Goal: Information Seeking & Learning: Find specific fact

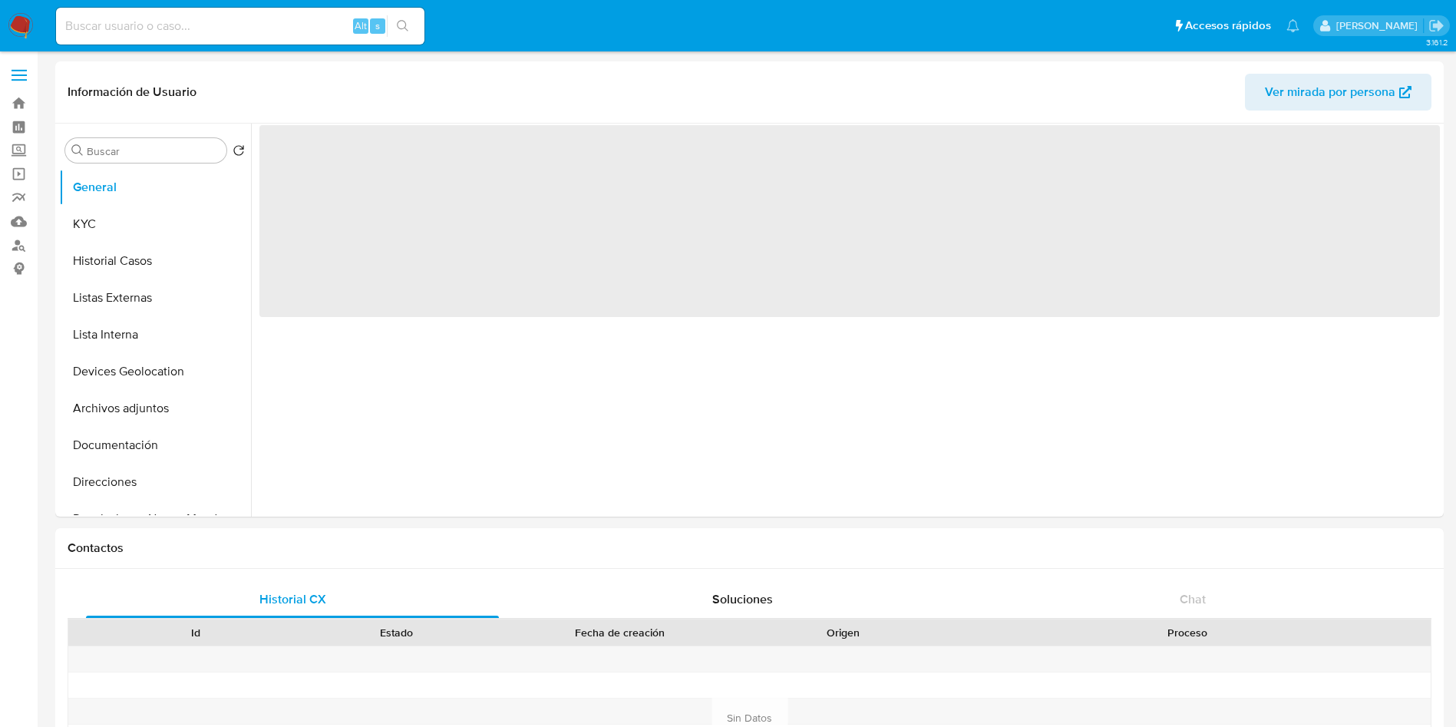
select select "10"
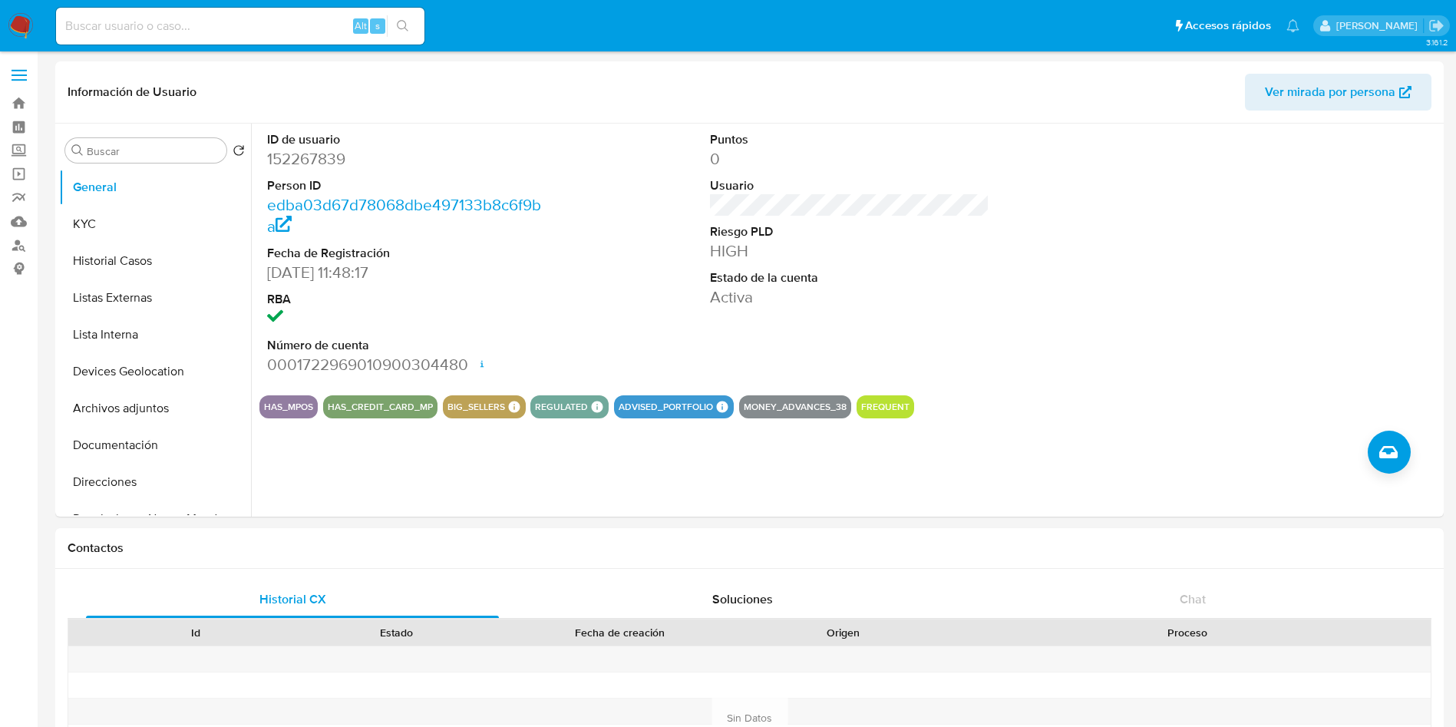
click at [280, 21] on input at bounding box center [240, 26] width 368 height 20
paste input "2014915390 VICTOR ROQUE FUENTES LUIS_SEP2025"
type input "2014915390"
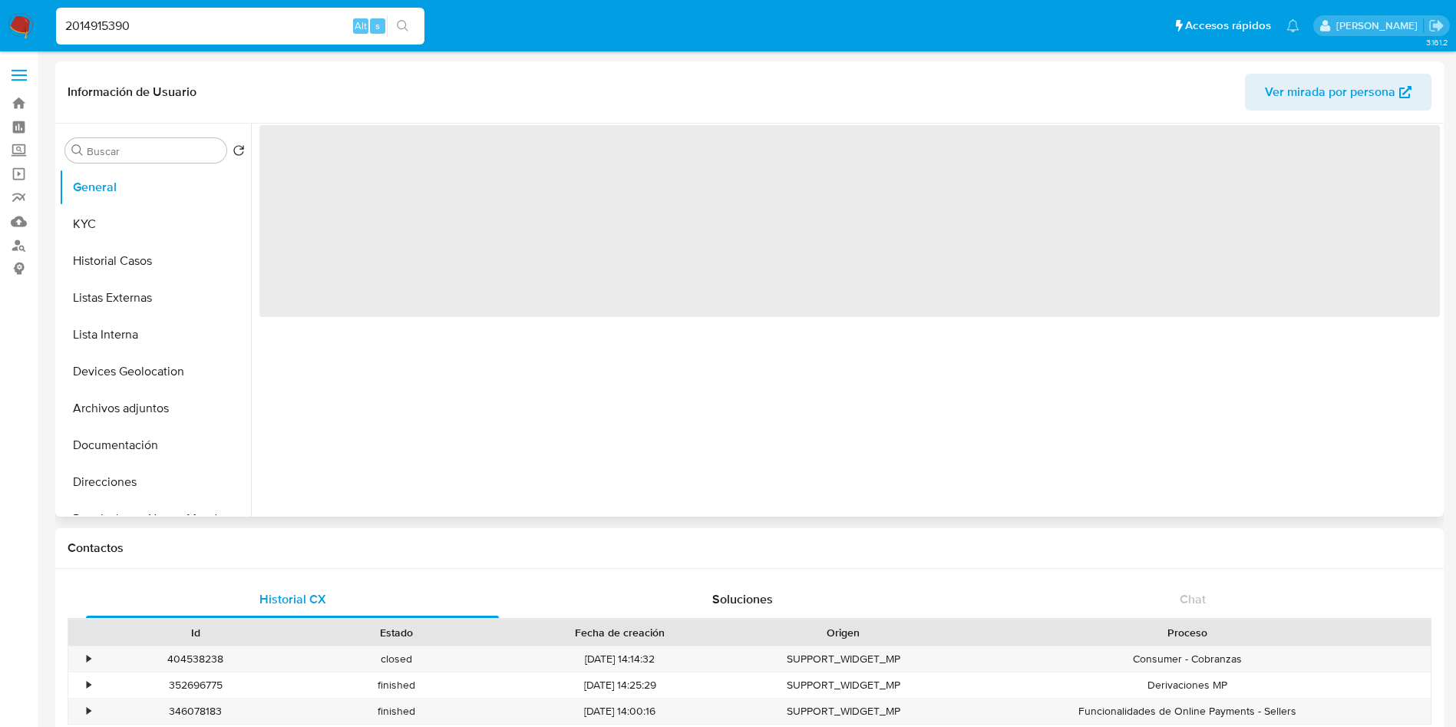
select select "10"
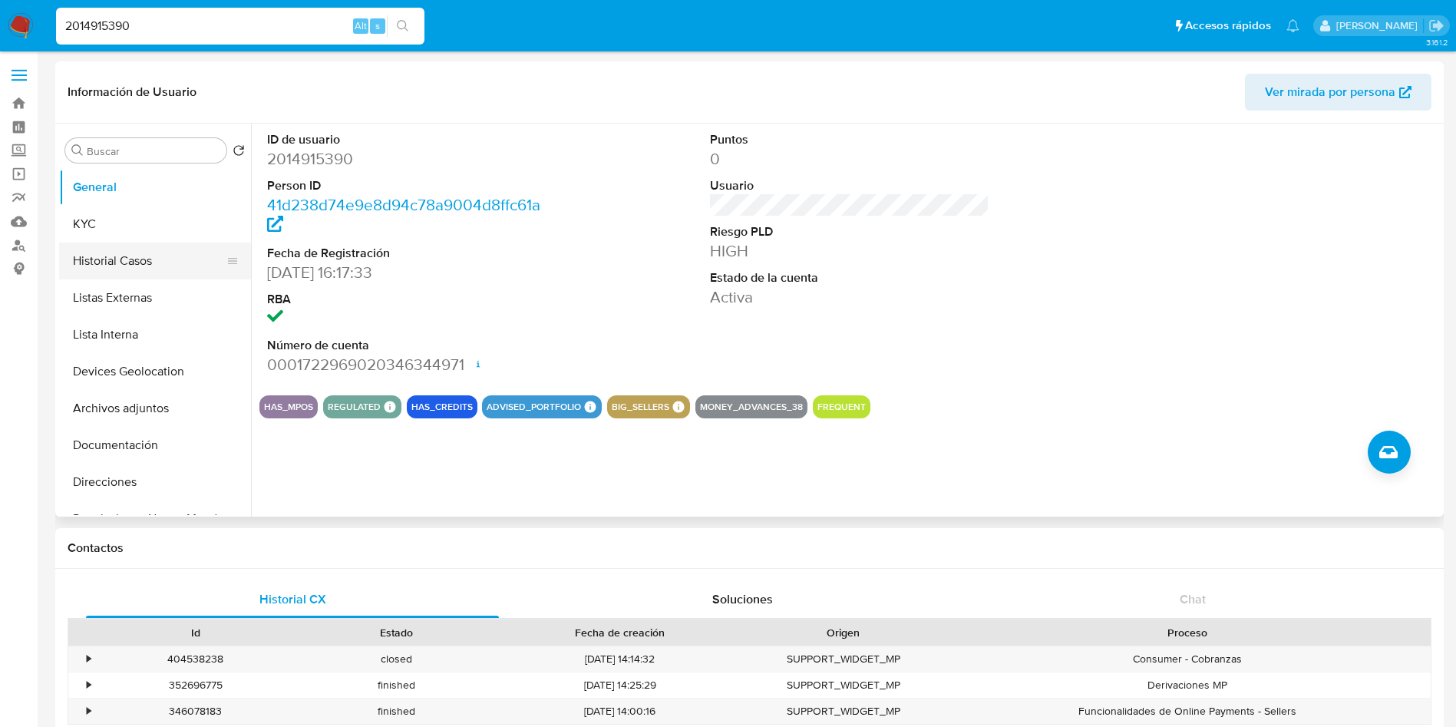
click at [154, 256] on button "Historial Casos" at bounding box center [149, 261] width 180 height 37
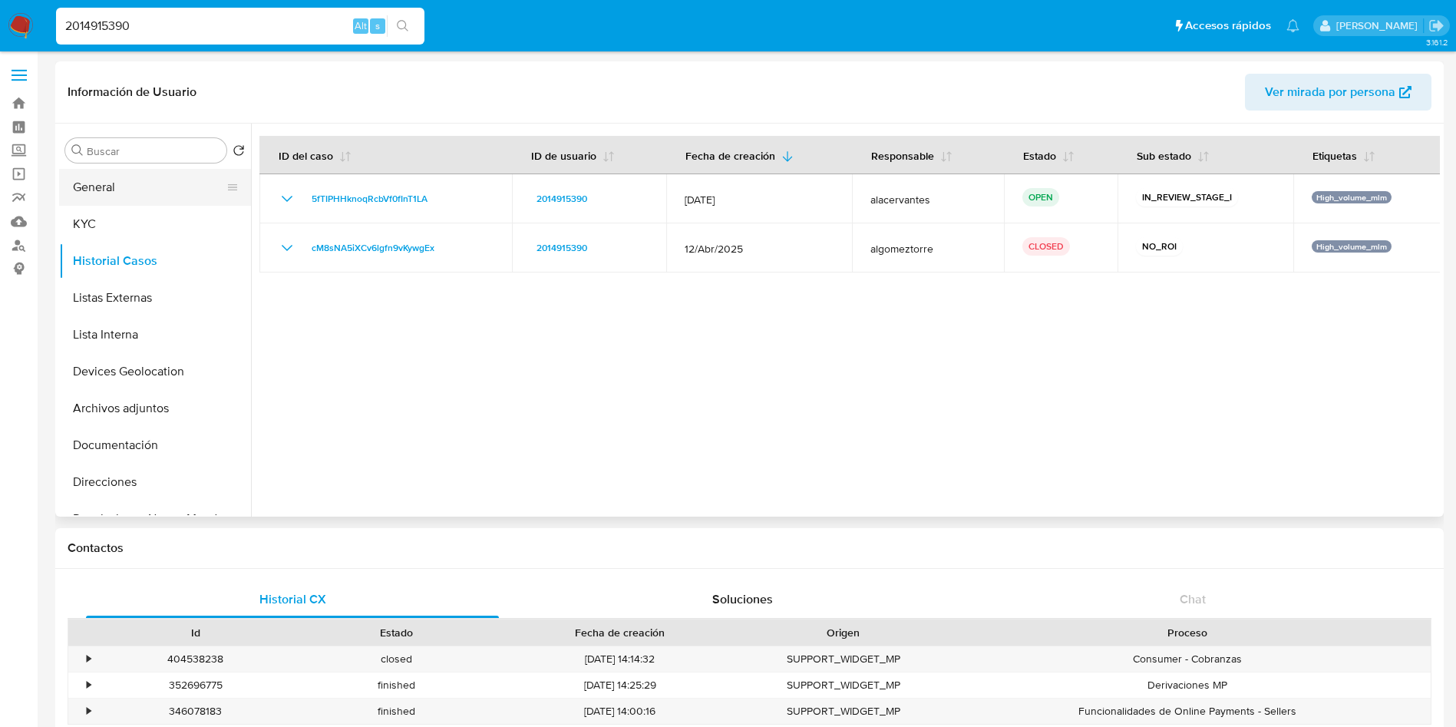
click at [140, 197] on button "General" at bounding box center [149, 187] width 180 height 37
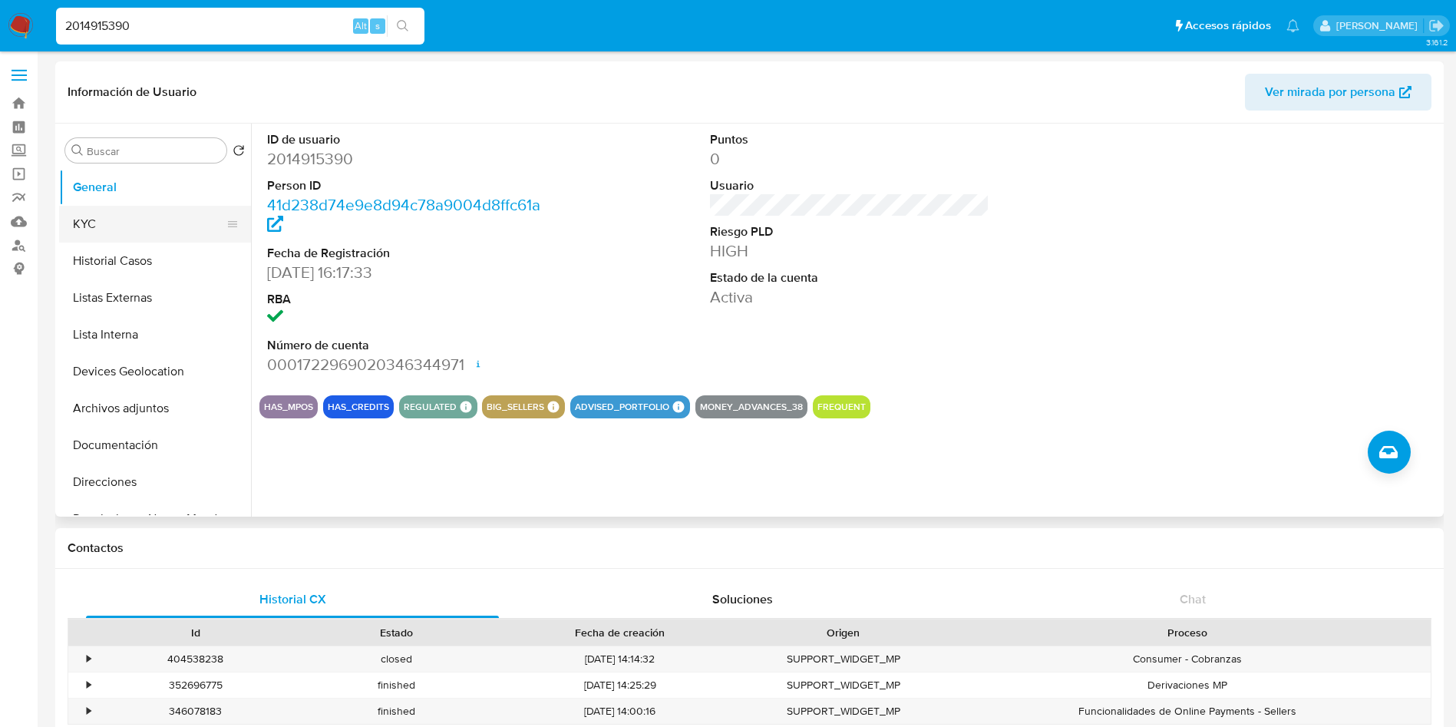
click at [130, 238] on button "KYC" at bounding box center [149, 224] width 180 height 37
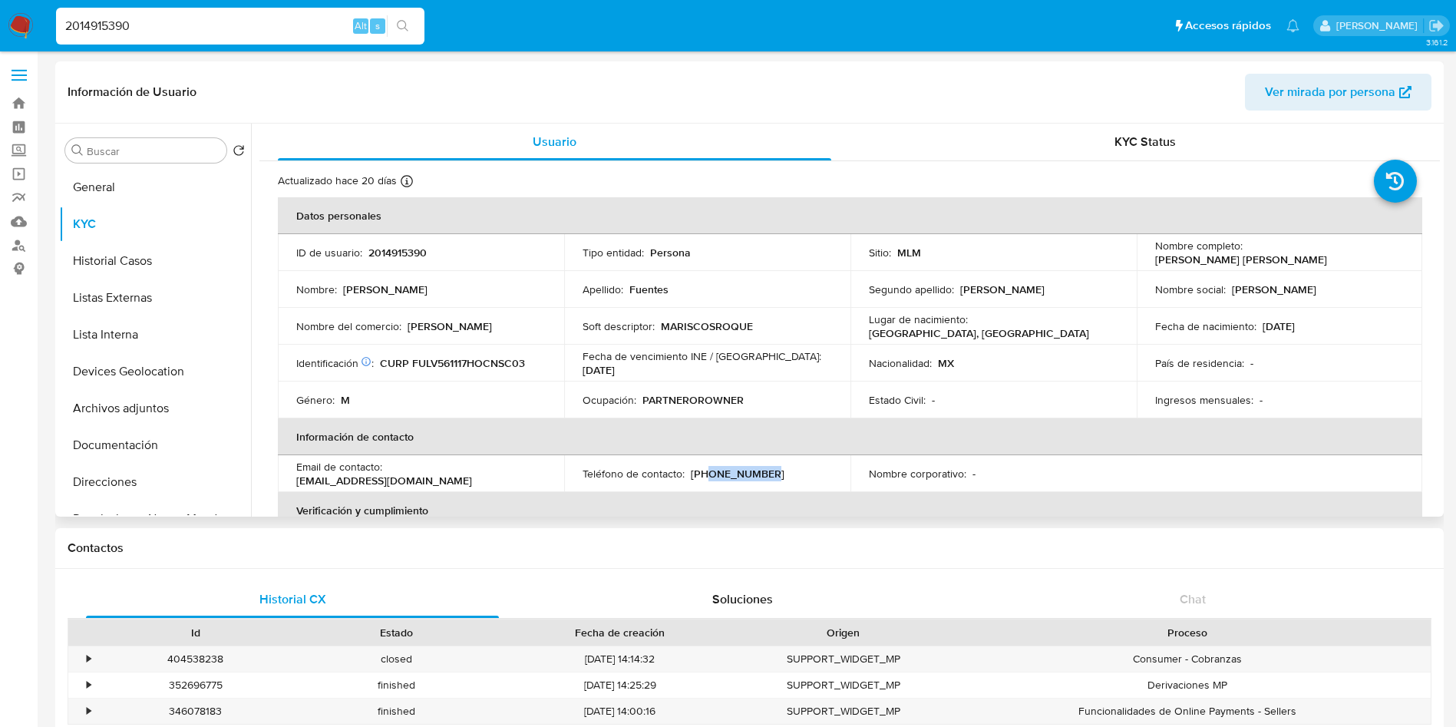
drag, startPoint x: 704, startPoint y: 471, endPoint x: 794, endPoint y: 474, distance: 89.9
click at [794, 474] on div "Teléfono de contacto : (55) 16025444" at bounding box center [707, 474] width 249 height 14
drag, startPoint x: 735, startPoint y: 466, endPoint x: 700, endPoint y: 473, distance: 36.0
click at [734, 464] on td "Teléfono de contacto : (55) 16025444" at bounding box center [707, 473] width 286 height 37
drag, startPoint x: 689, startPoint y: 477, endPoint x: 809, endPoint y: 476, distance: 120.5
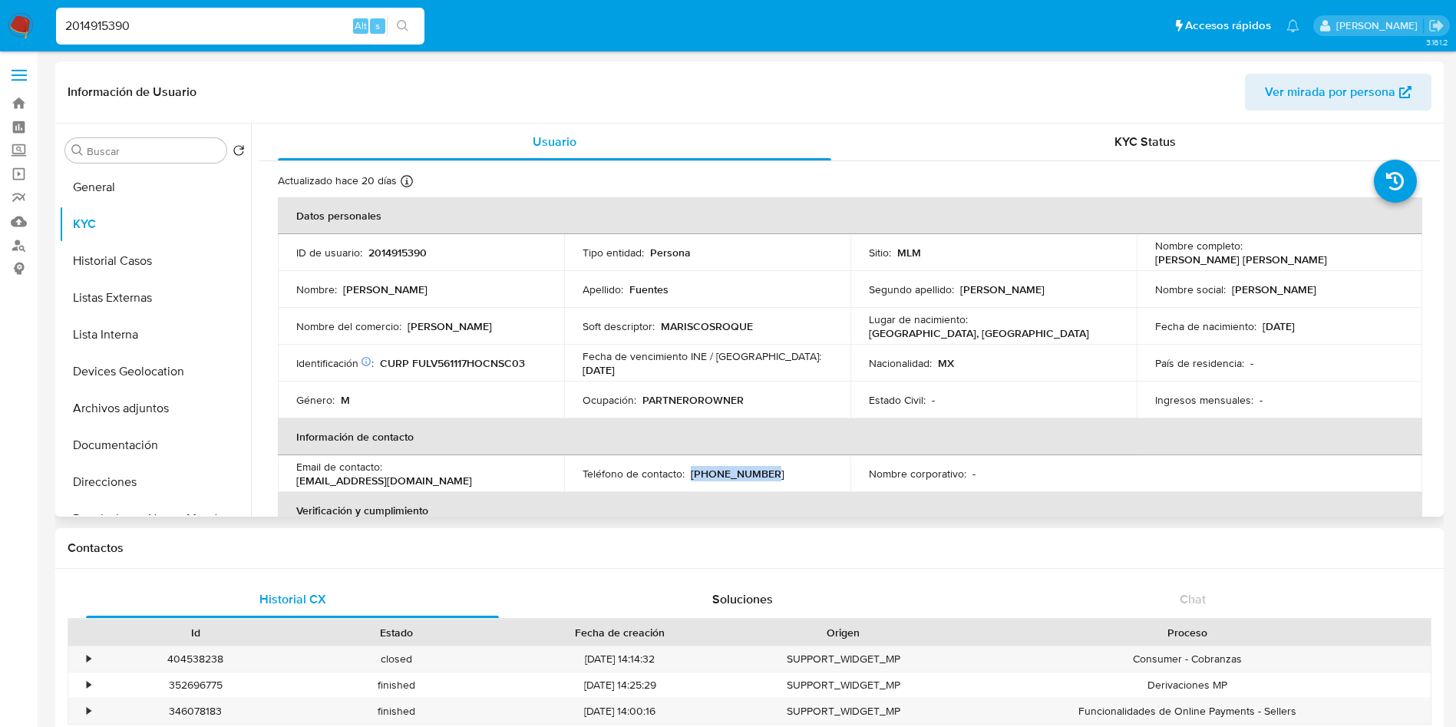
click at [808, 476] on div "Teléfono de contacto : (55) 16025444" at bounding box center [707, 474] width 249 height 14
copy p "(55) 16025444"
drag, startPoint x: 391, startPoint y: 477, endPoint x: 521, endPoint y: 479, distance: 129.7
click at [472, 479] on p "mdopagomrgbaz@gmail.com" at bounding box center [384, 481] width 176 height 14
copy p "mdopagomrgbaz@gmail.com"
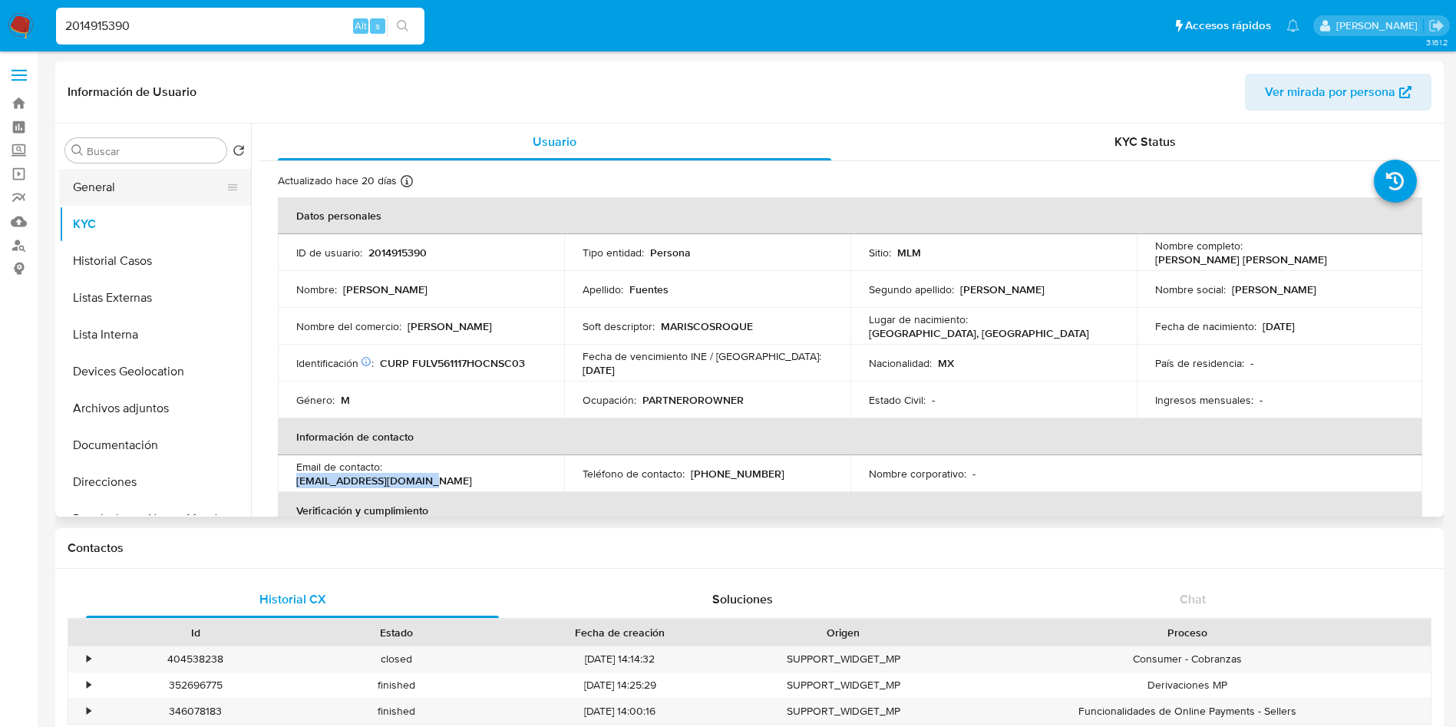
click at [137, 189] on button "General" at bounding box center [149, 187] width 180 height 37
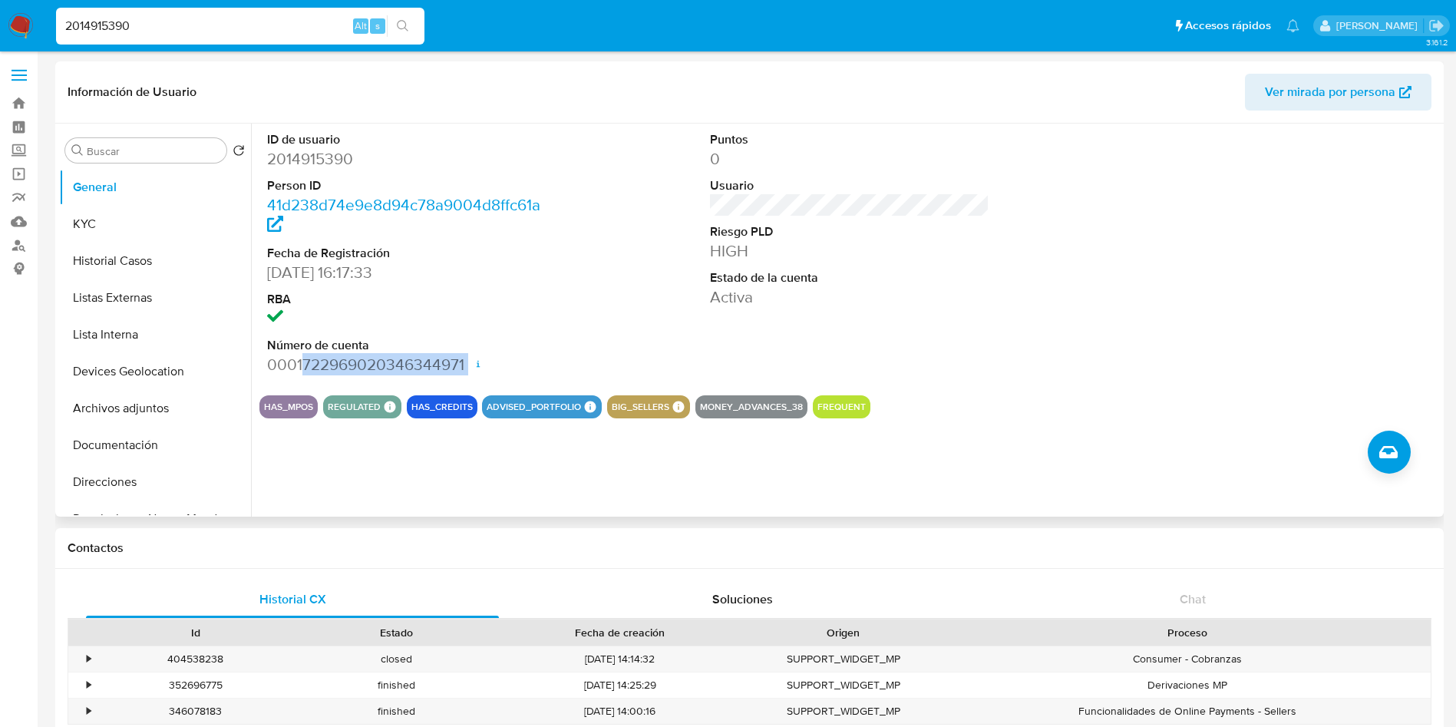
drag, startPoint x: 305, startPoint y: 365, endPoint x: 474, endPoint y: 366, distance: 168.9
click at [474, 366] on dd "0001722969020346344971 Fecha de apertura 07/10/2024 16:44 Estado ACTIVE" at bounding box center [407, 364] width 280 height 21
copy dd "722969020346344971"
click at [134, 302] on button "Listas Externas" at bounding box center [149, 297] width 180 height 37
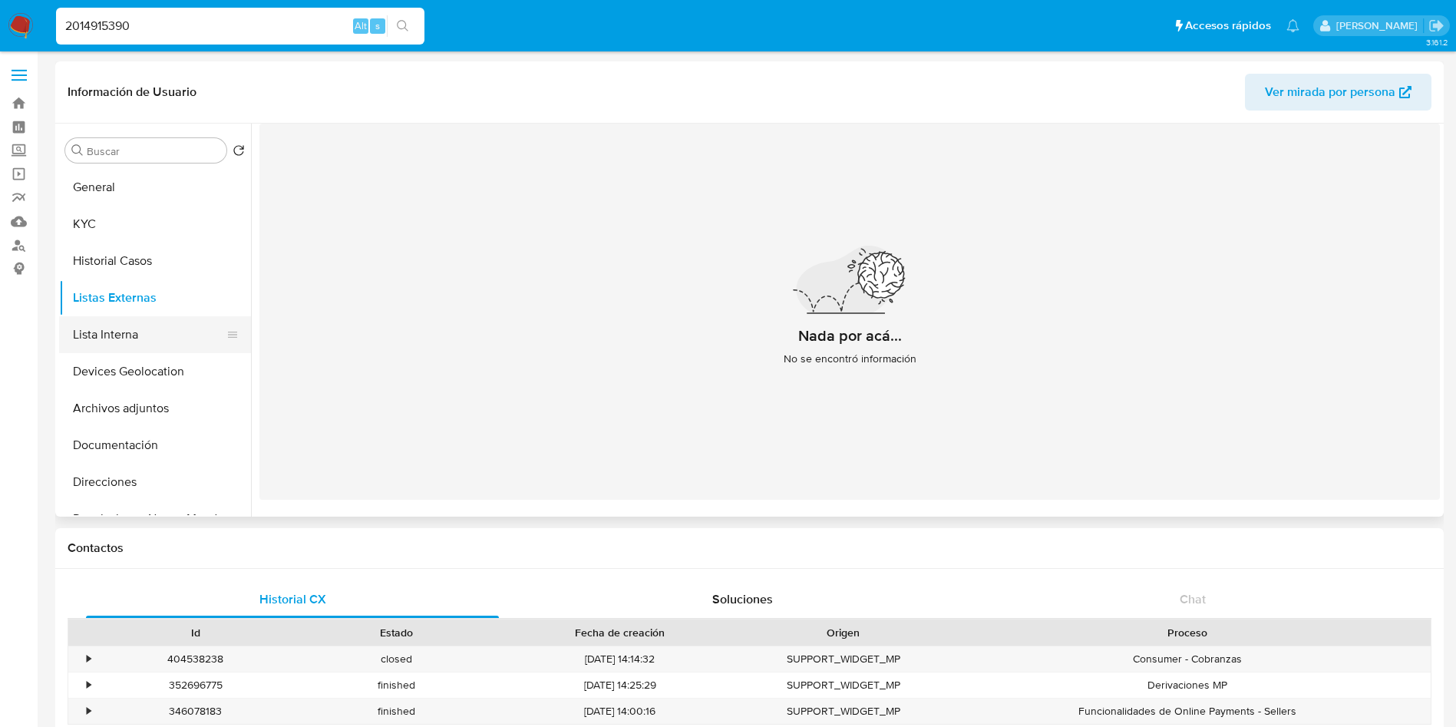
click at [144, 329] on button "Lista Interna" at bounding box center [149, 334] width 180 height 37
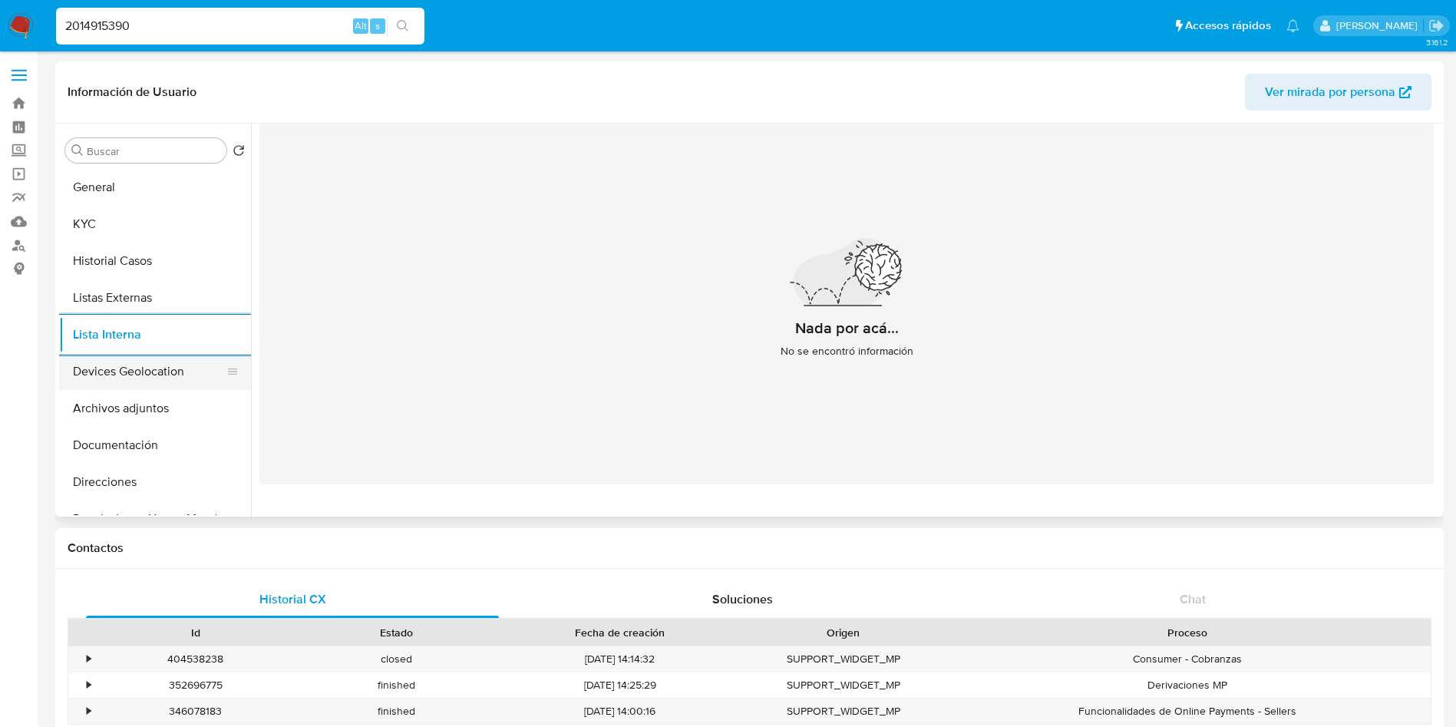
click at [161, 385] on button "Devices Geolocation" at bounding box center [149, 371] width 180 height 37
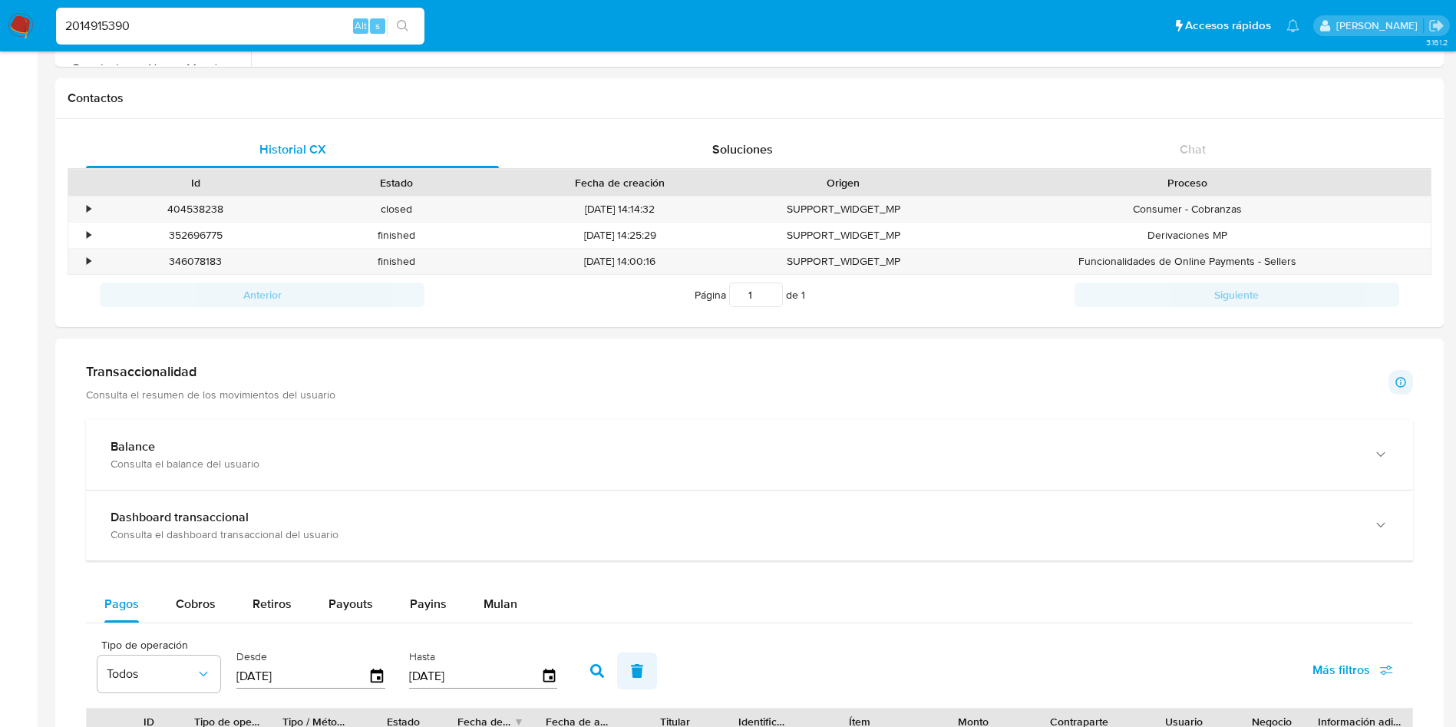
scroll to position [576, 0]
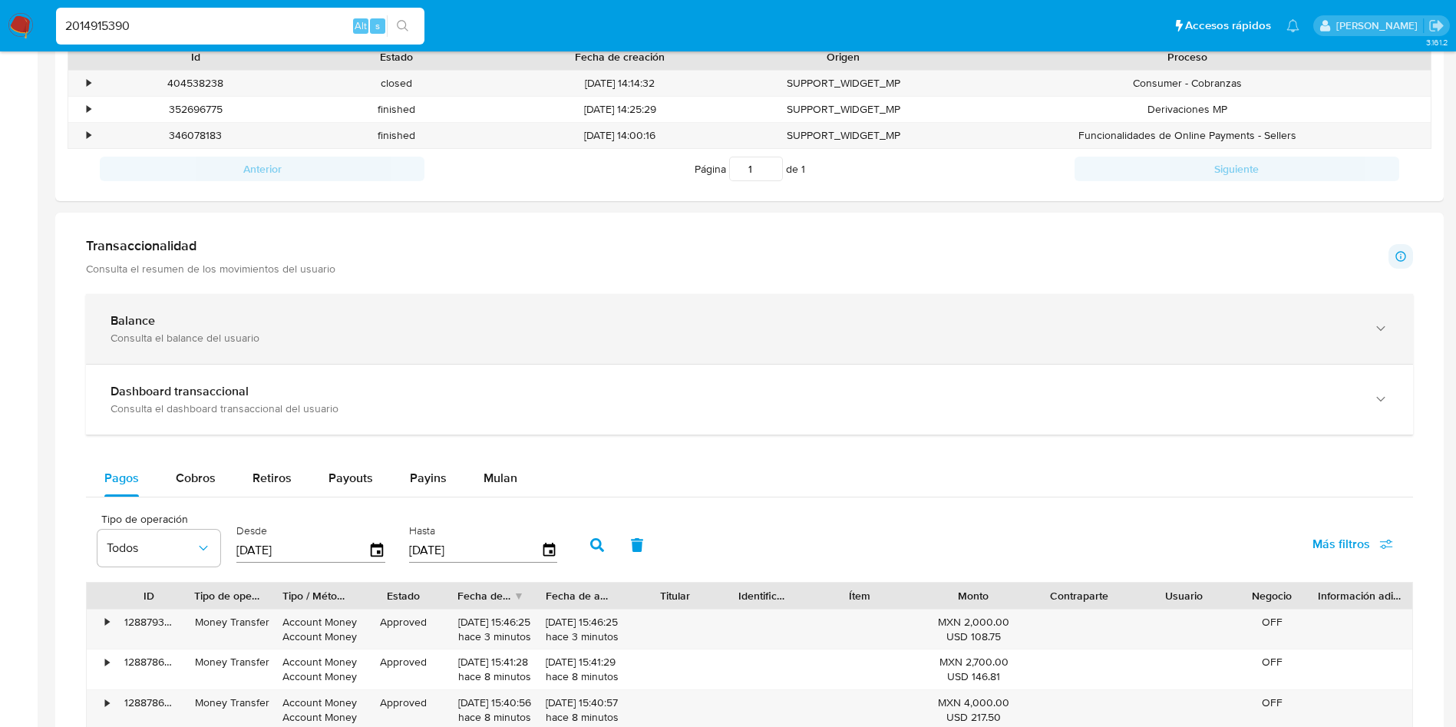
drag, startPoint x: 473, startPoint y: 331, endPoint x: 490, endPoint y: 329, distance: 17.0
click at [473, 331] on div "Consulta el balance del usuario" at bounding box center [734, 338] width 1247 height 14
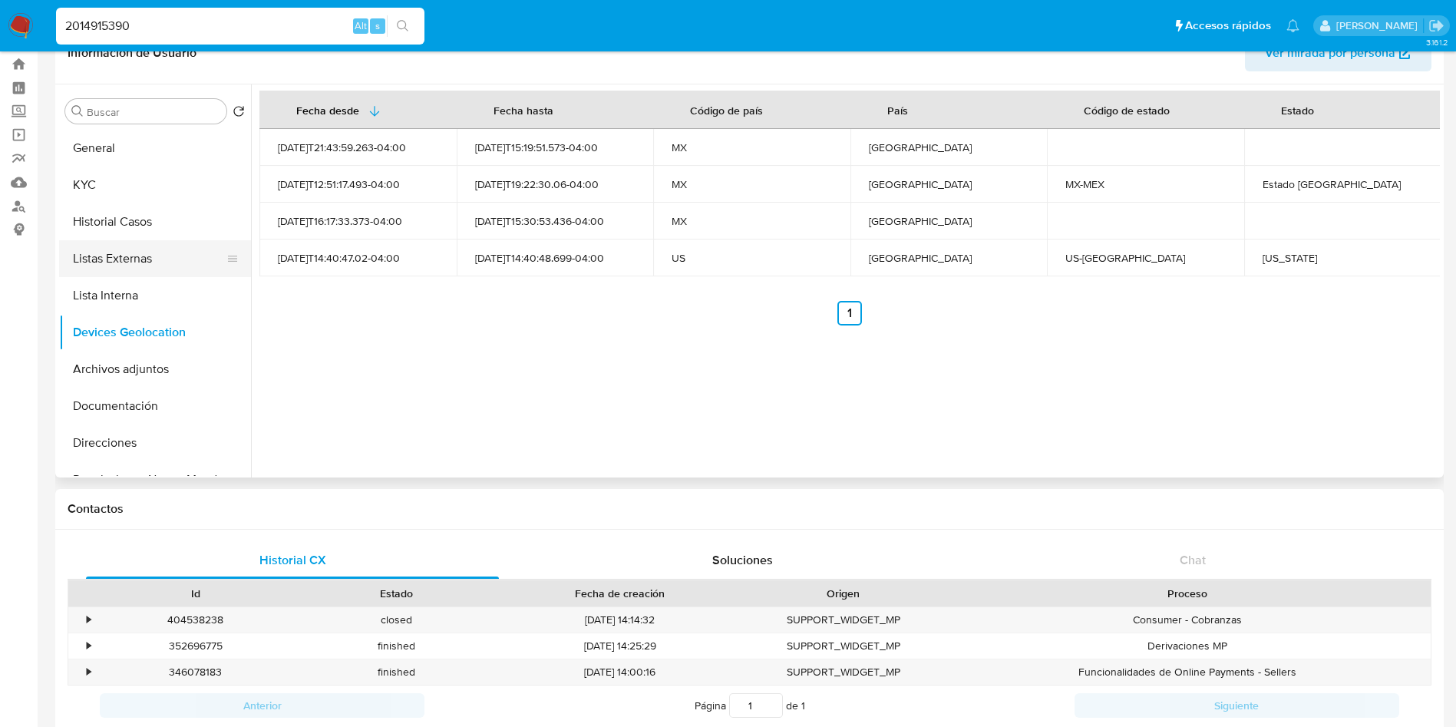
scroll to position [0, 0]
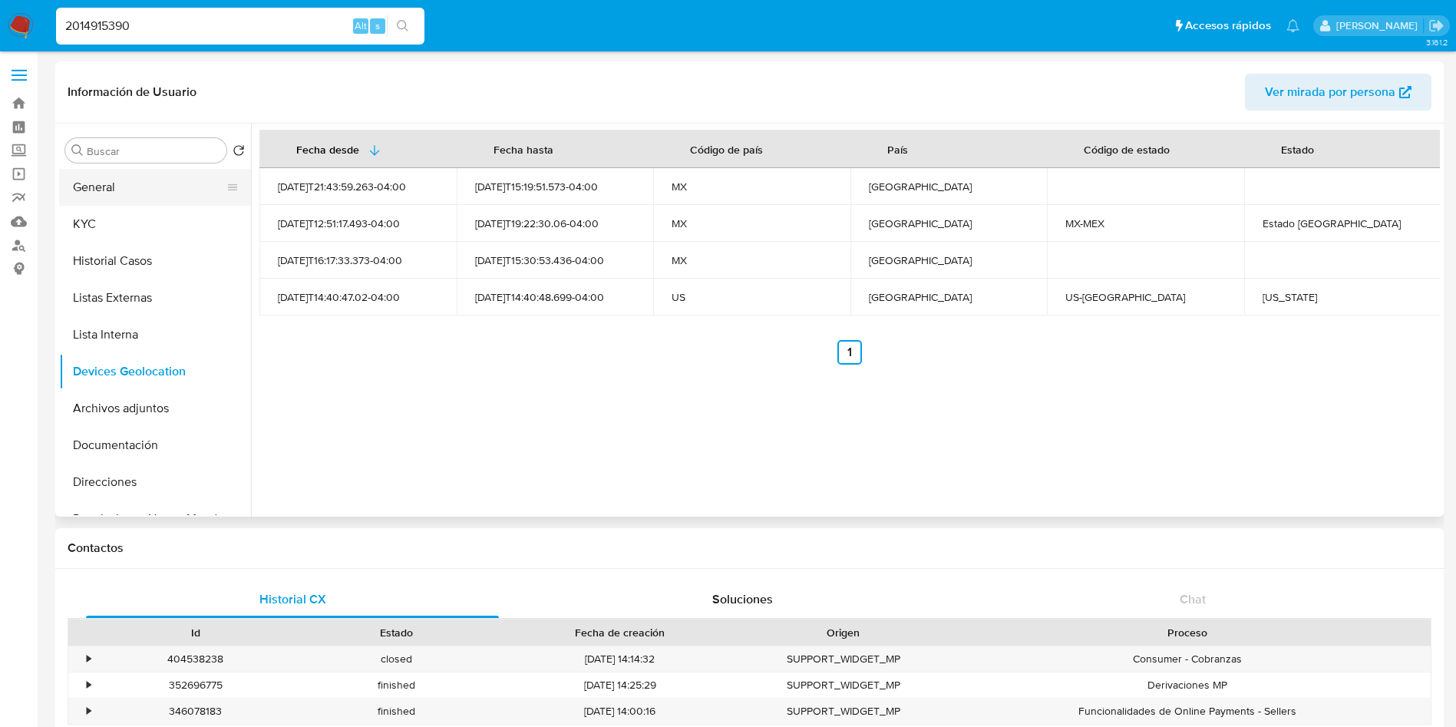
click at [120, 180] on button "General" at bounding box center [149, 187] width 180 height 37
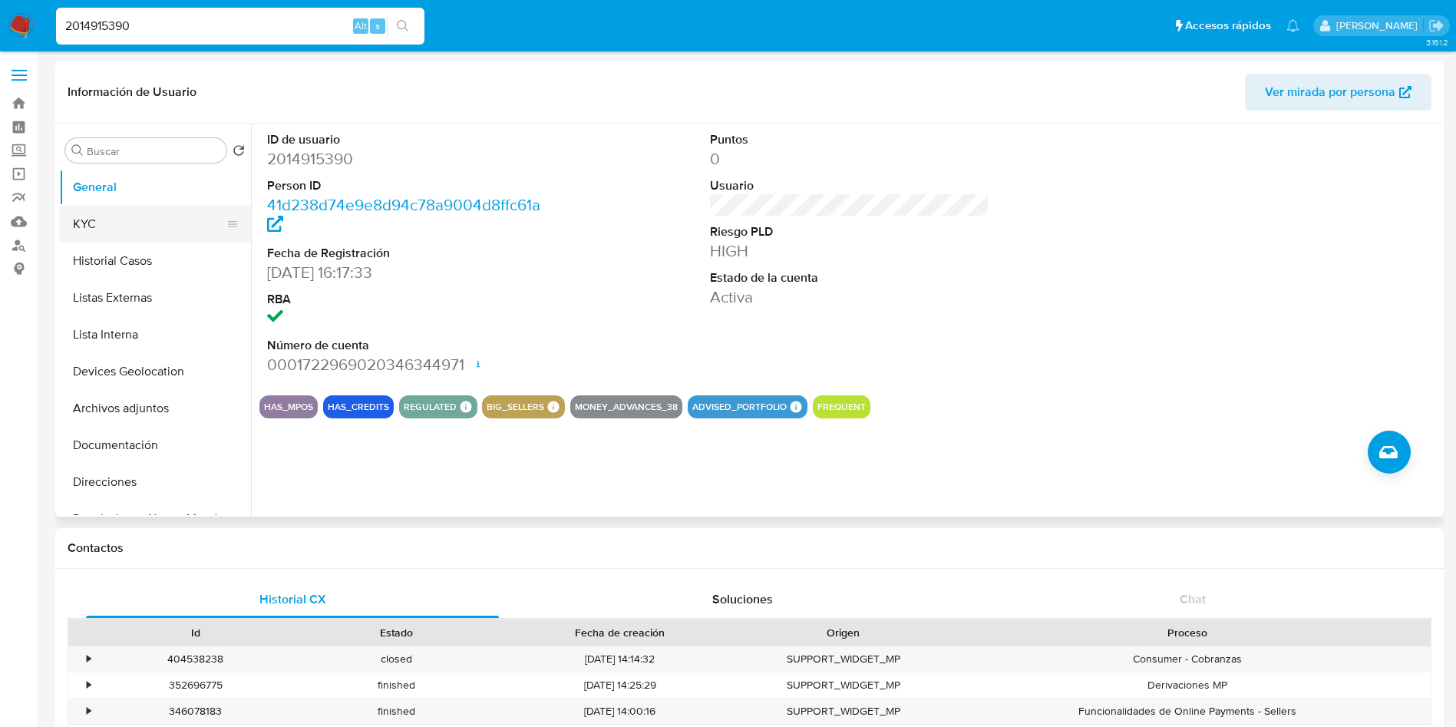
click at [119, 212] on button "KYC" at bounding box center [149, 224] width 180 height 37
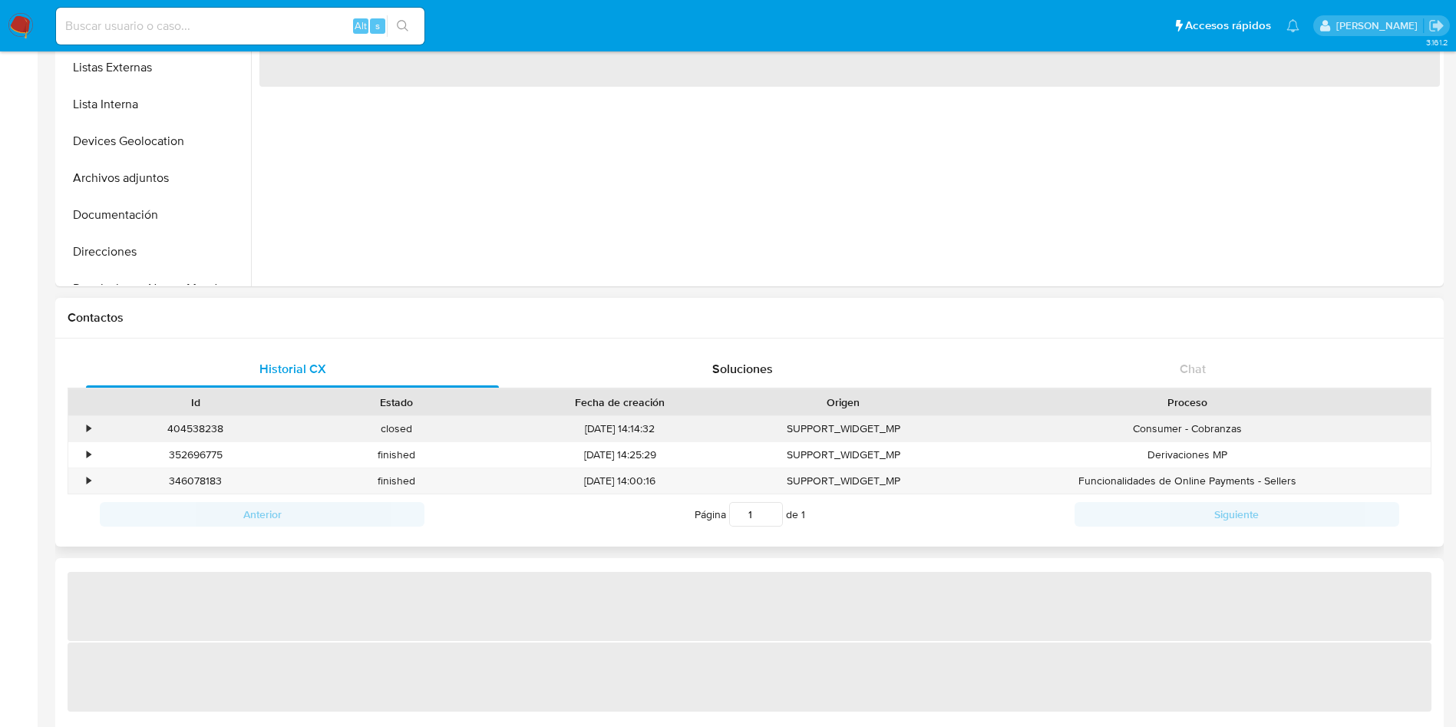
select select "10"
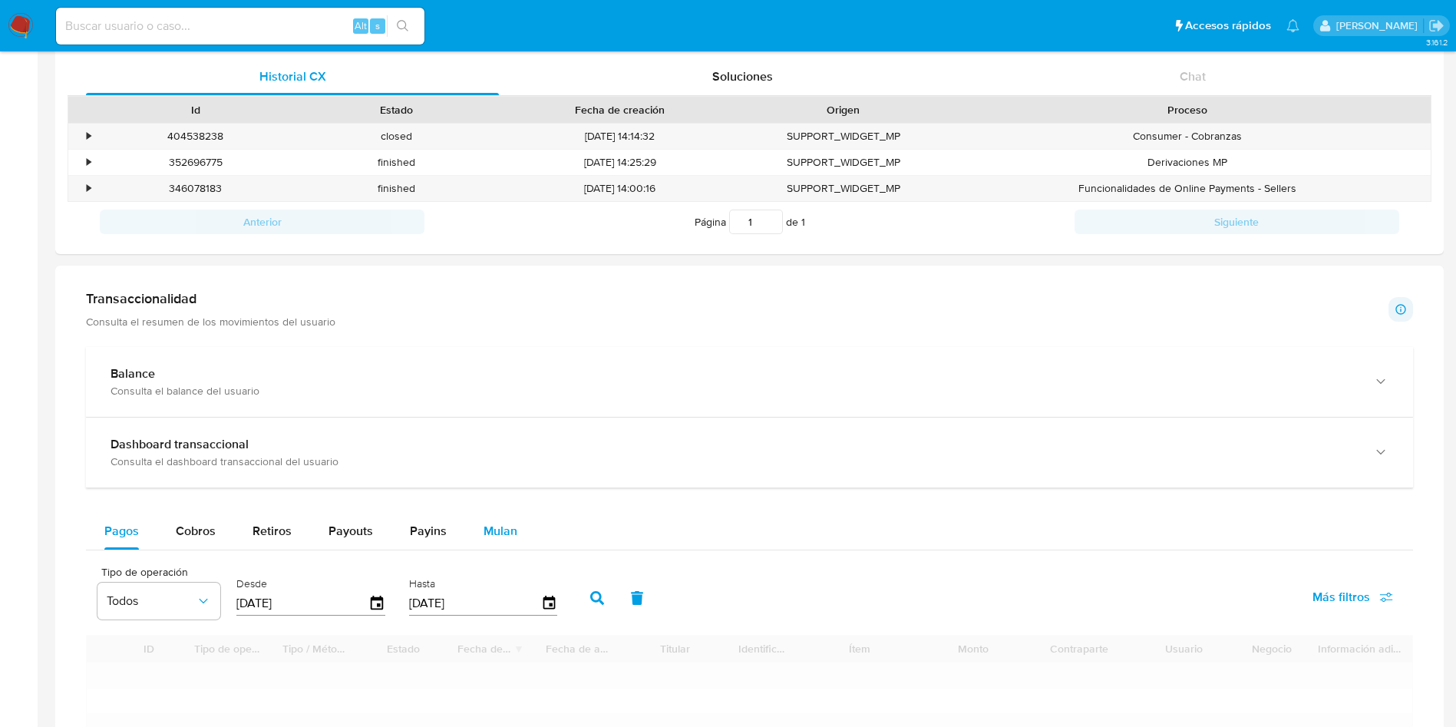
scroll to position [576, 0]
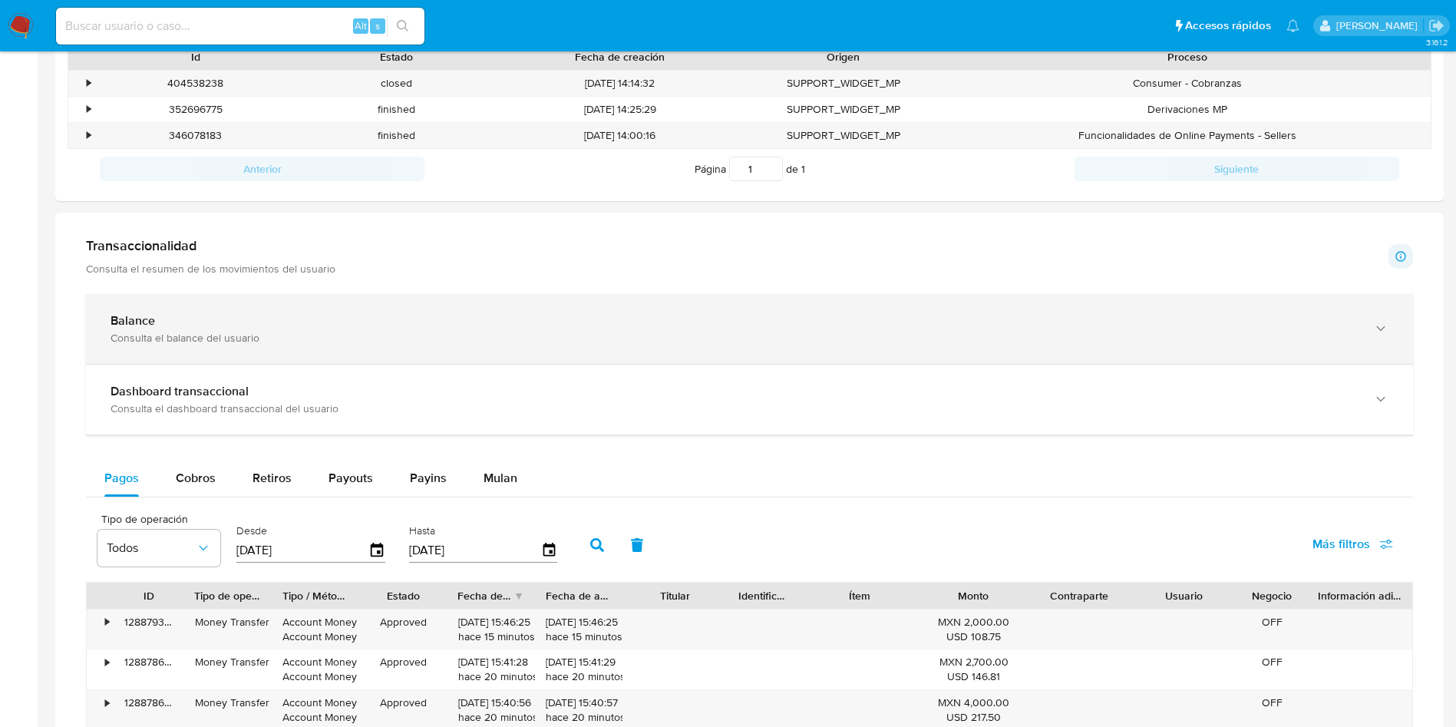
click at [431, 362] on div "Balance Consulta el balance del usuario" at bounding box center [749, 329] width 1327 height 70
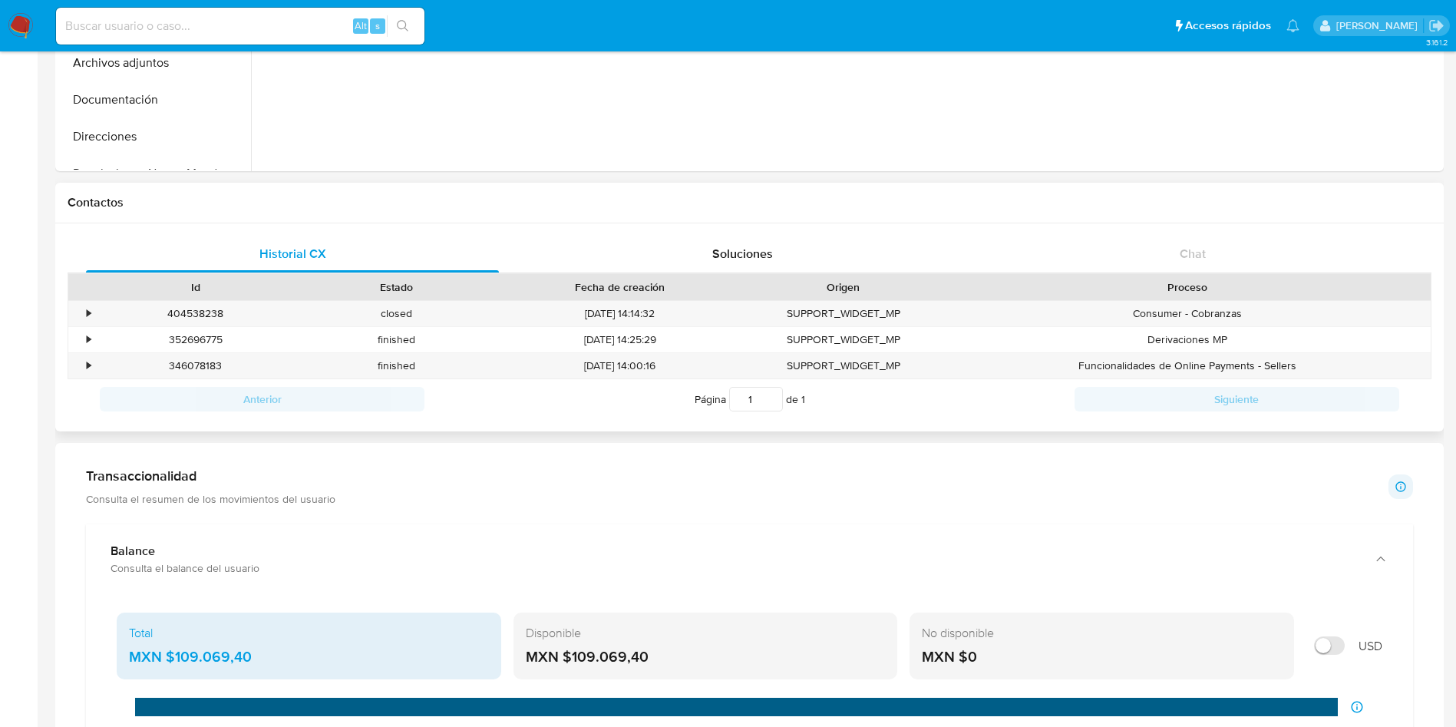
scroll to position [0, 0]
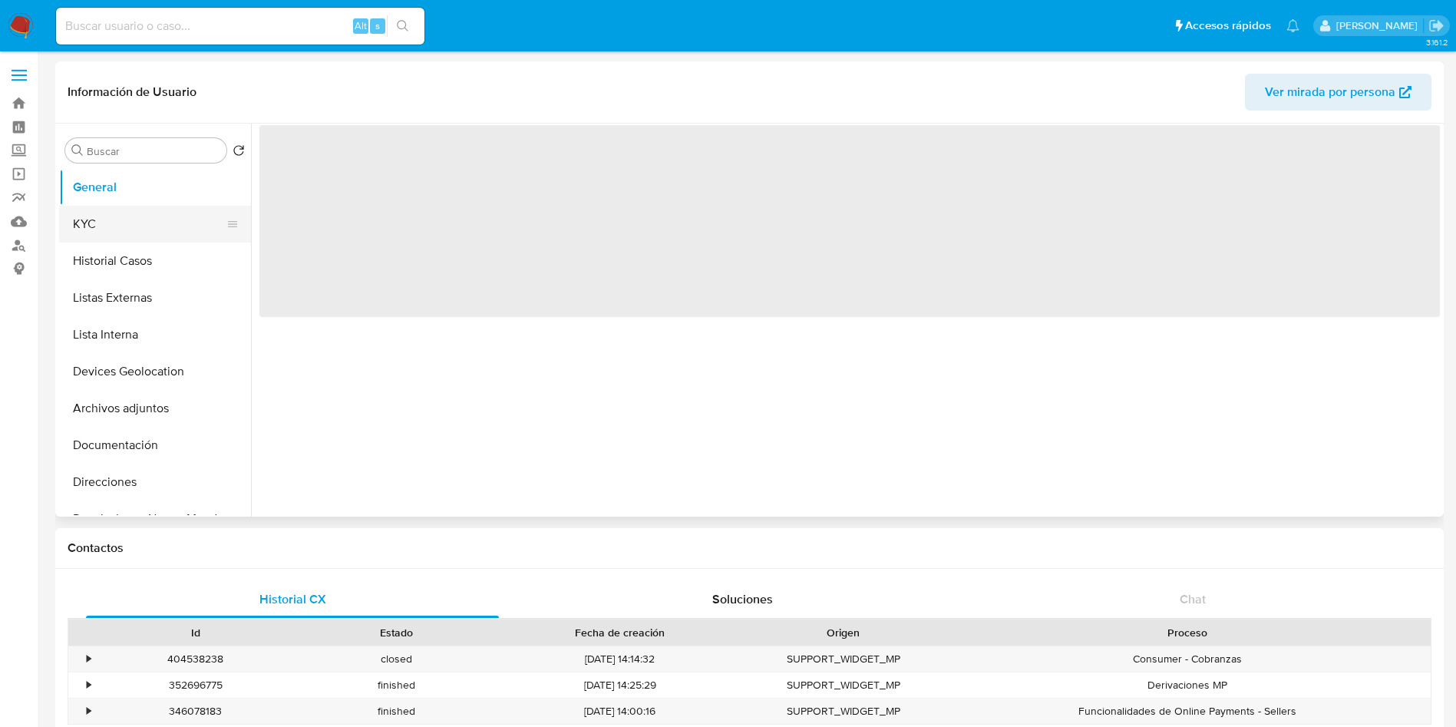
click at [100, 210] on button "KYC" at bounding box center [149, 224] width 180 height 37
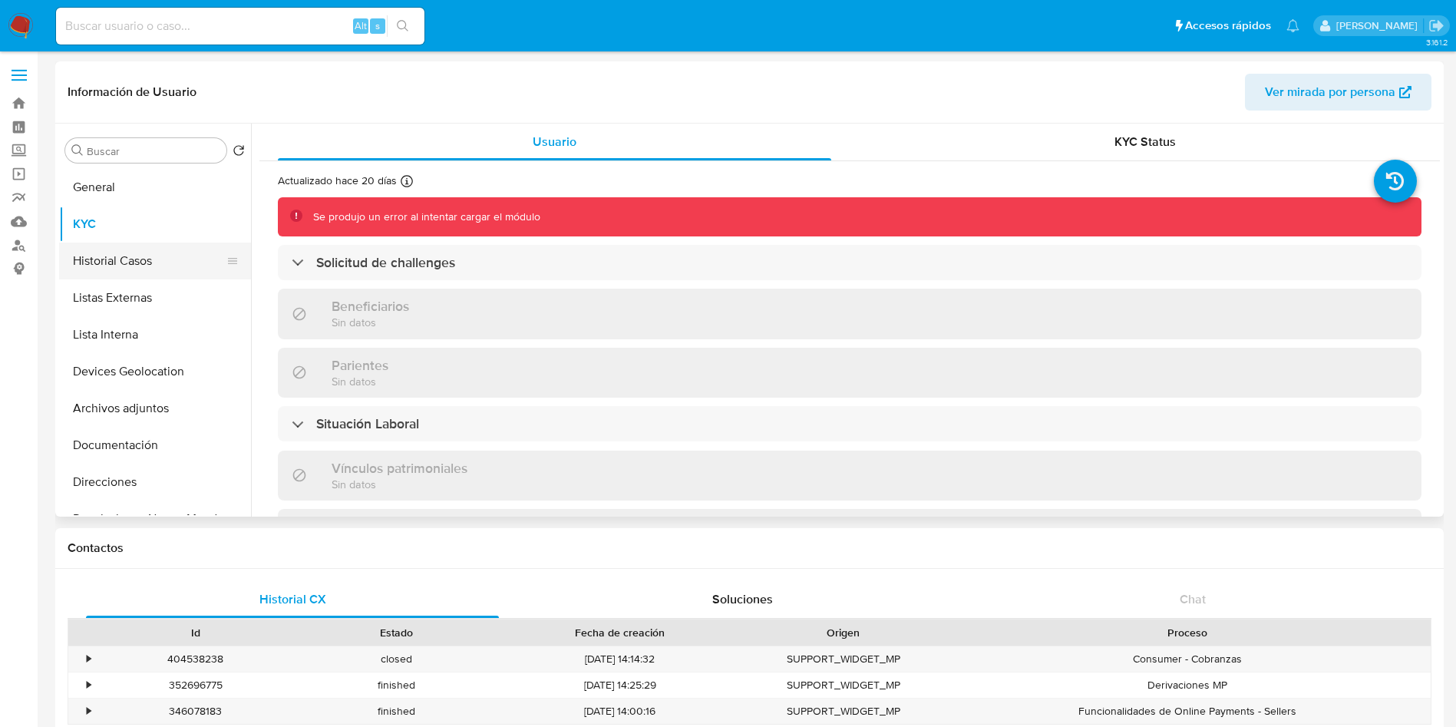
click at [137, 244] on ul "General KYC Historial Casos Listas Externas Lista Interna Devices Geolocation A…" at bounding box center [155, 342] width 192 height 346
click at [145, 254] on button "Historial Casos" at bounding box center [149, 261] width 180 height 37
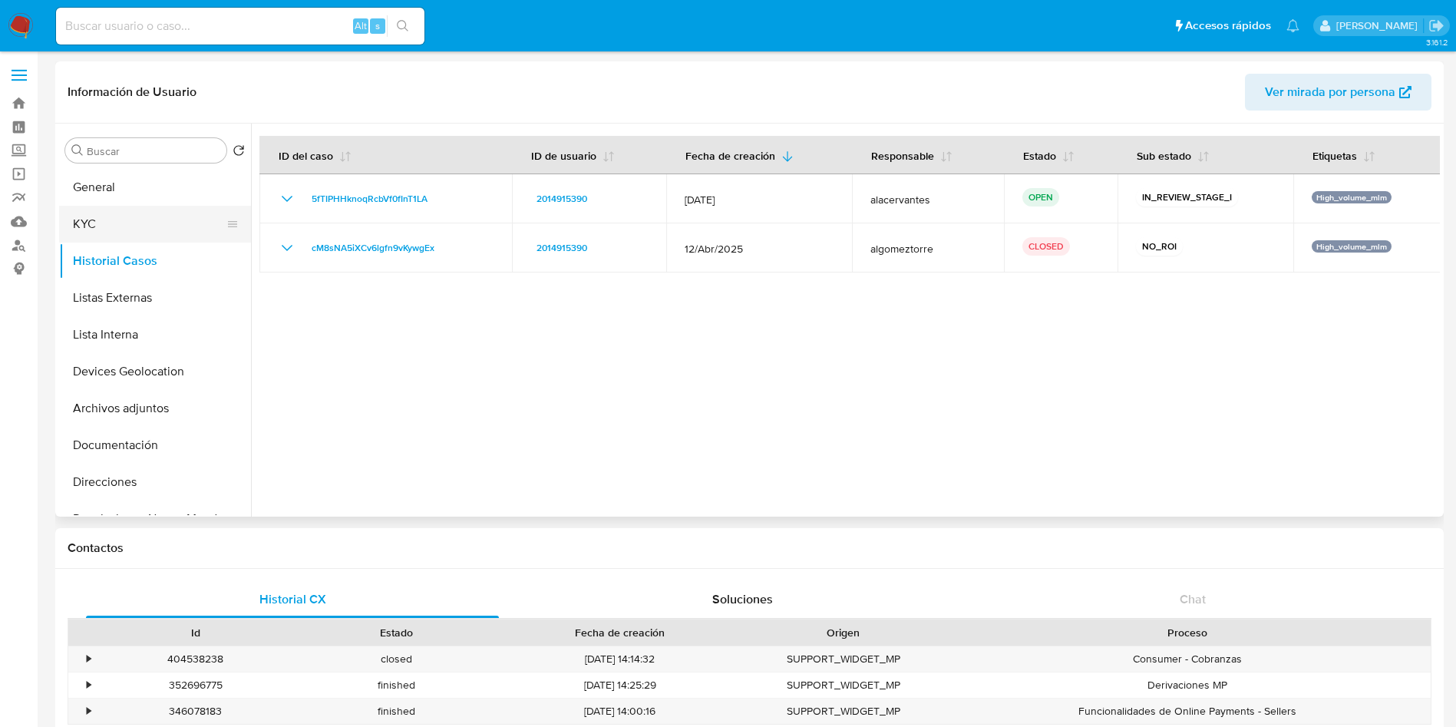
click at [136, 233] on button "KYC" at bounding box center [149, 224] width 180 height 37
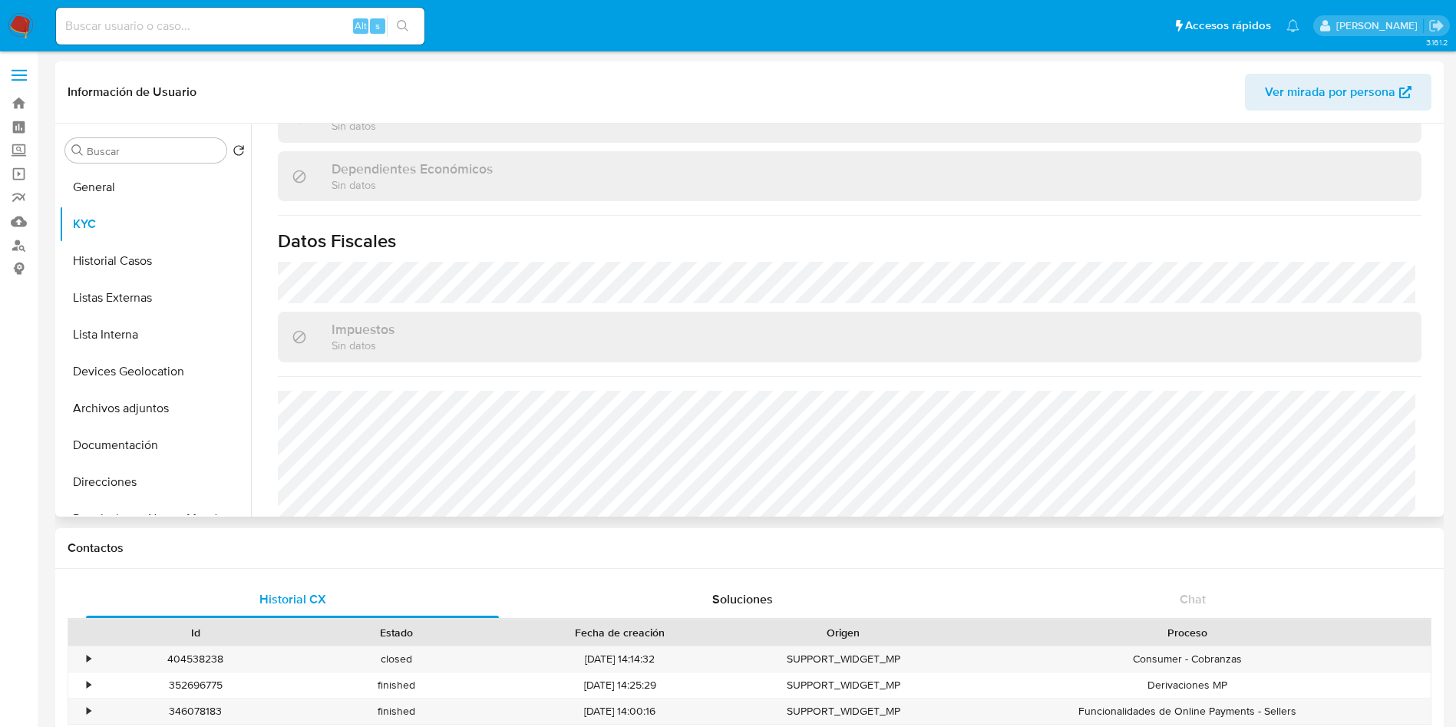
scroll to position [935, 0]
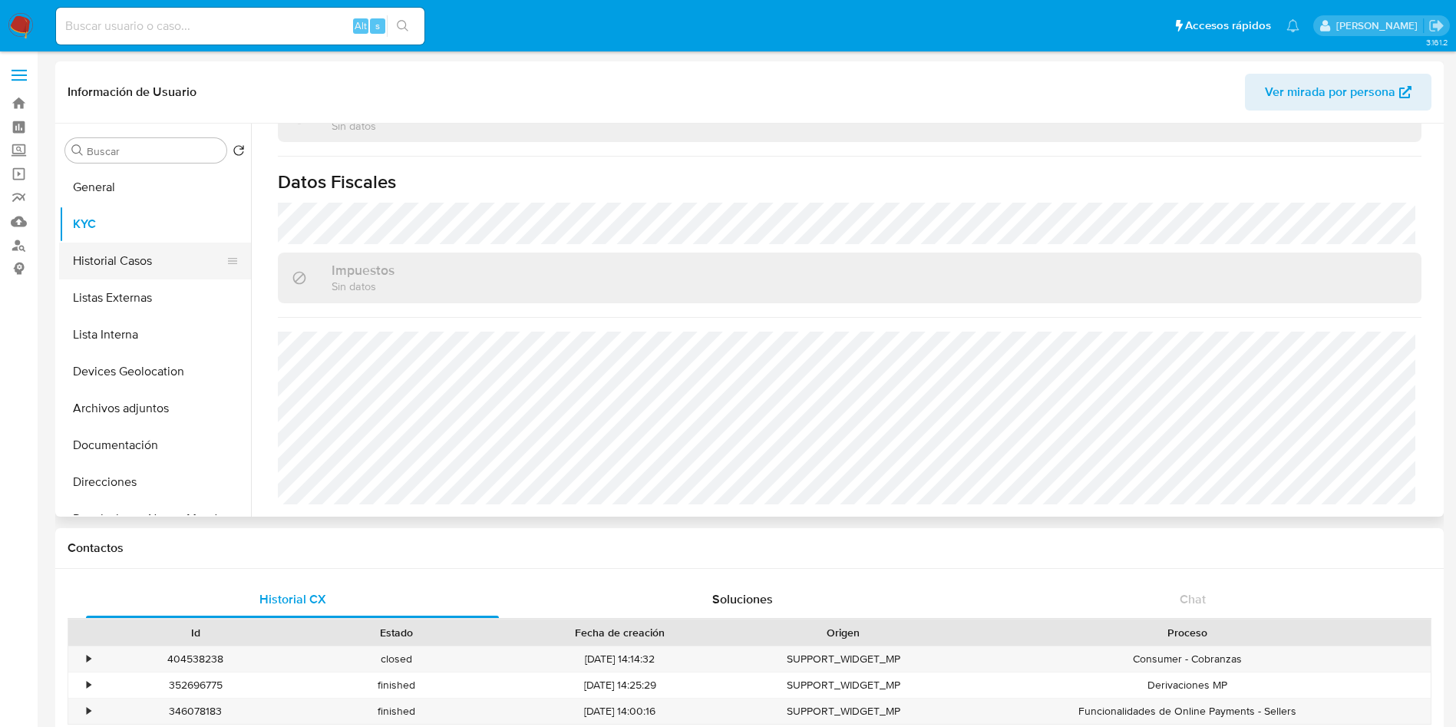
click at [139, 258] on button "Historial Casos" at bounding box center [149, 261] width 180 height 37
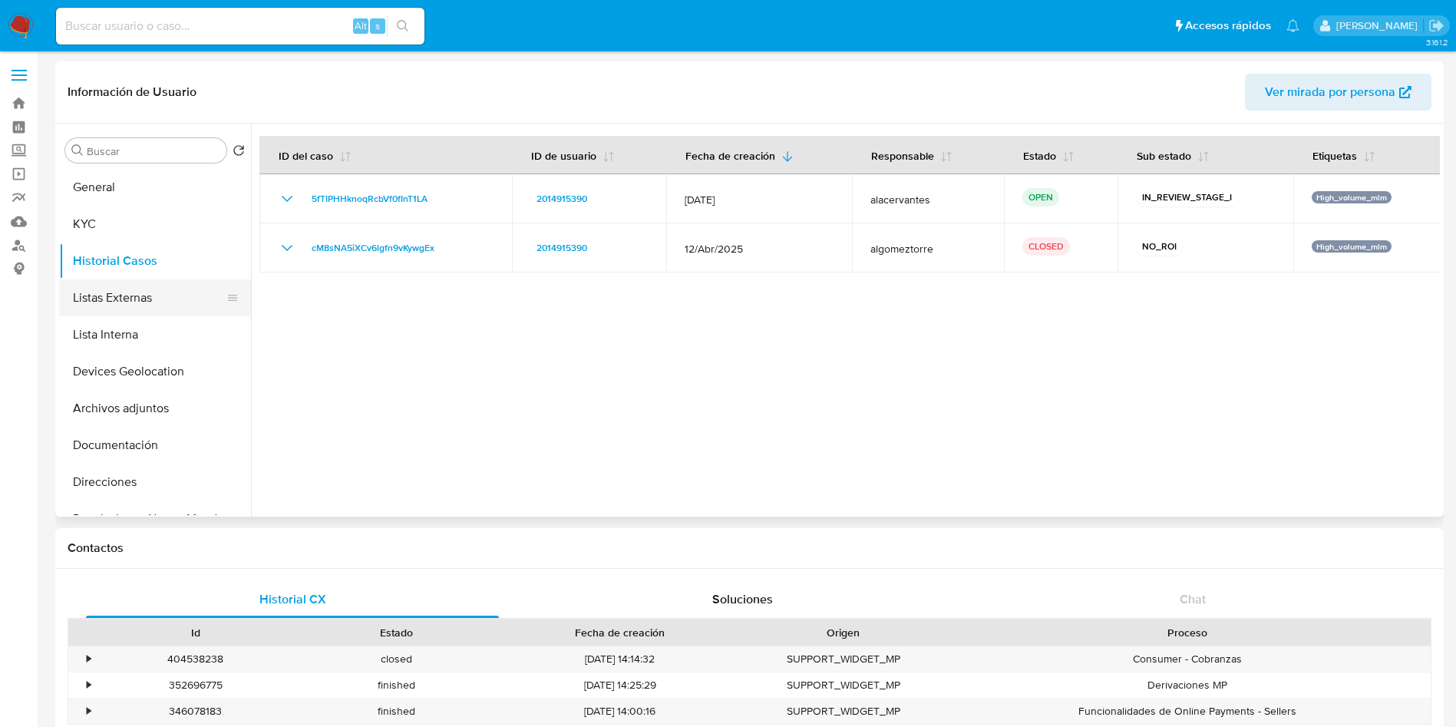
click at [94, 306] on button "Listas Externas" at bounding box center [149, 297] width 180 height 37
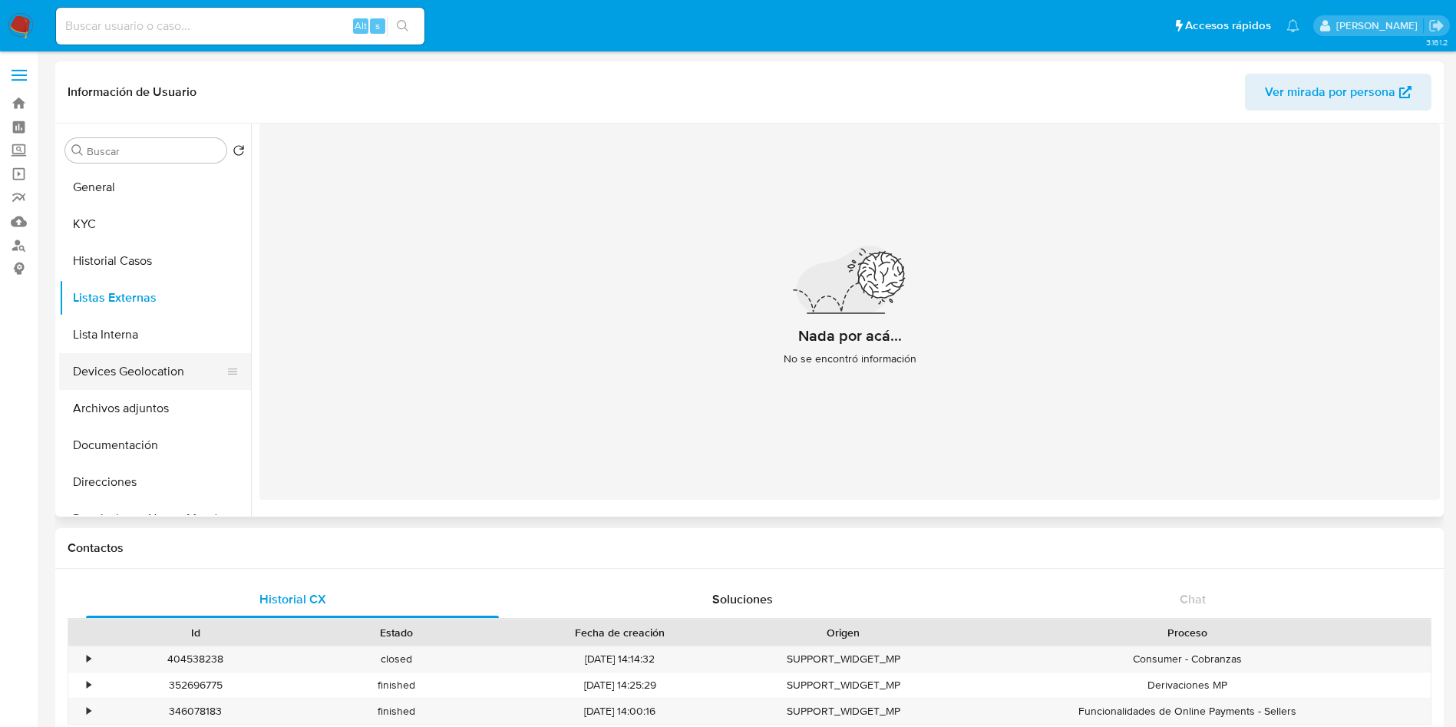
click at [136, 366] on button "Devices Geolocation" at bounding box center [149, 371] width 180 height 37
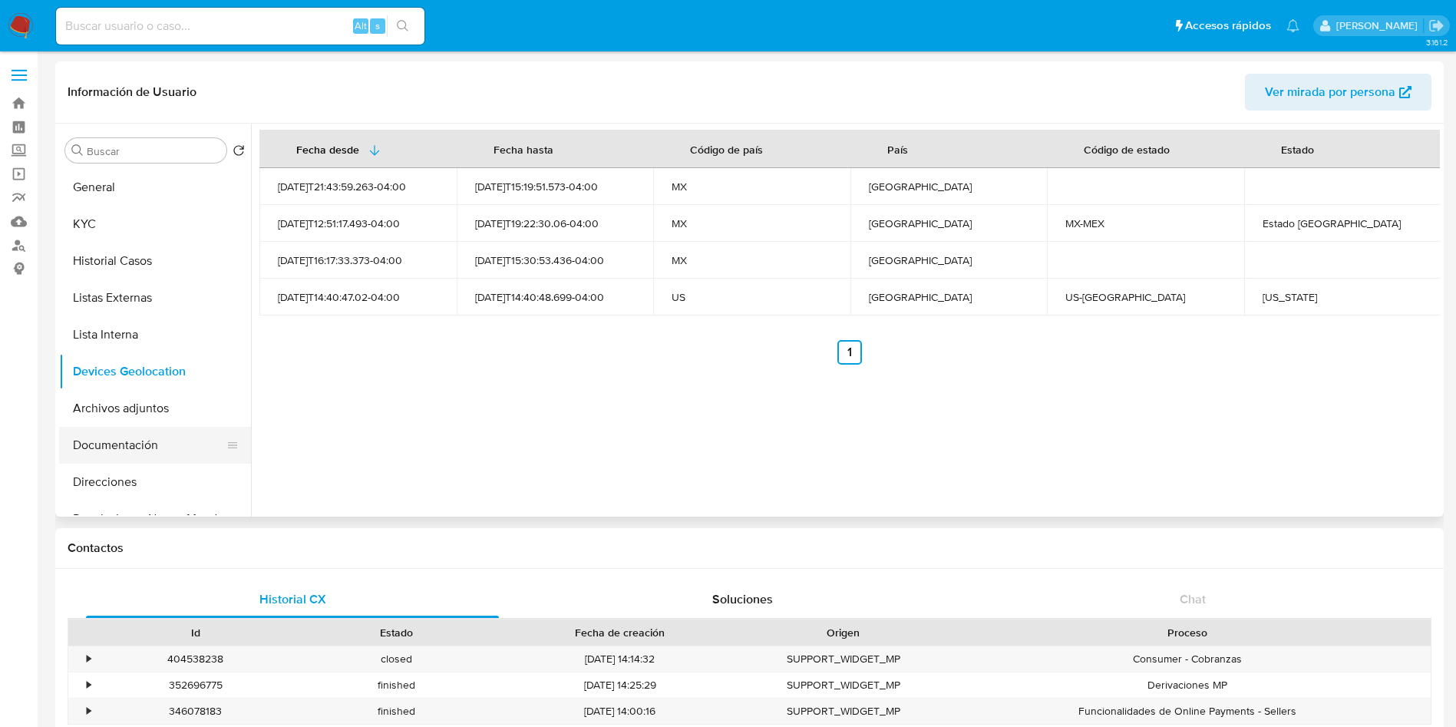
click at [132, 451] on button "Documentación" at bounding box center [149, 445] width 180 height 37
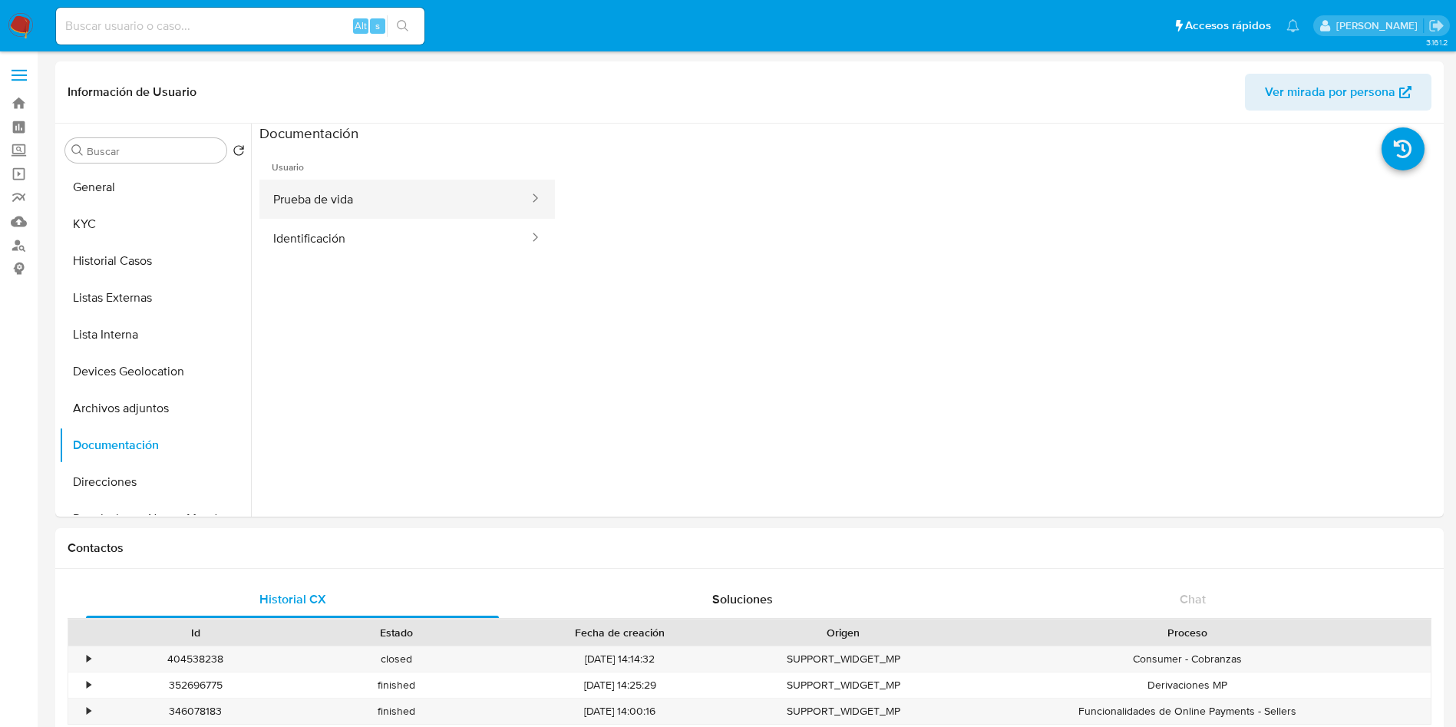
click at [428, 201] on button "Prueba de vida" at bounding box center [394, 199] width 271 height 39
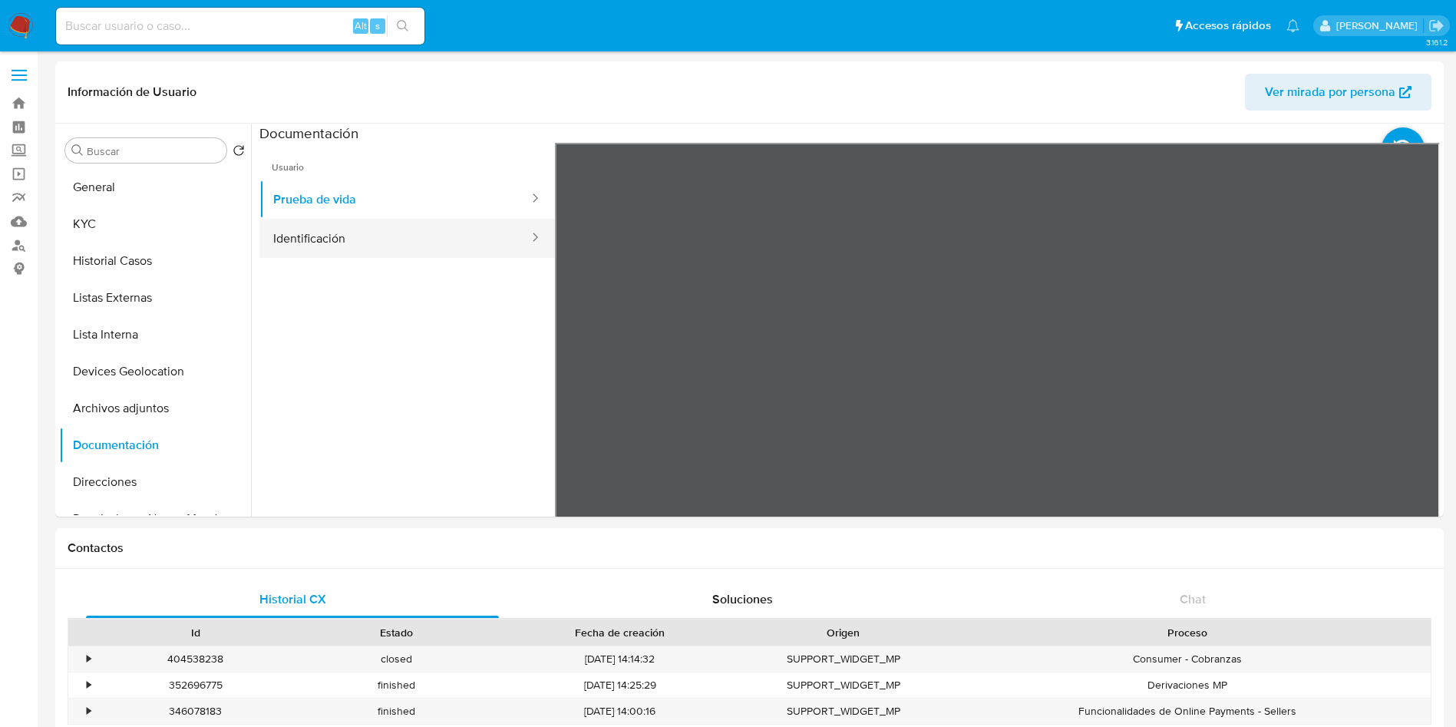
click at [464, 234] on button "Identificación" at bounding box center [394, 238] width 271 height 39
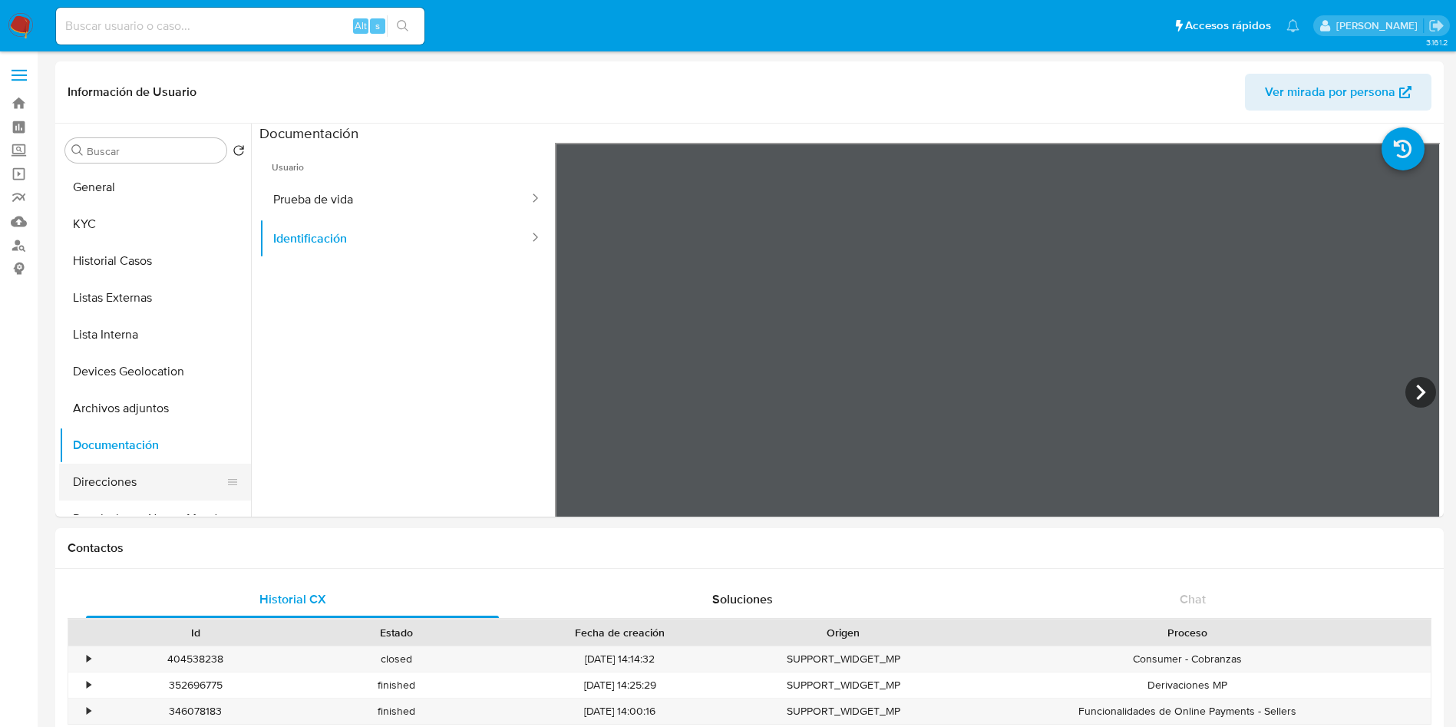
scroll to position [115, 0]
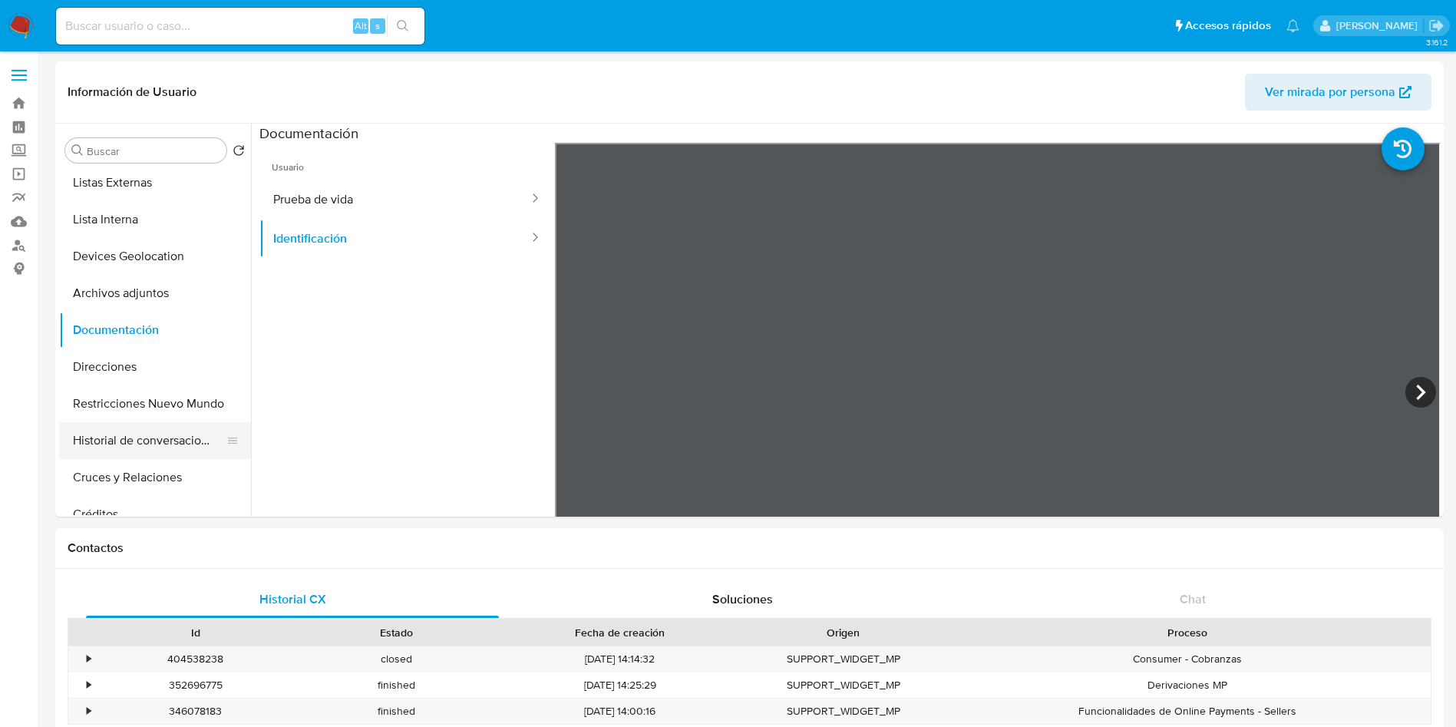
click at [166, 440] on button "Historial de conversaciones" at bounding box center [149, 440] width 180 height 37
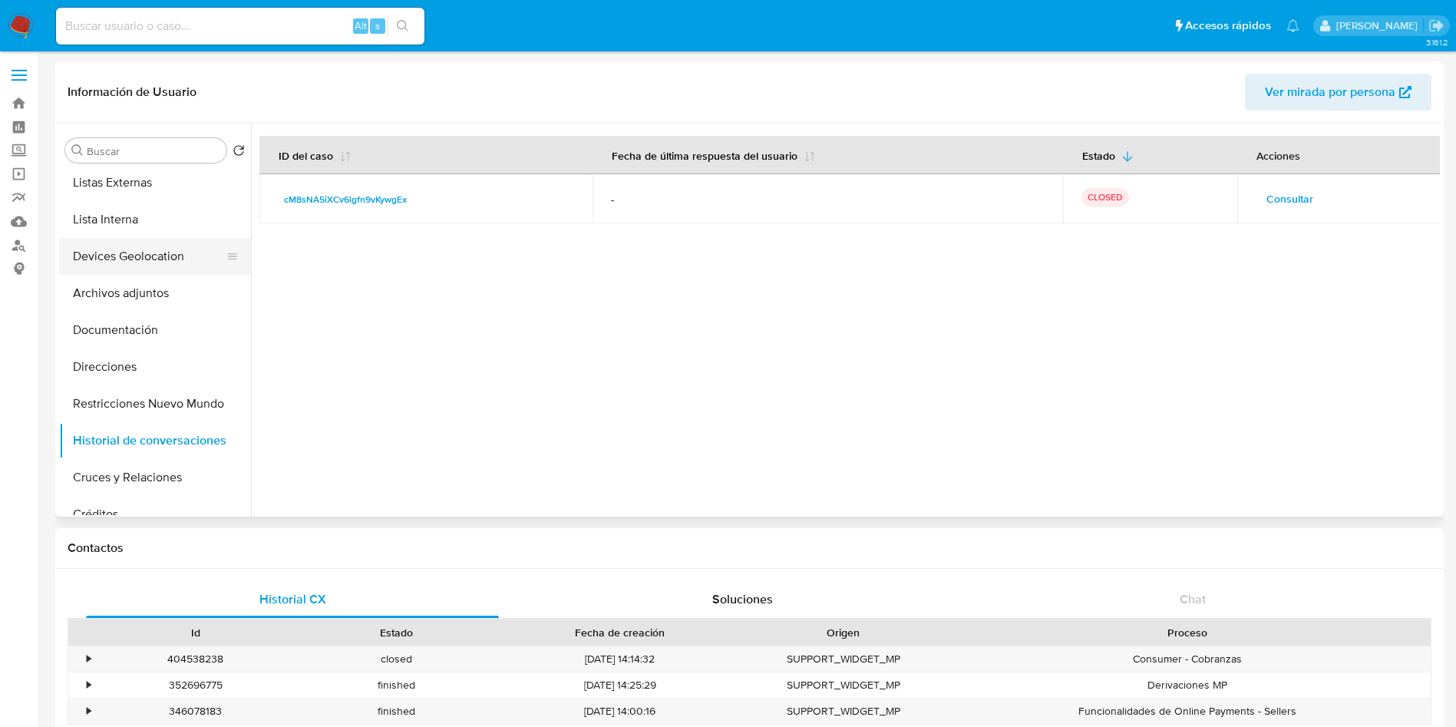
scroll to position [0, 0]
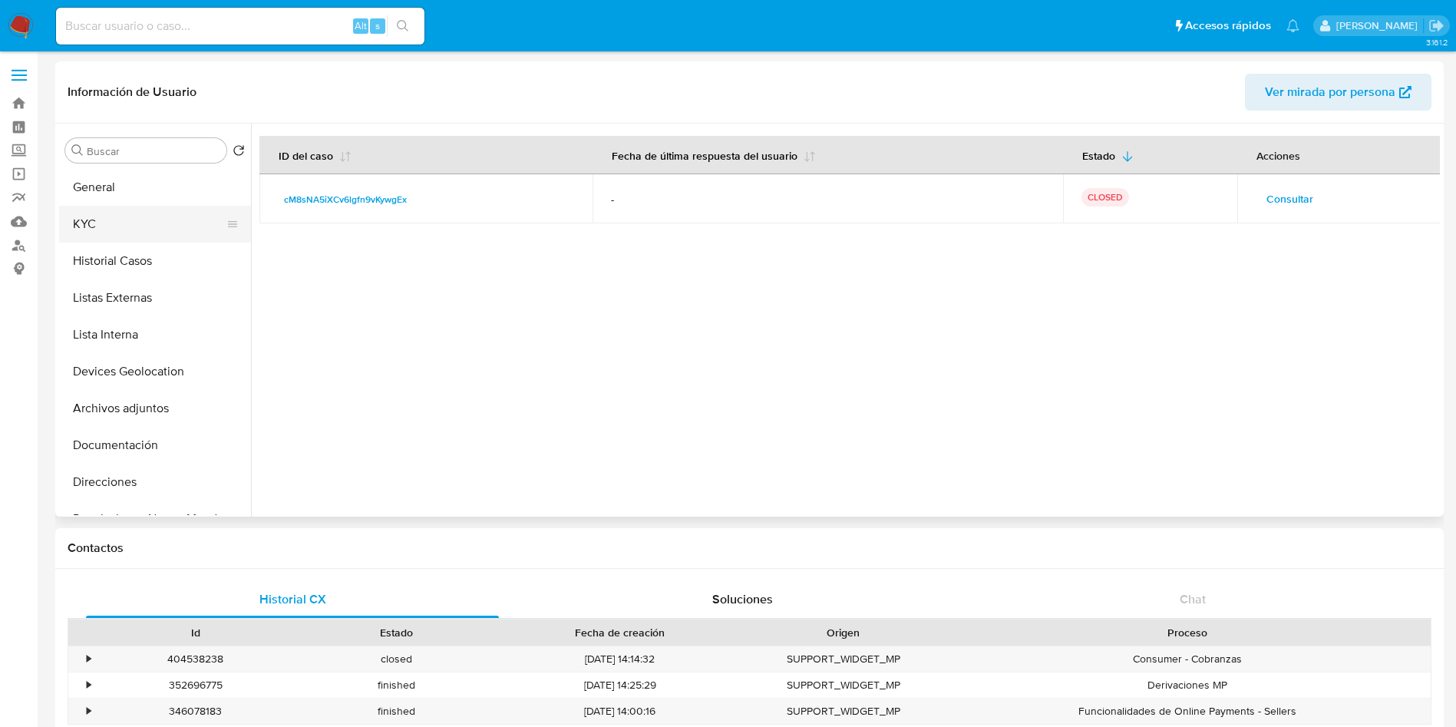
click at [142, 220] on button "KYC" at bounding box center [149, 224] width 180 height 37
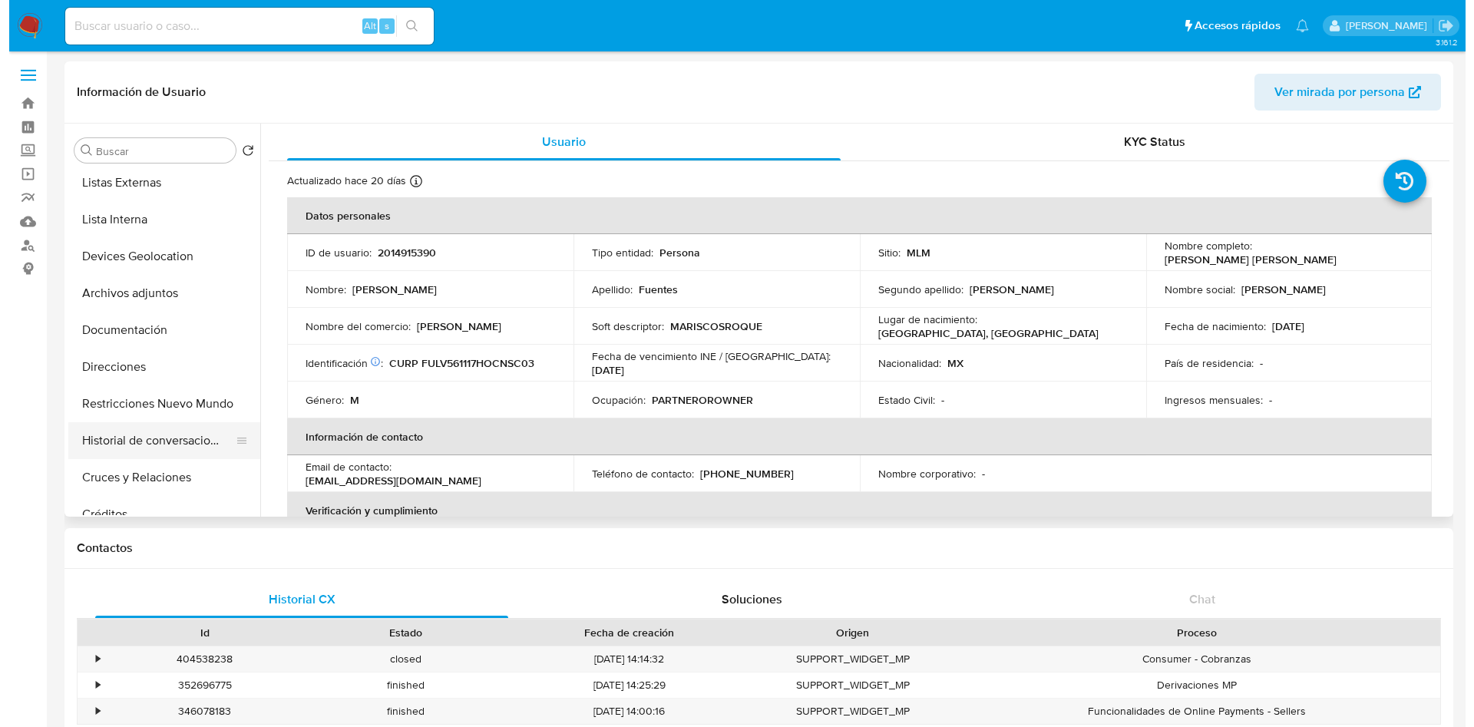
scroll to position [230, 0]
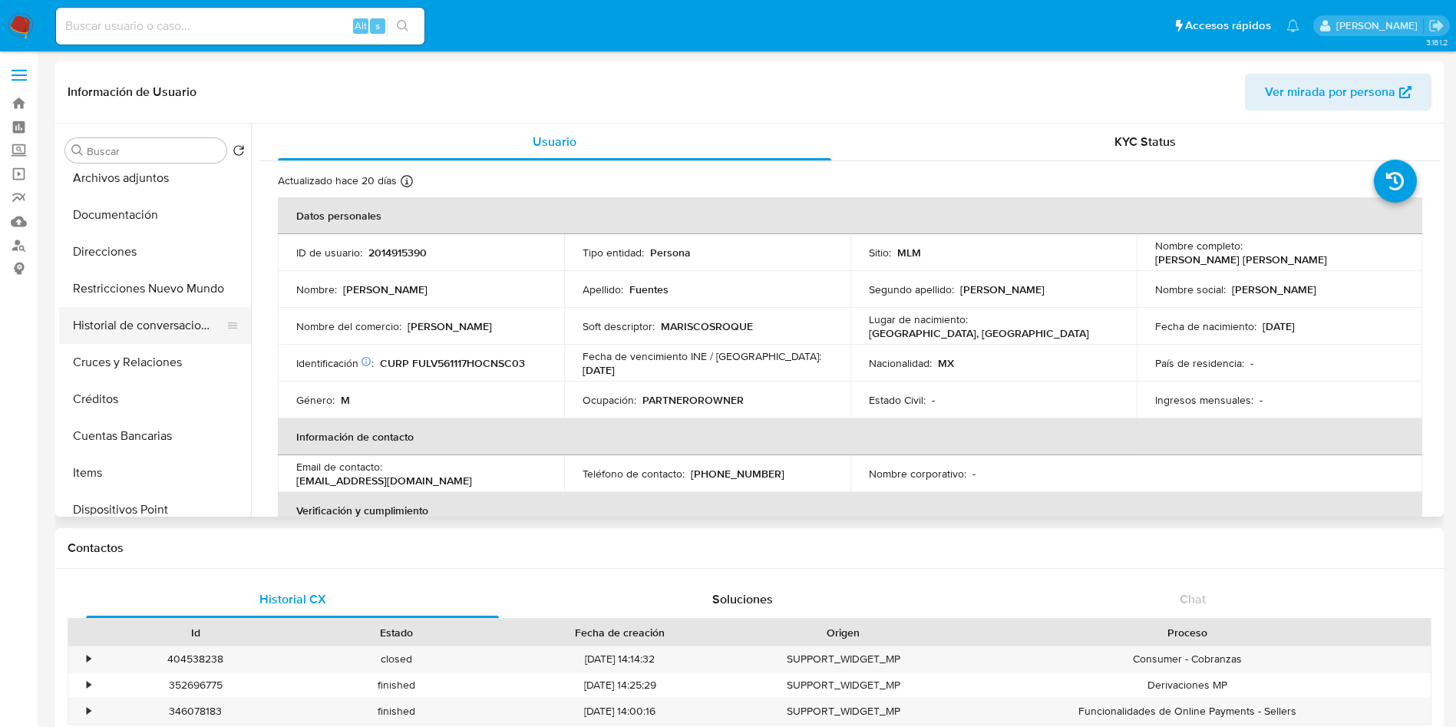
click at [152, 334] on button "Historial de conversaciones" at bounding box center [149, 325] width 180 height 37
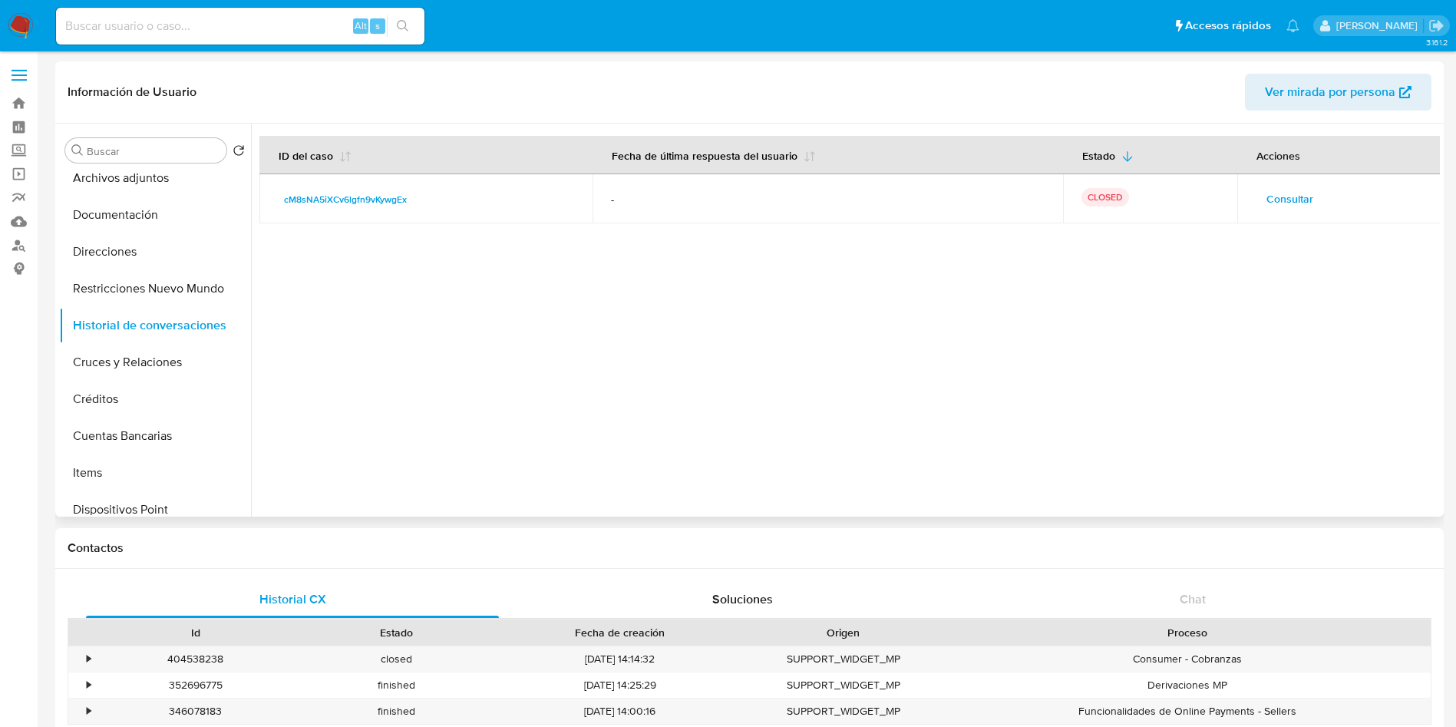
click at [1268, 213] on td "Consultar" at bounding box center [1339, 198] width 204 height 49
click at [1267, 206] on span "Consultar" at bounding box center [1290, 198] width 47 height 21
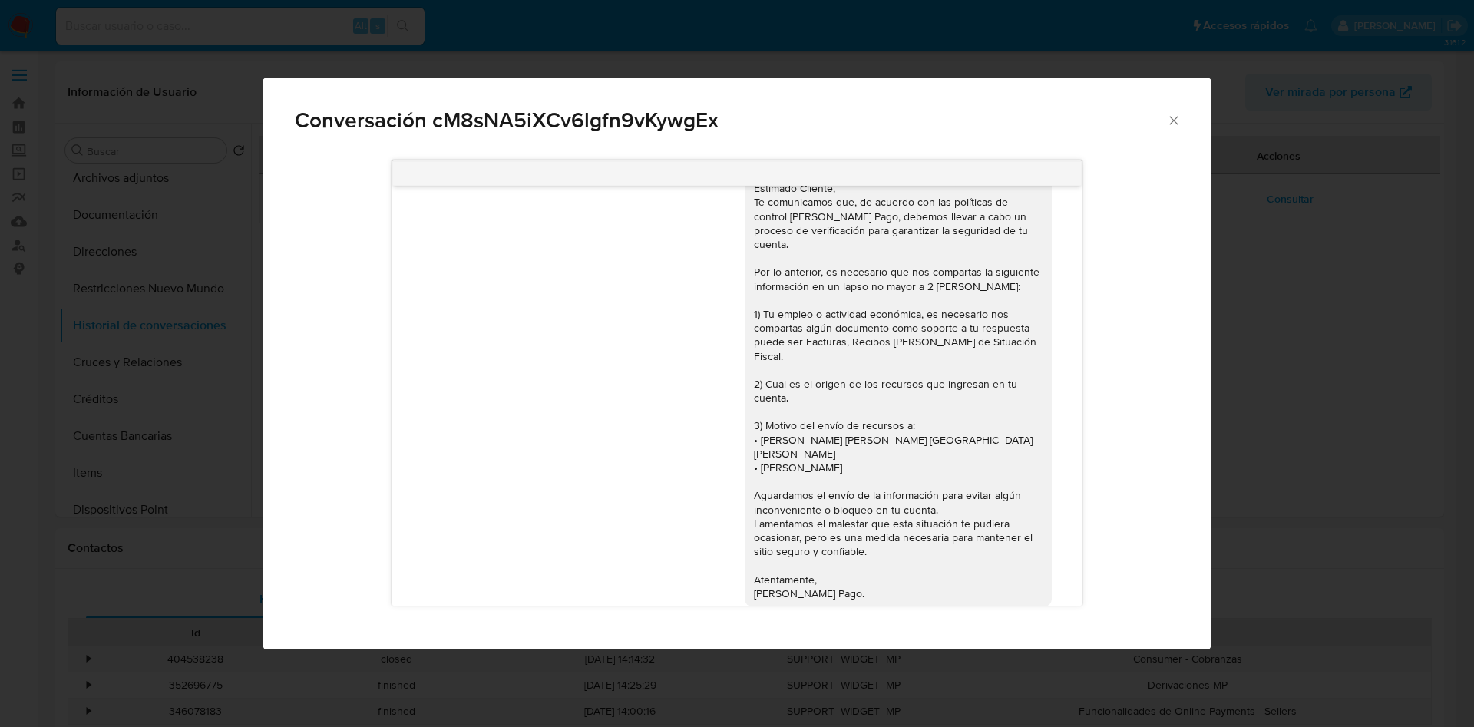
scroll to position [45, 0]
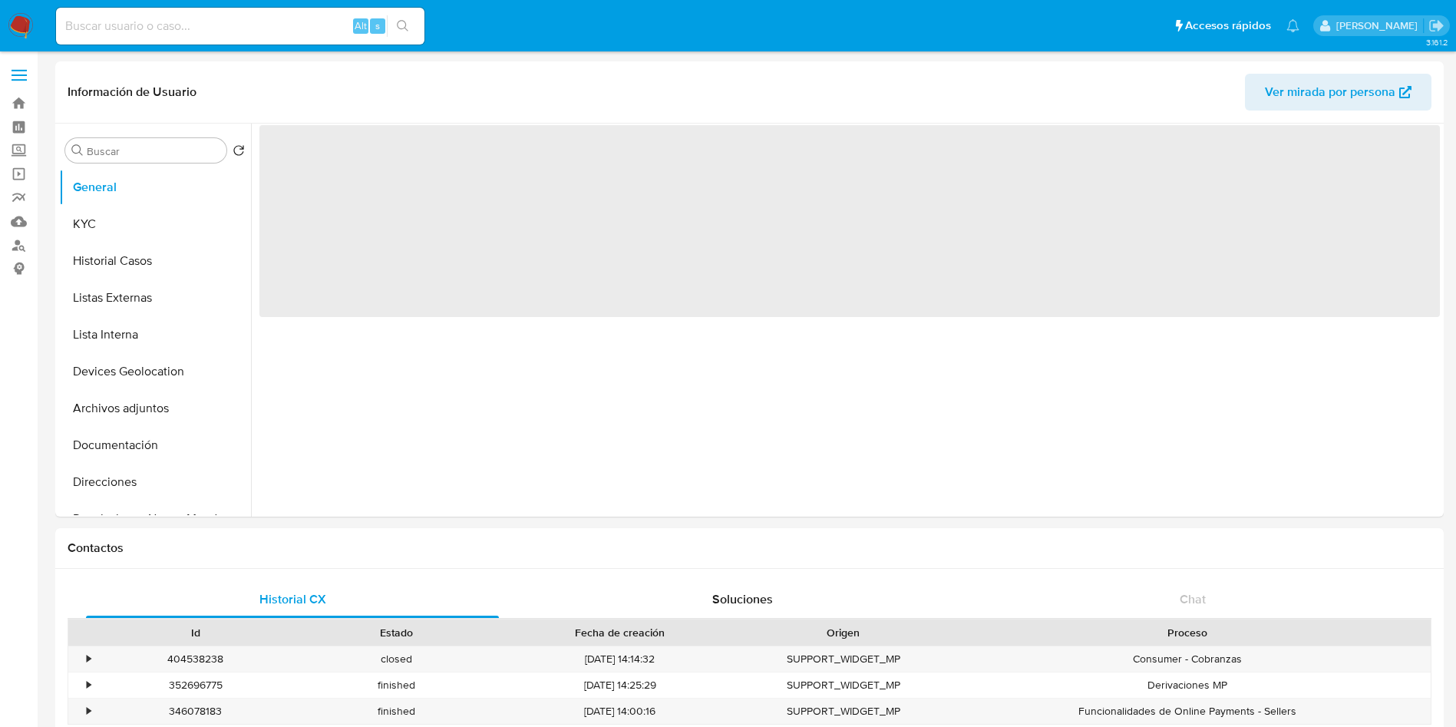
select select "10"
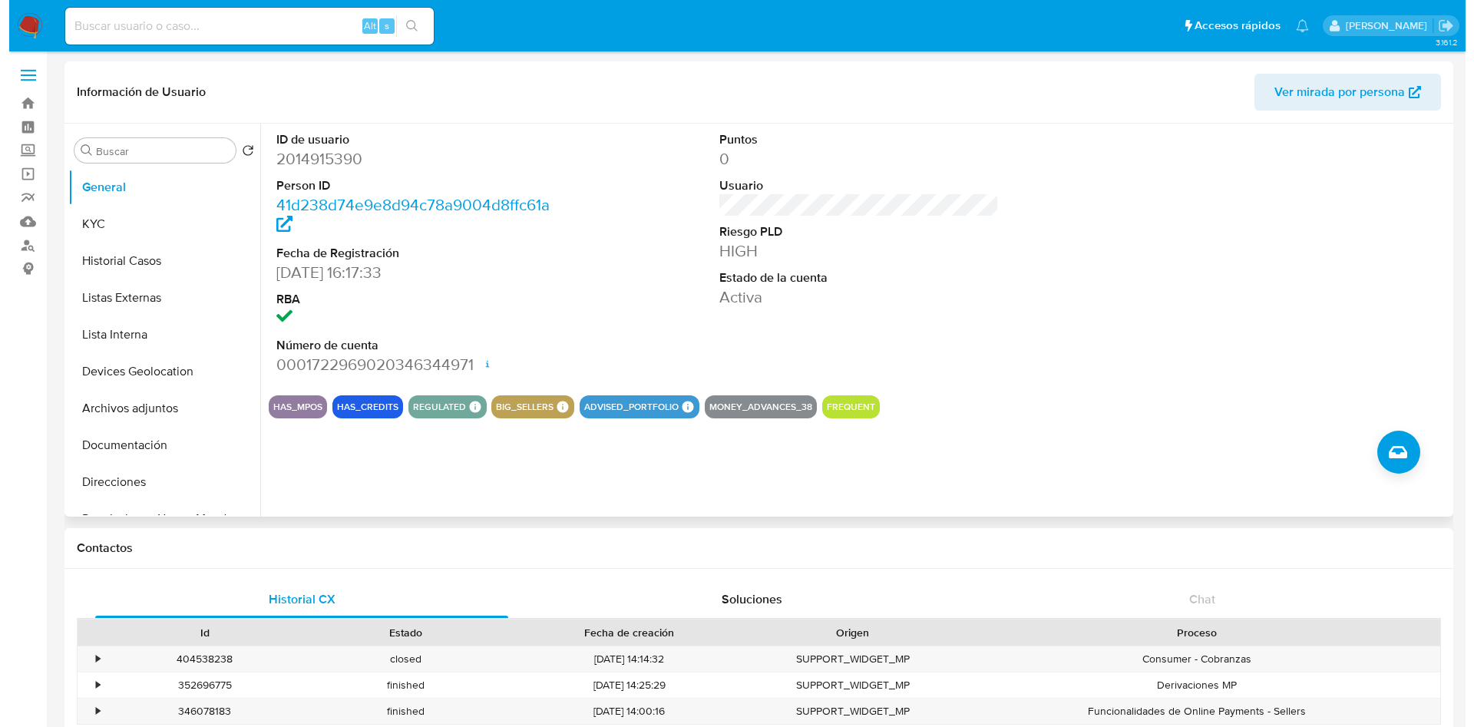
scroll to position [230, 0]
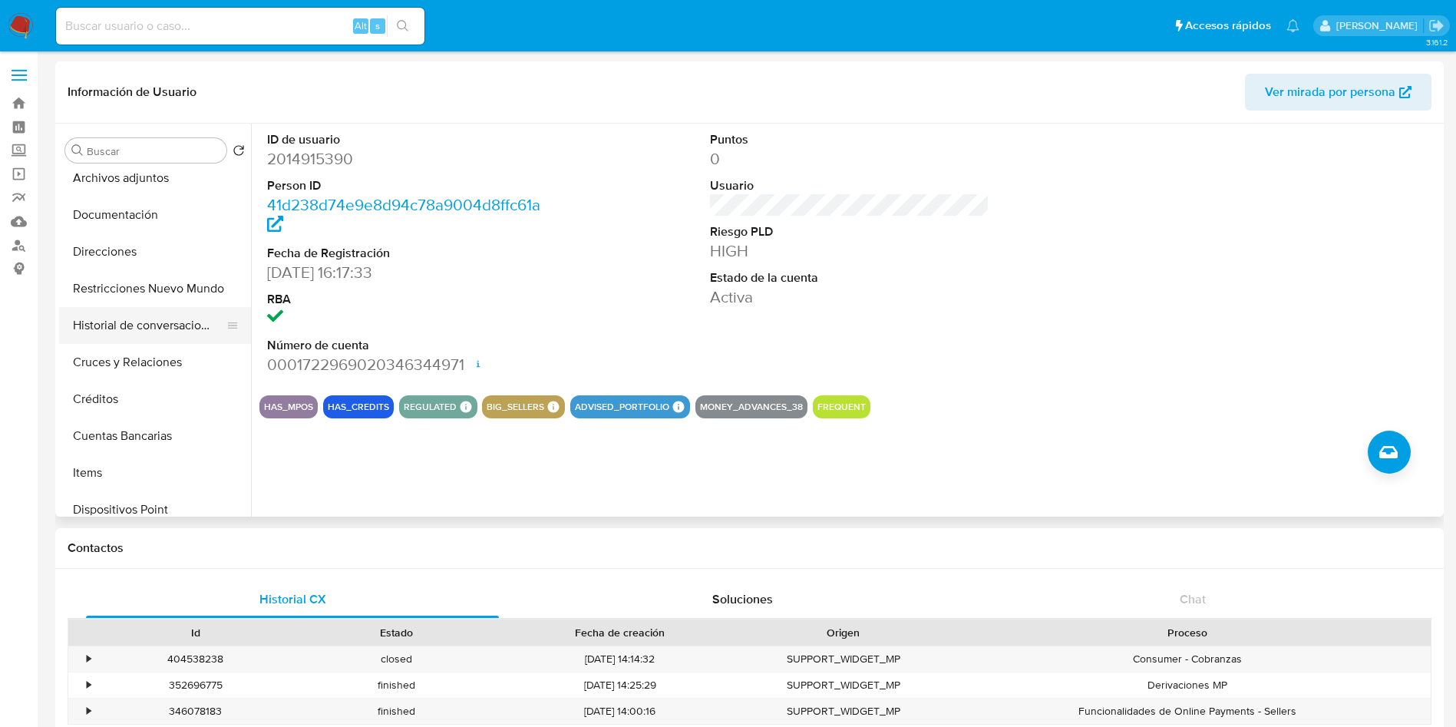
click at [172, 329] on button "Historial de conversaciones" at bounding box center [149, 325] width 180 height 37
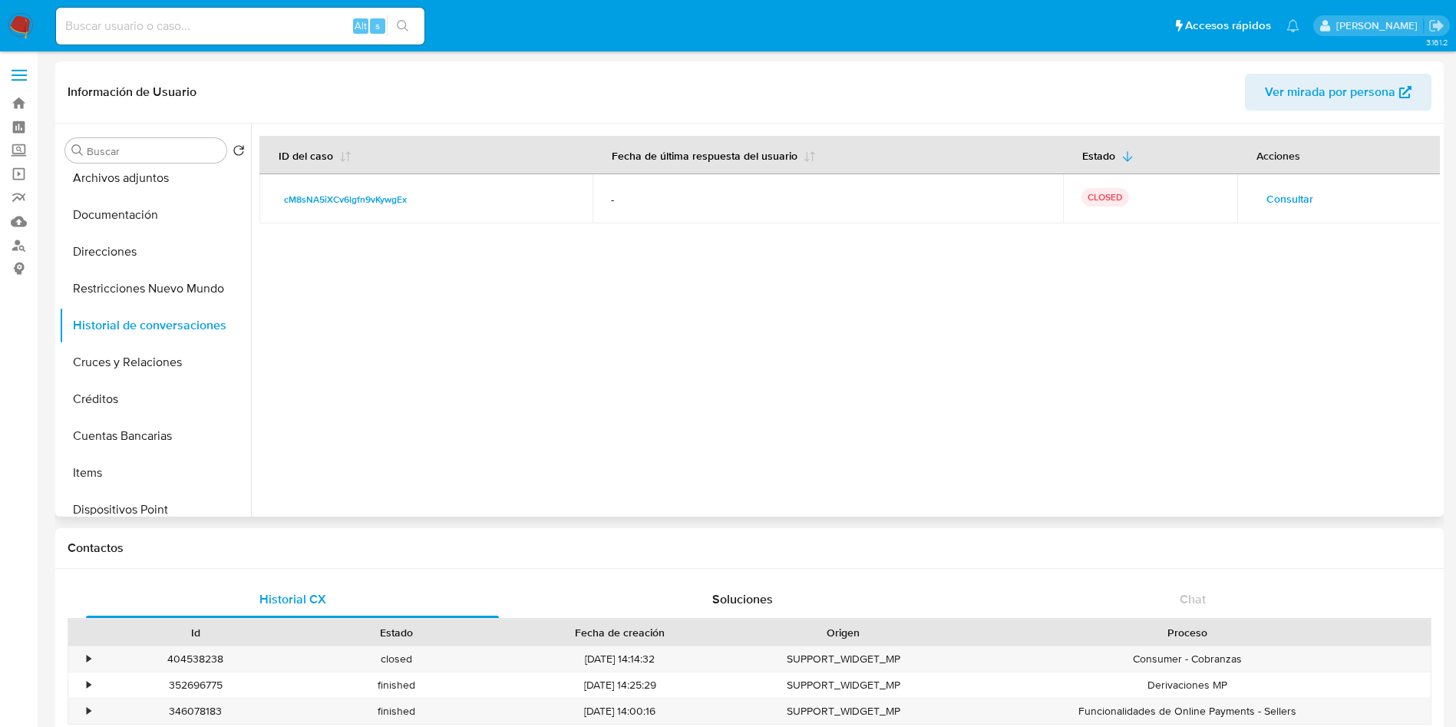
click at [1304, 192] on span "Consultar" at bounding box center [1290, 198] width 47 height 21
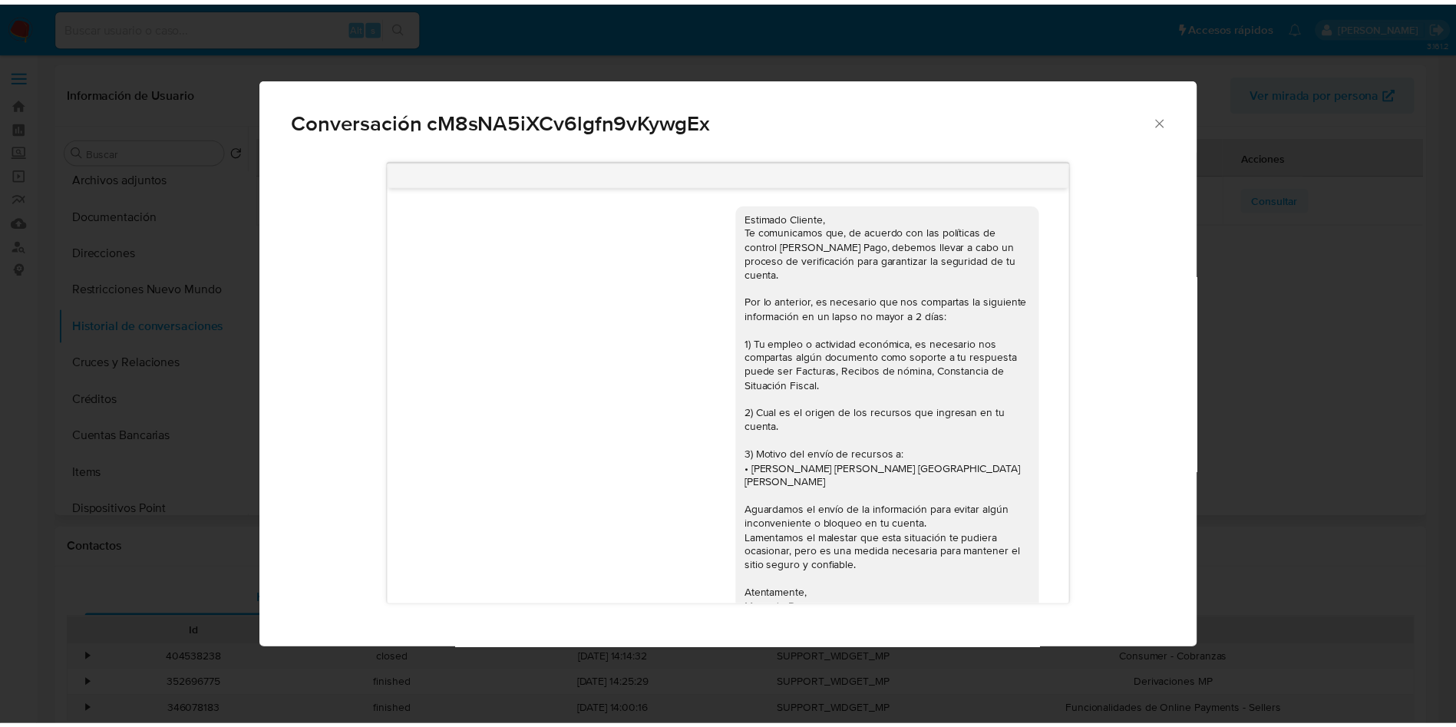
scroll to position [45, 0]
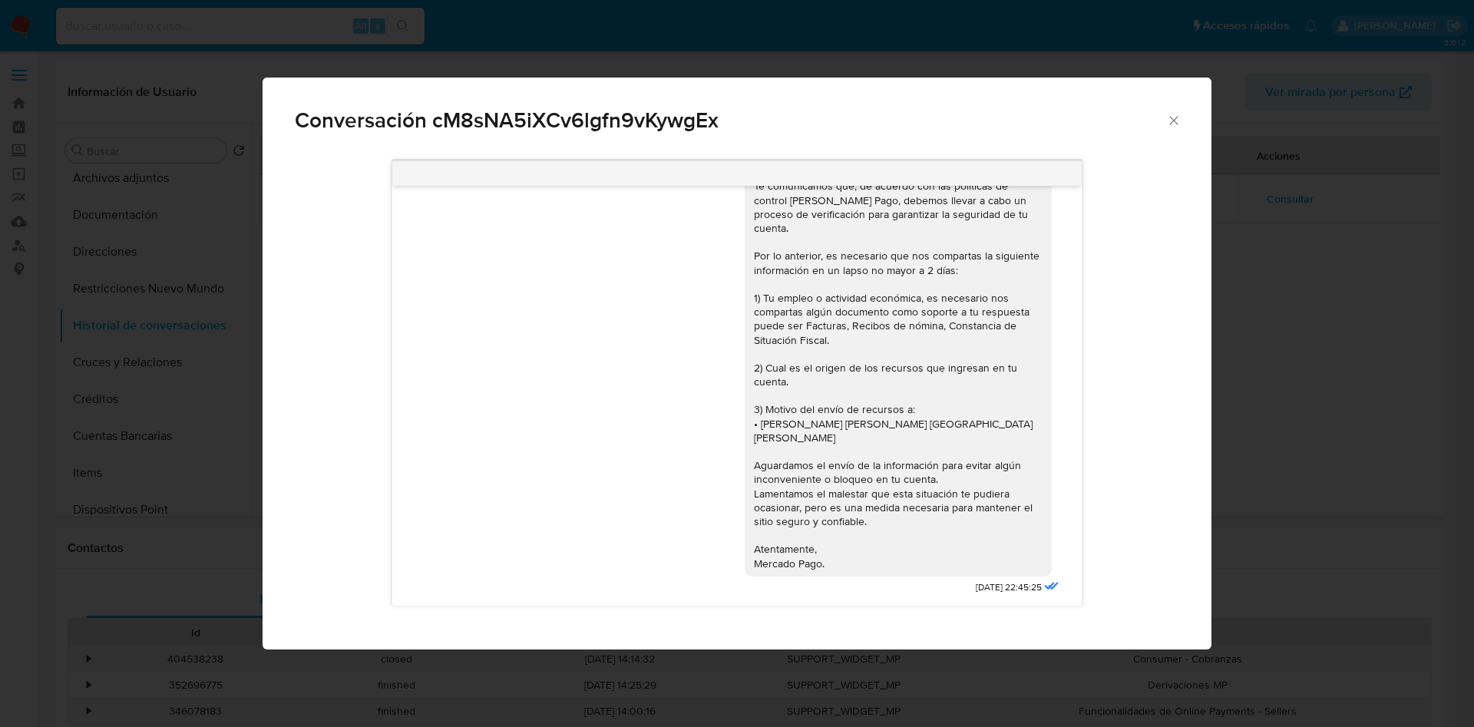
click at [1174, 119] on icon "Cerrar" at bounding box center [1173, 120] width 8 height 8
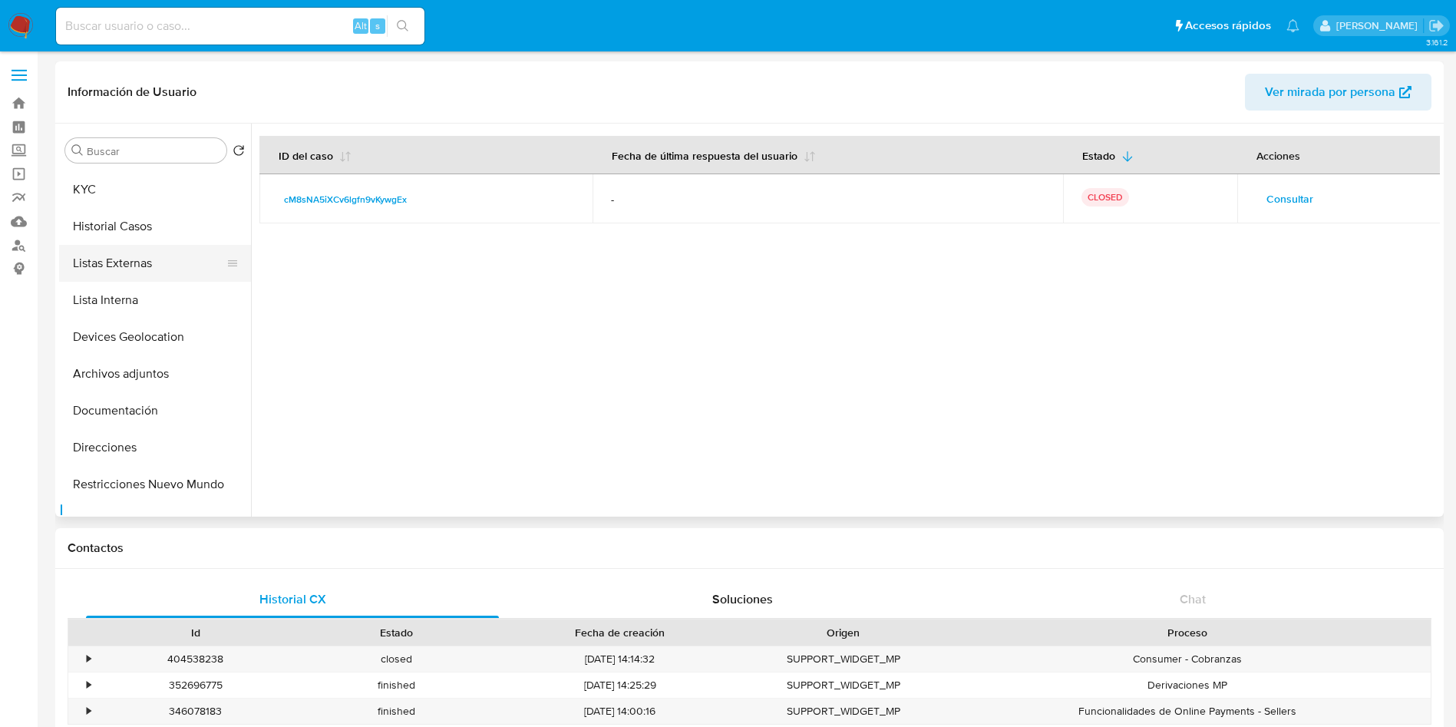
scroll to position [0, 0]
click at [148, 234] on button "KYC" at bounding box center [149, 224] width 180 height 37
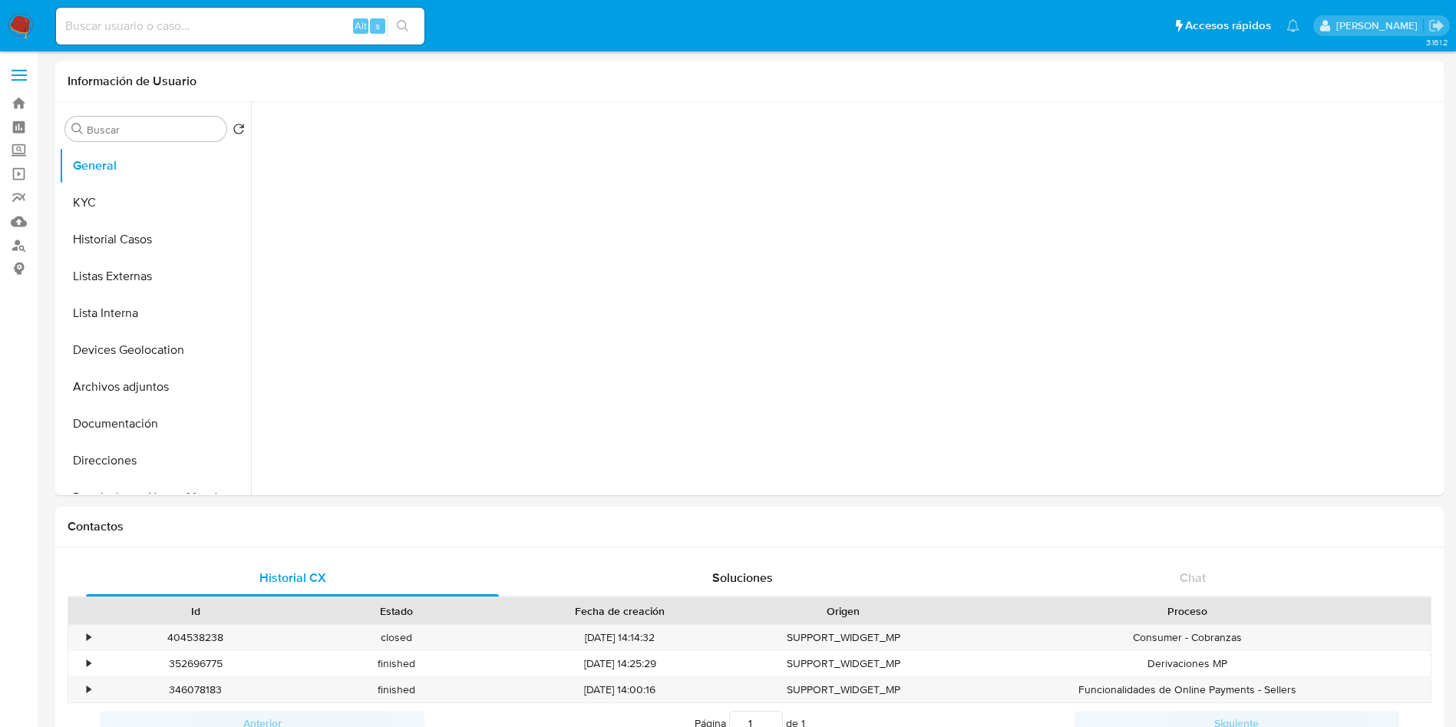
select select "10"
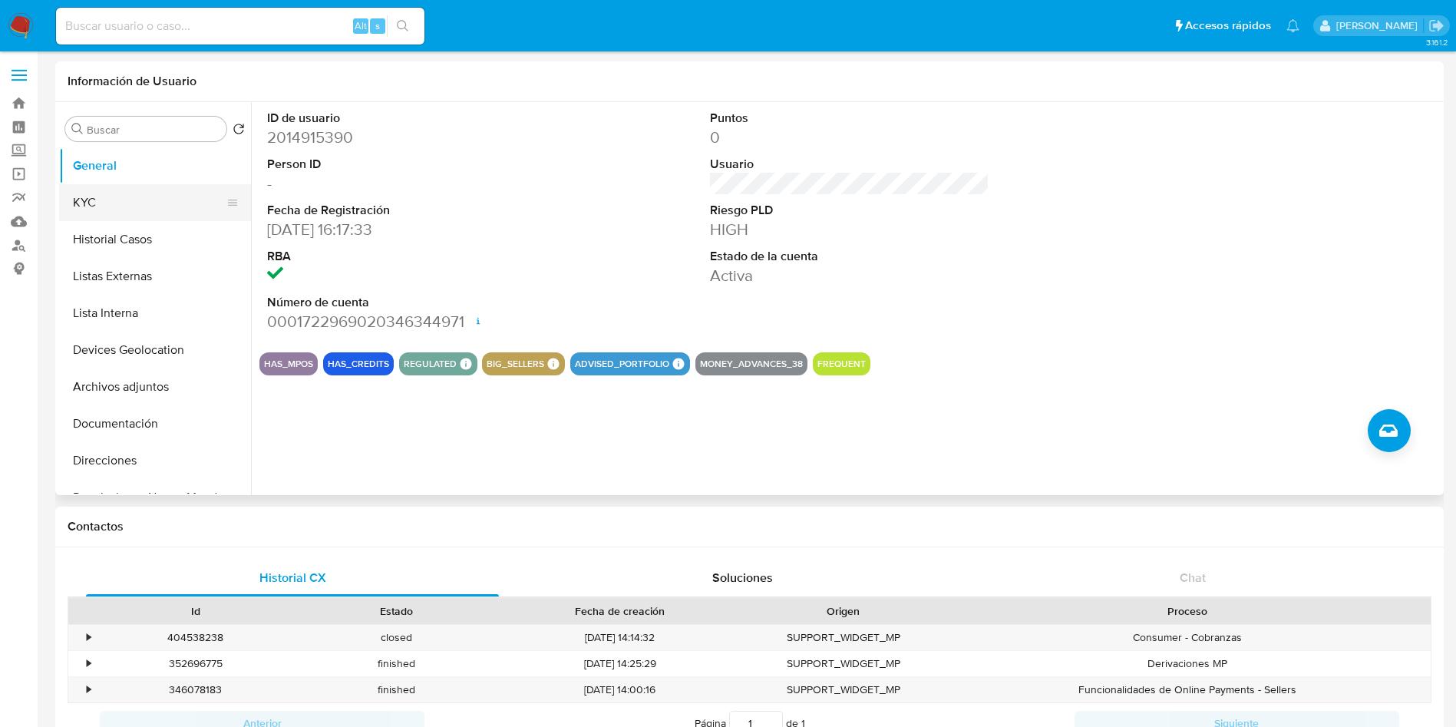
click at [130, 201] on button "KYC" at bounding box center [149, 202] width 180 height 37
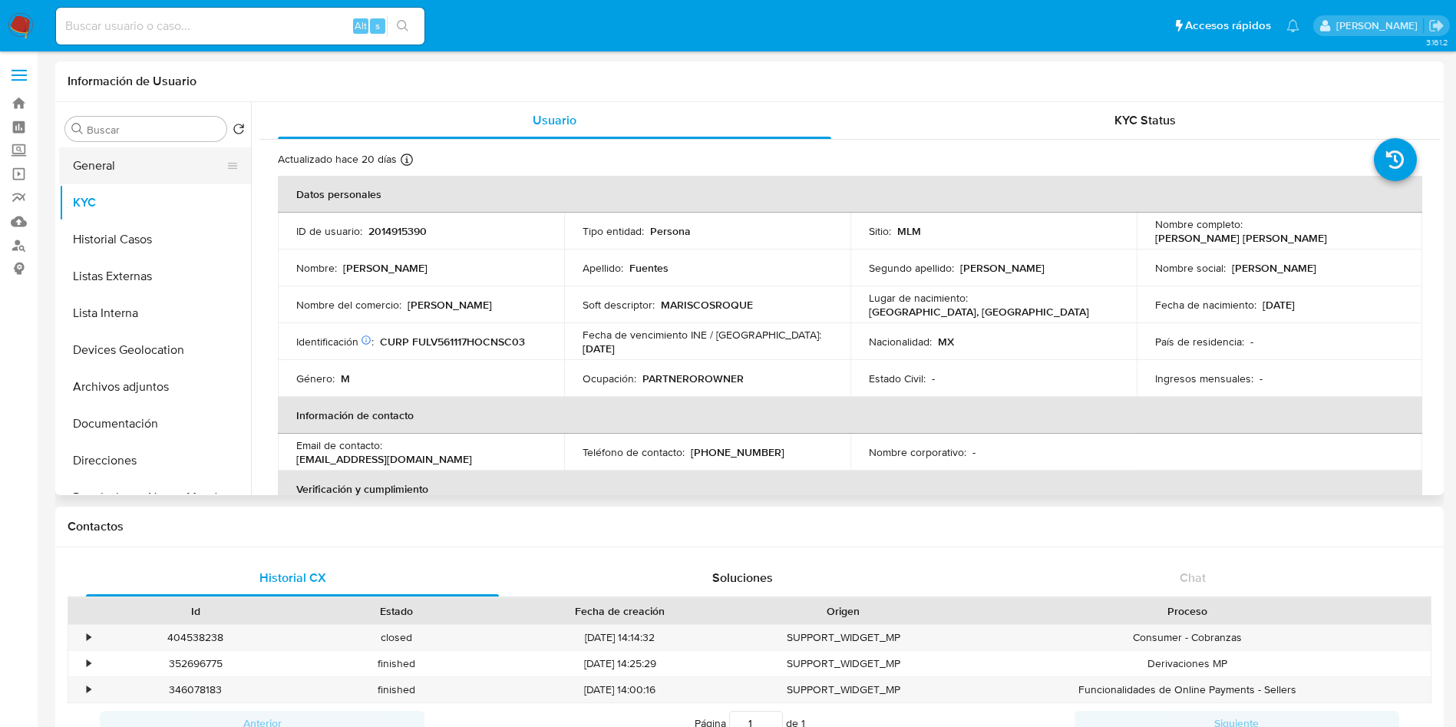
click at [144, 155] on button "General" at bounding box center [149, 165] width 180 height 37
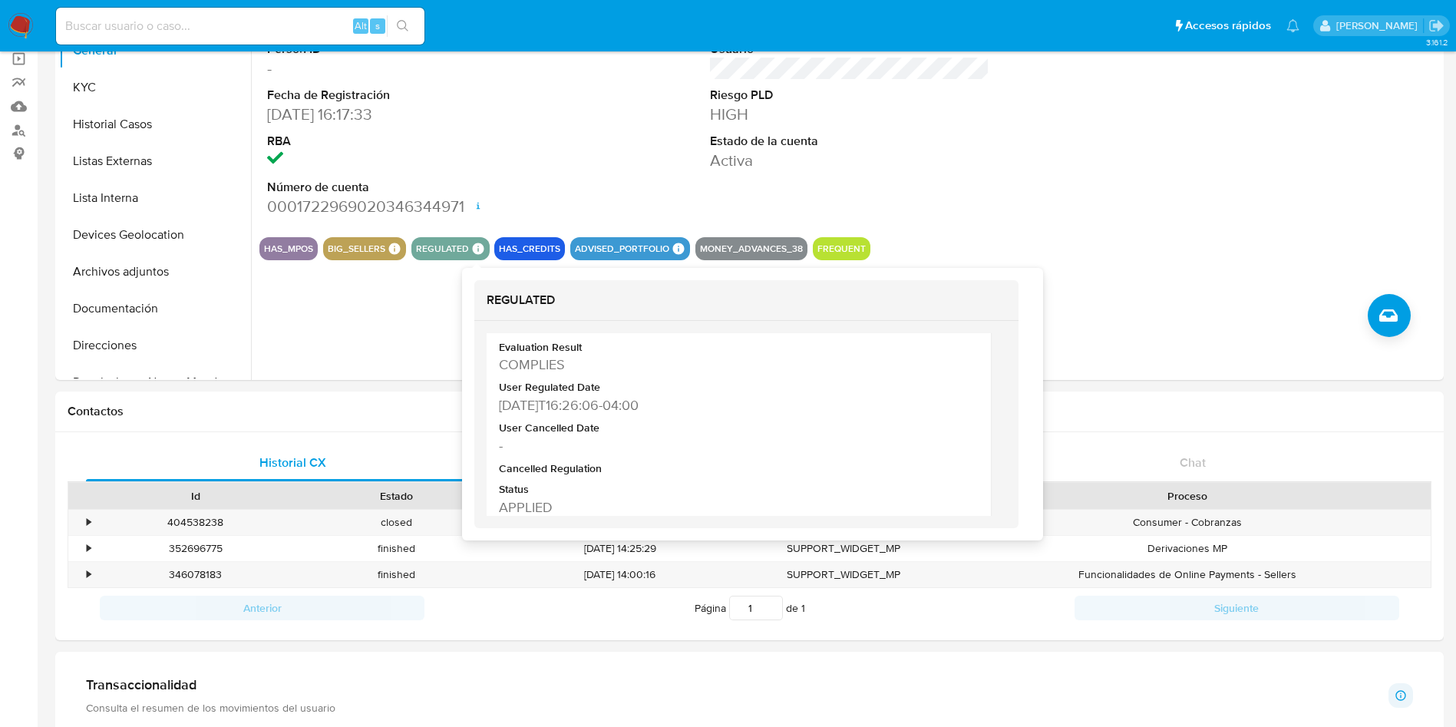
scroll to position [88, 0]
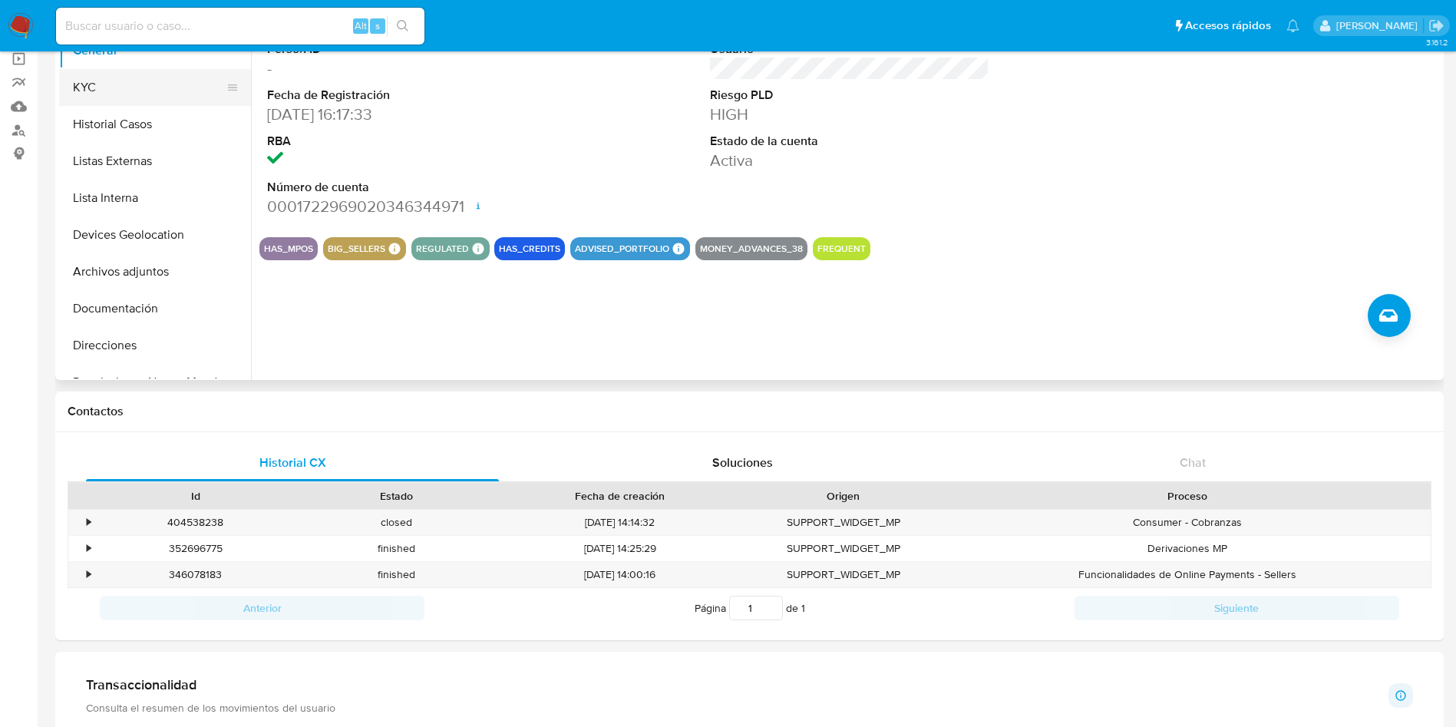
click at [74, 87] on button "KYC" at bounding box center [149, 87] width 180 height 37
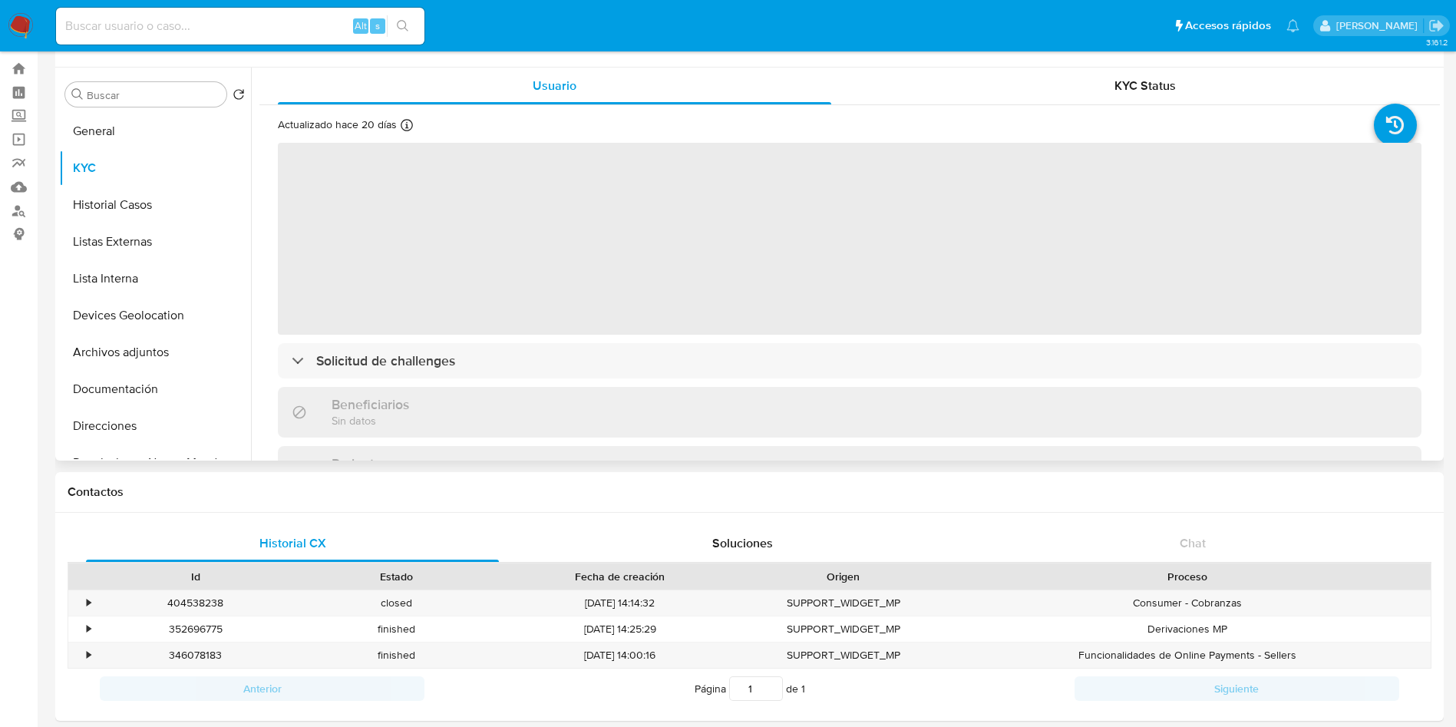
scroll to position [0, 0]
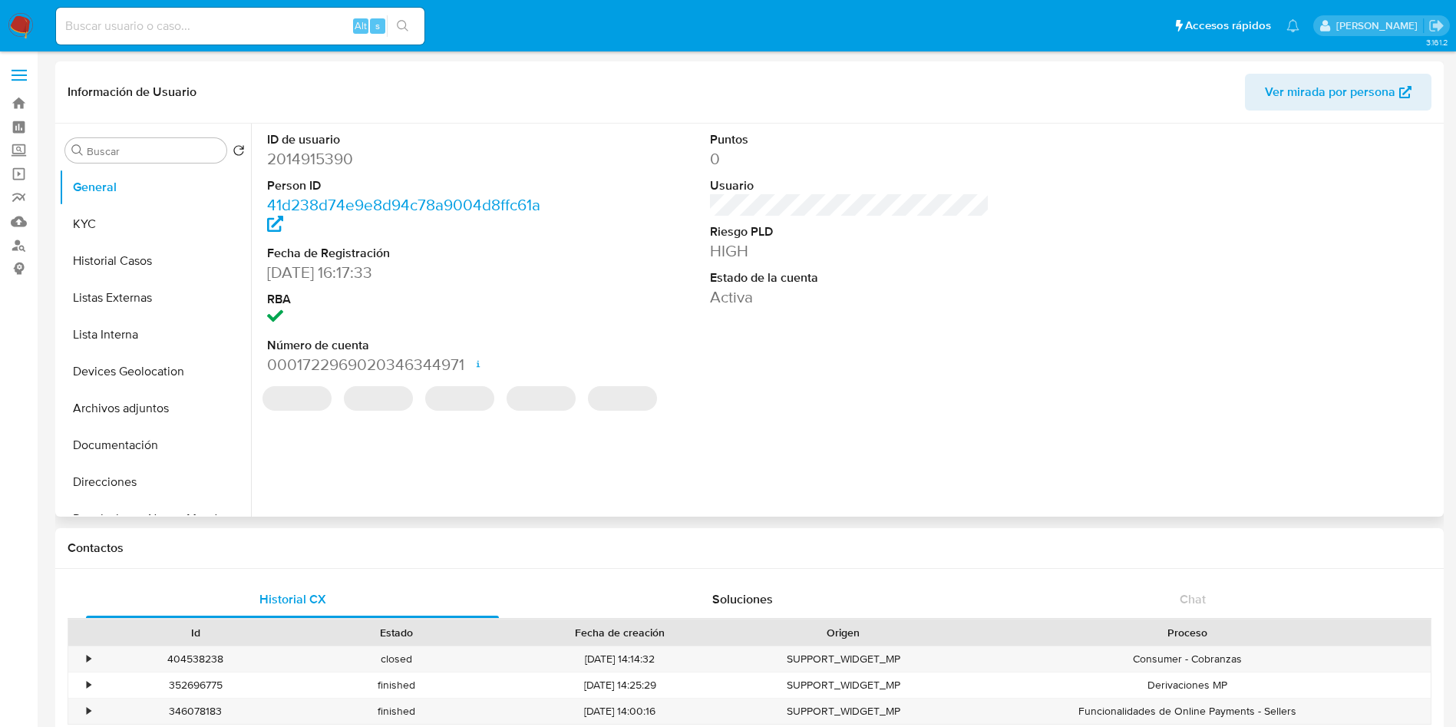
click at [225, 33] on input at bounding box center [240, 26] width 368 height 20
select select "10"
paste input "2206750184"
type input "2206750184"
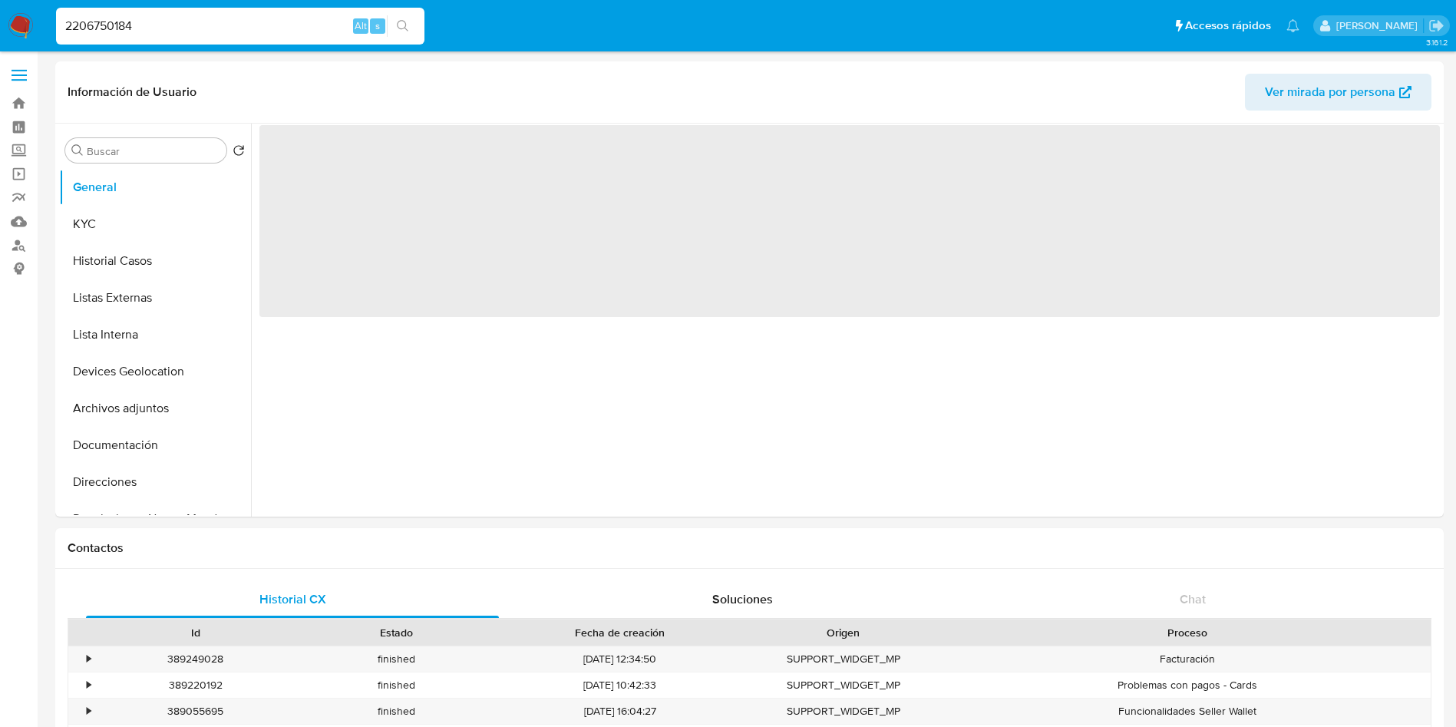
select select "10"
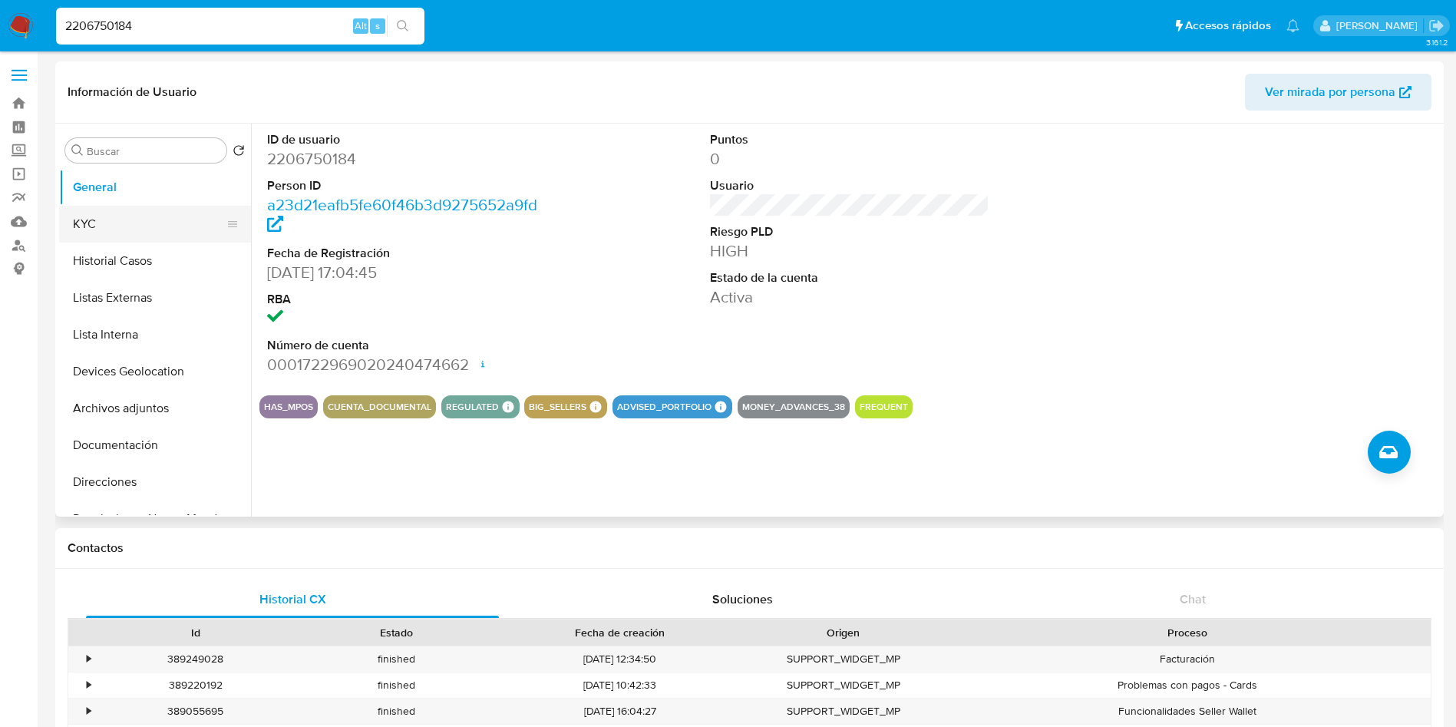
click at [149, 227] on button "KYC" at bounding box center [149, 224] width 180 height 37
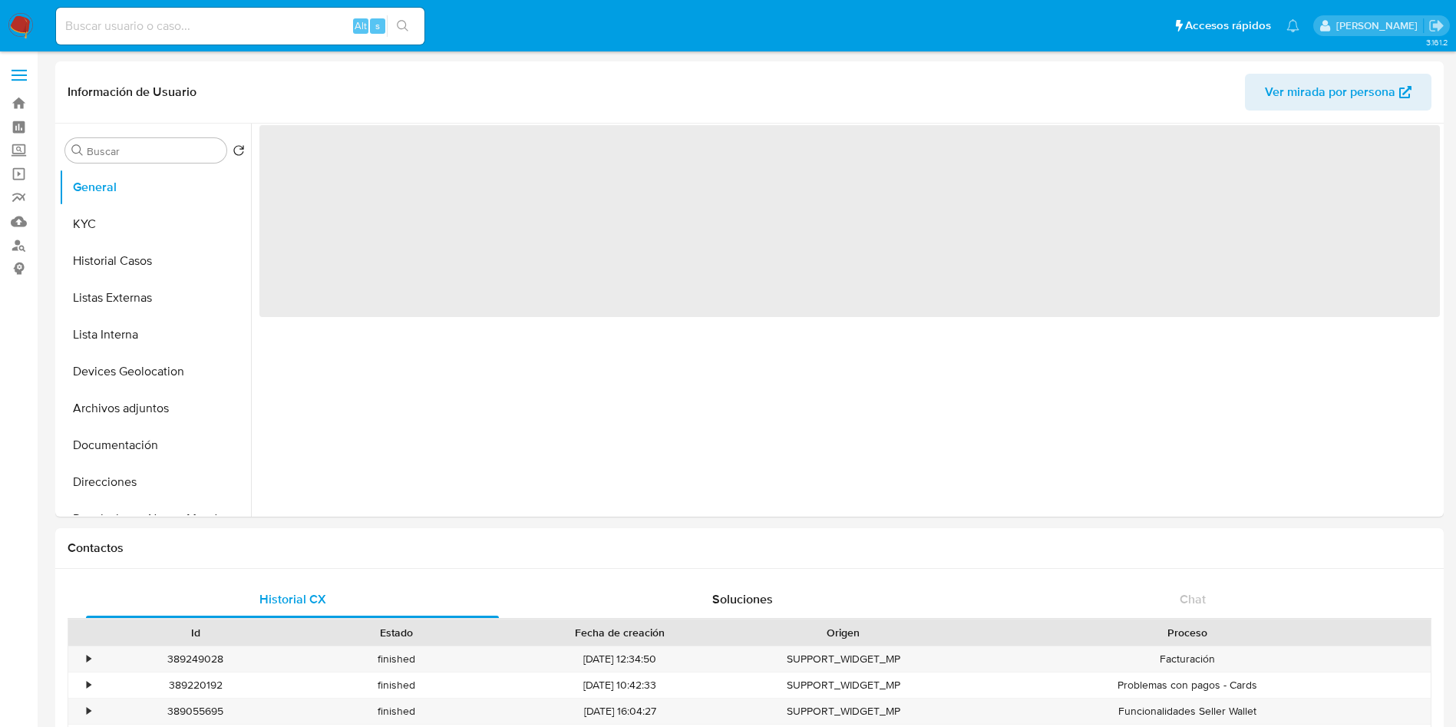
select select "10"
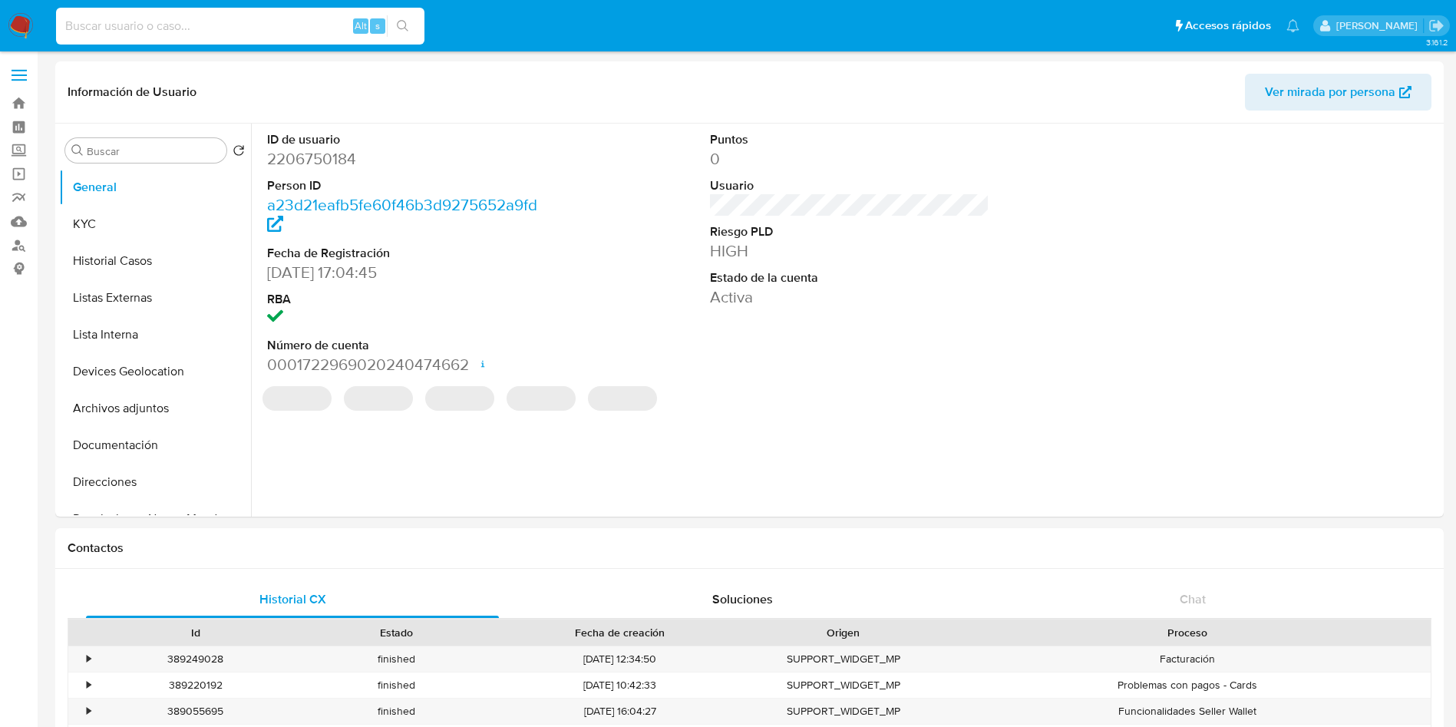
click at [279, 31] on input at bounding box center [240, 26] width 368 height 20
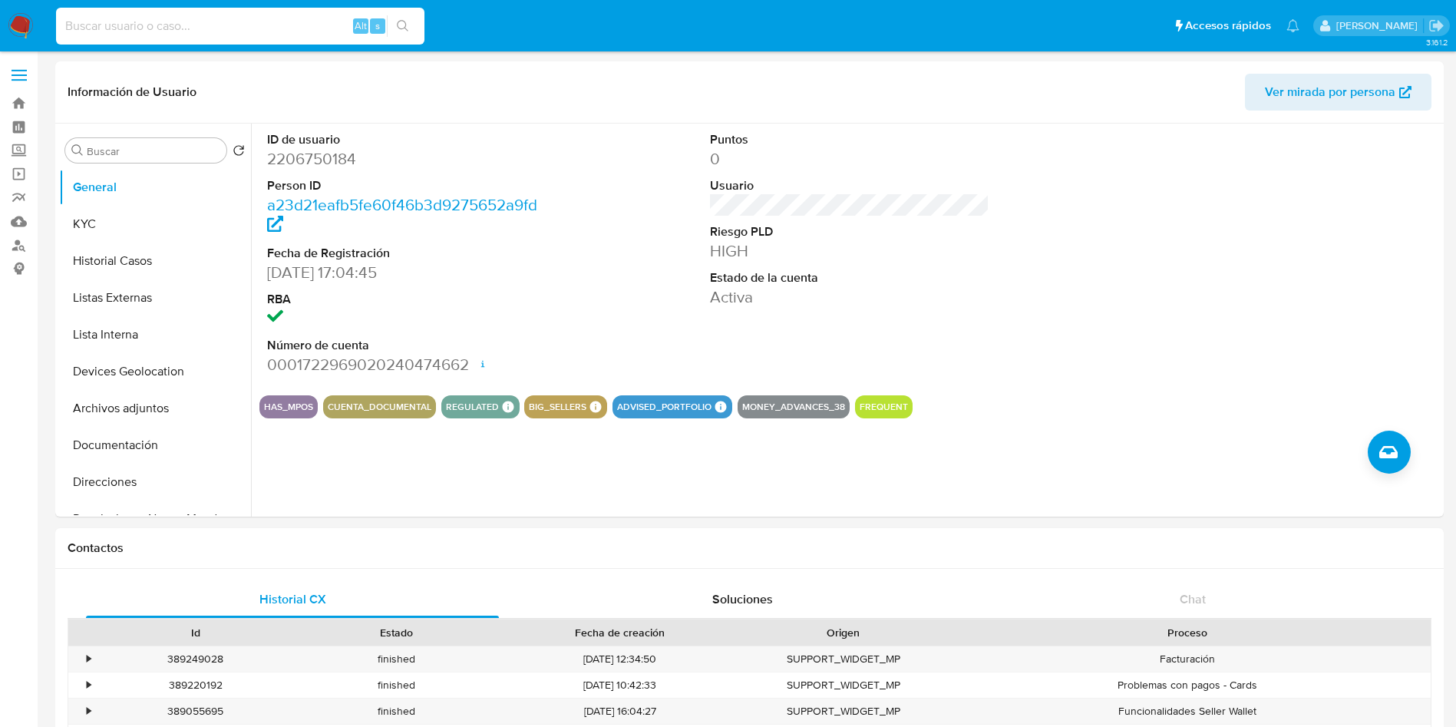
paste input "2206750184"
type input "2206750184"
click at [611, 97] on header "Información de Usuario Ver mirada por persona" at bounding box center [750, 92] width 1364 height 37
click at [136, 268] on button "Historial Casos" at bounding box center [149, 261] width 180 height 37
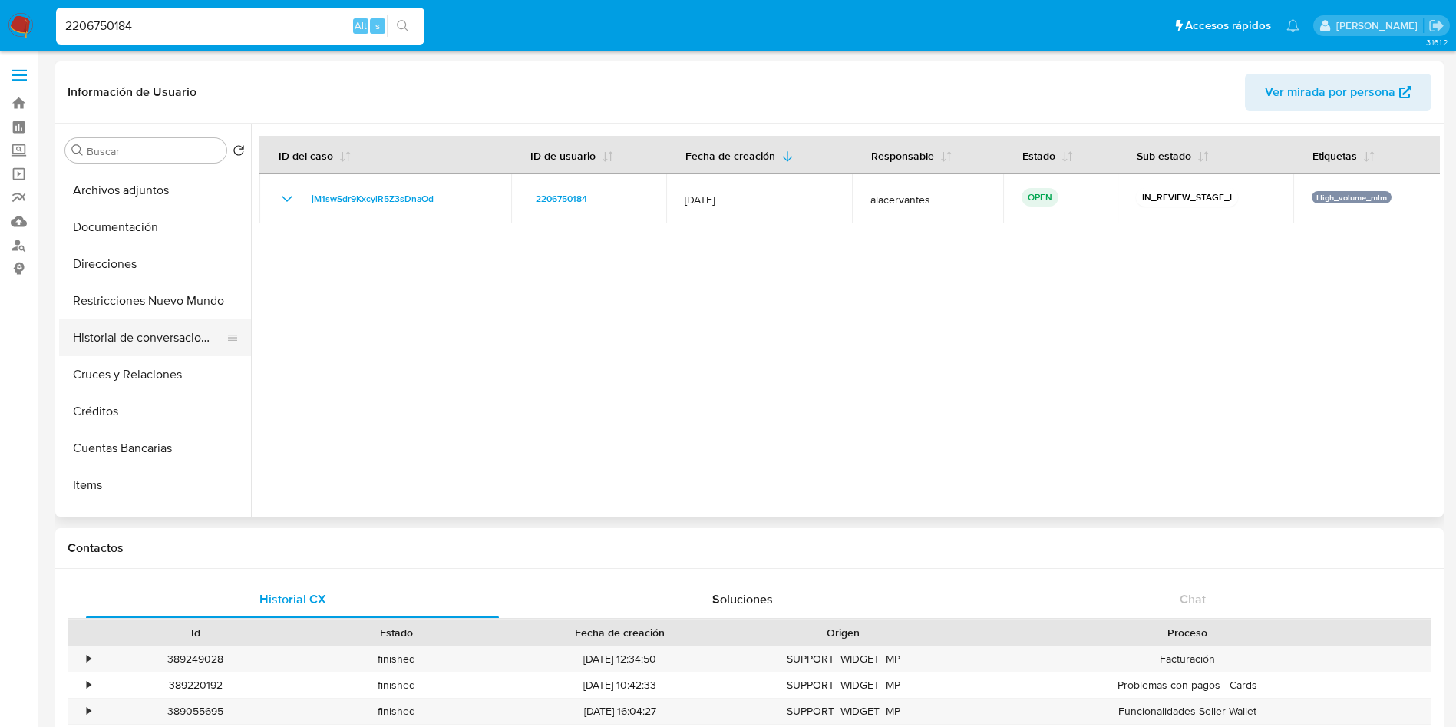
scroll to position [345, 0]
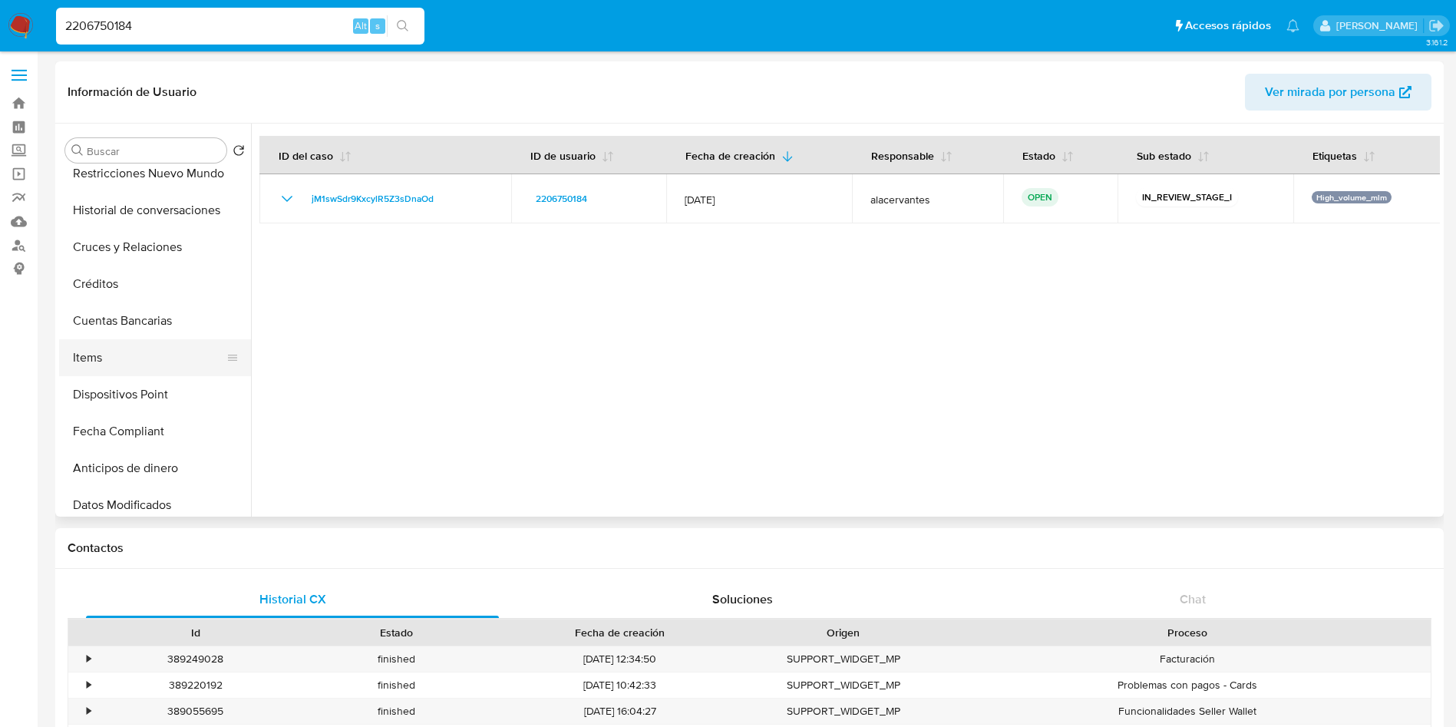
click at [141, 366] on button "Items" at bounding box center [149, 357] width 180 height 37
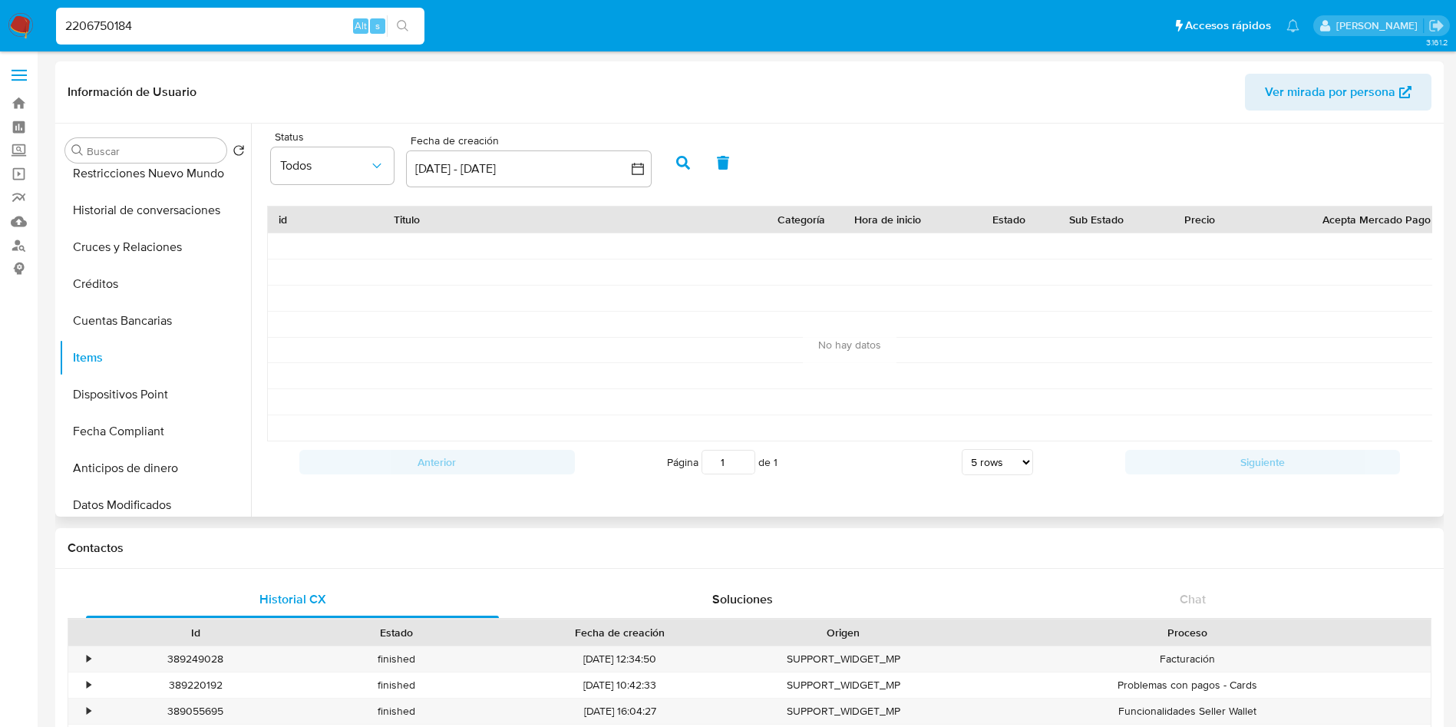
click at [652, 177] on div "Status Todos Fecha de creación Fecha de creación [DATE] - [DATE] 6-09-2025:6-10…" at bounding box center [461, 160] width 396 height 59
click at [635, 178] on button "[DATE] - [DATE]" at bounding box center [529, 168] width 246 height 37
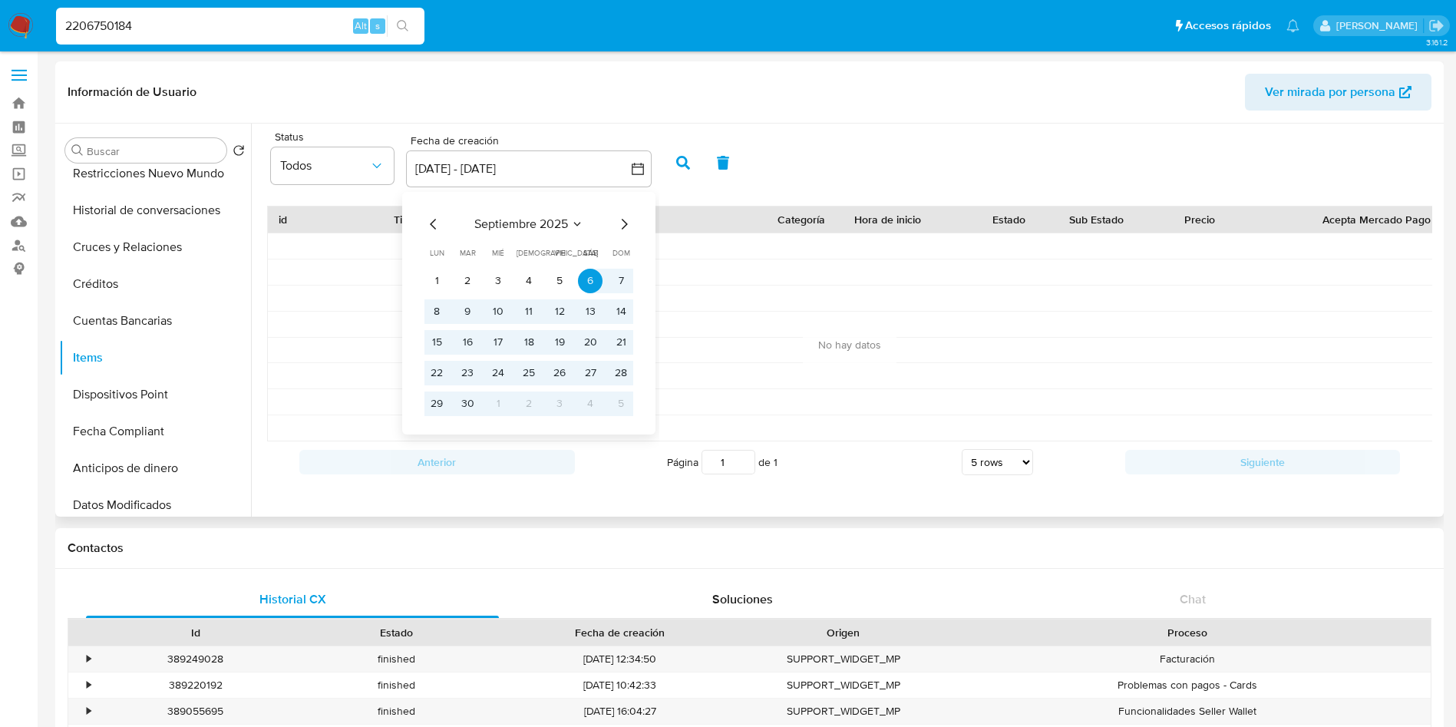
click at [431, 226] on icon "Mes anterior" at bounding box center [433, 224] width 18 height 18
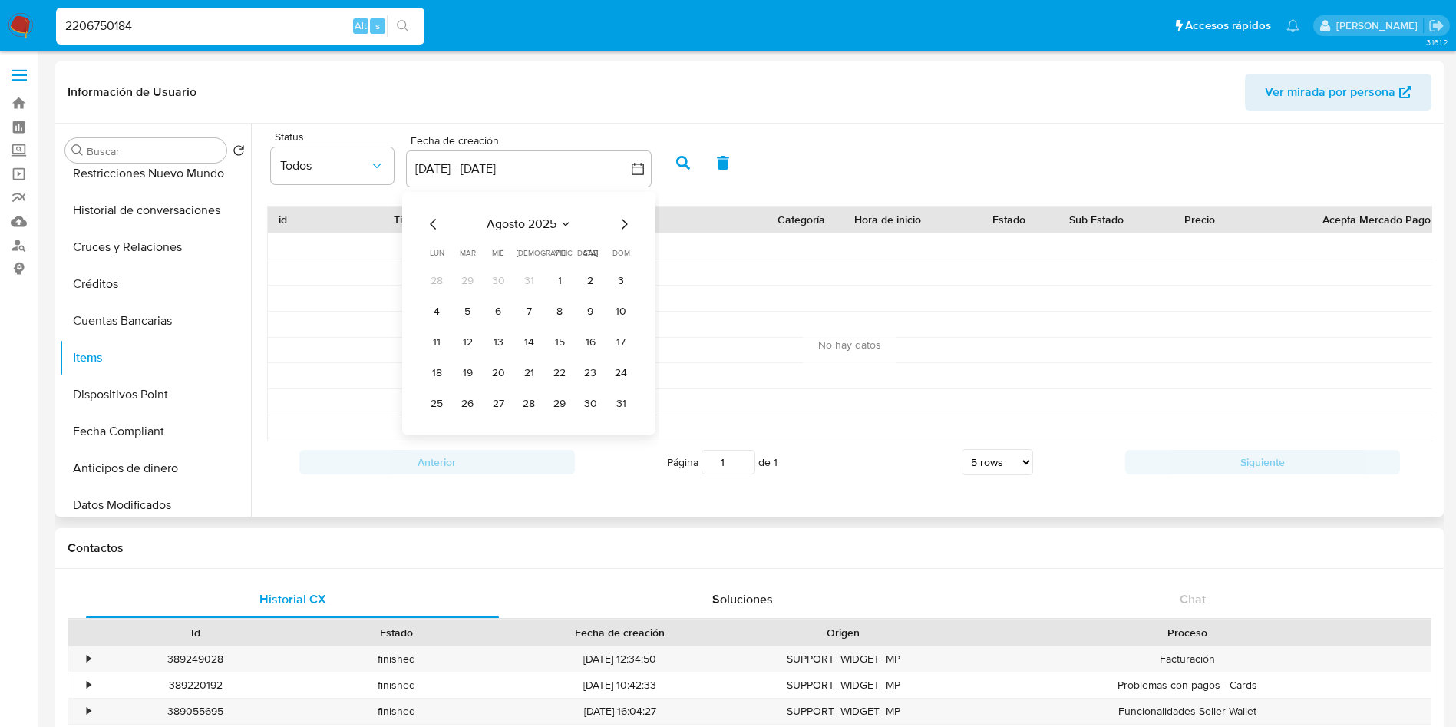
click at [429, 226] on icon "Mes anterior" at bounding box center [433, 224] width 18 height 18
click at [428, 226] on icon "Mes anterior" at bounding box center [433, 224] width 18 height 18
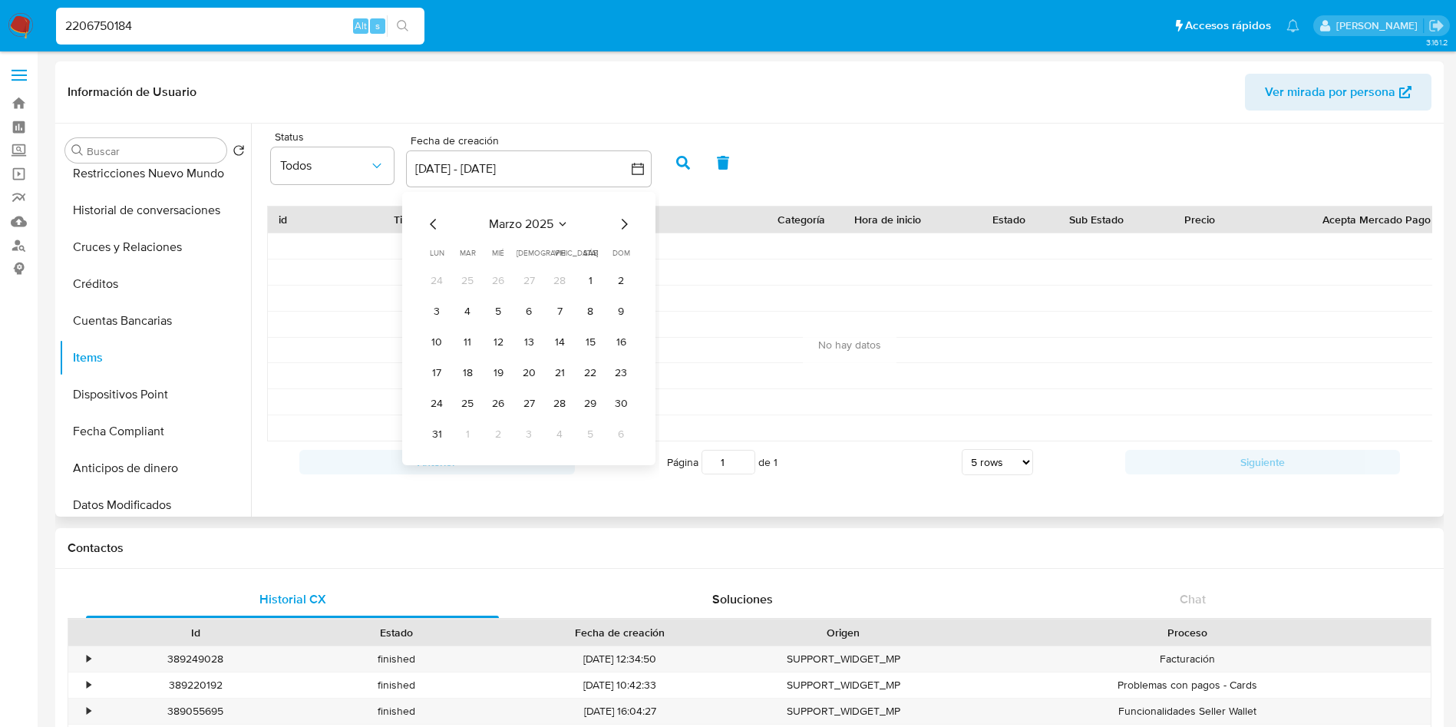
click at [428, 228] on icon "Mes anterior" at bounding box center [433, 224] width 18 height 18
click at [495, 280] on button "1" at bounding box center [498, 281] width 25 height 25
click at [631, 226] on icon "Mes siguiente" at bounding box center [624, 224] width 18 height 18
click at [624, 226] on icon "Mes siguiente" at bounding box center [625, 224] width 6 height 11
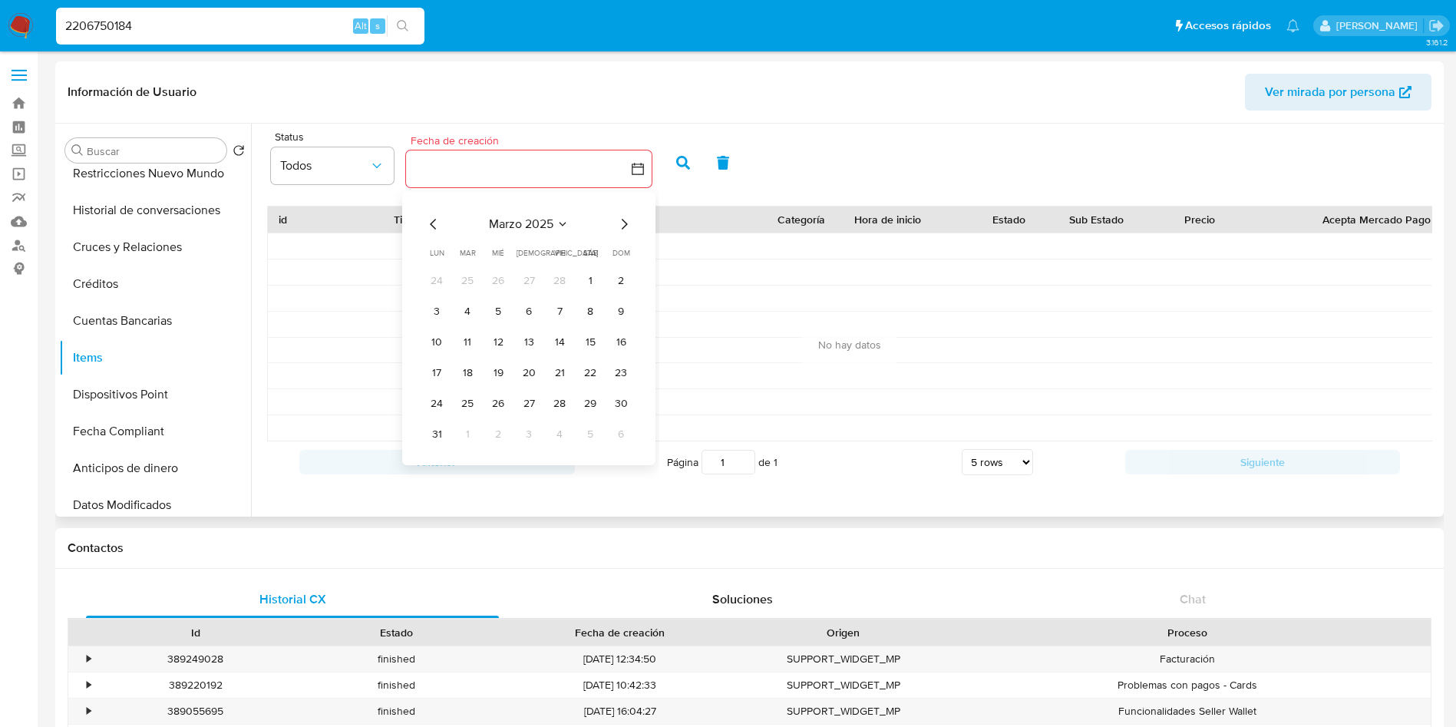
click at [624, 226] on icon "Mes siguiente" at bounding box center [625, 224] width 6 height 11
click at [623, 226] on icon "Mes siguiente" at bounding box center [624, 224] width 18 height 18
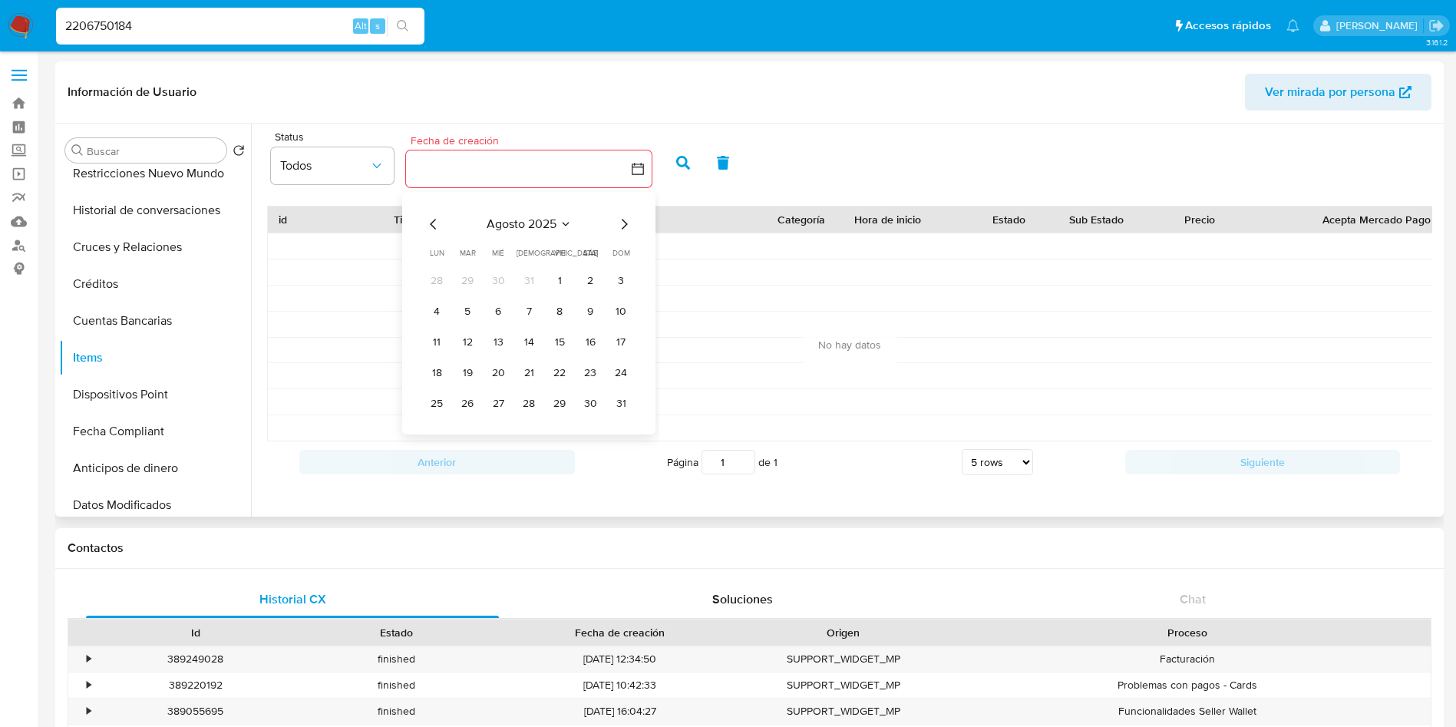
click at [624, 226] on icon "Mes siguiente" at bounding box center [625, 224] width 6 height 11
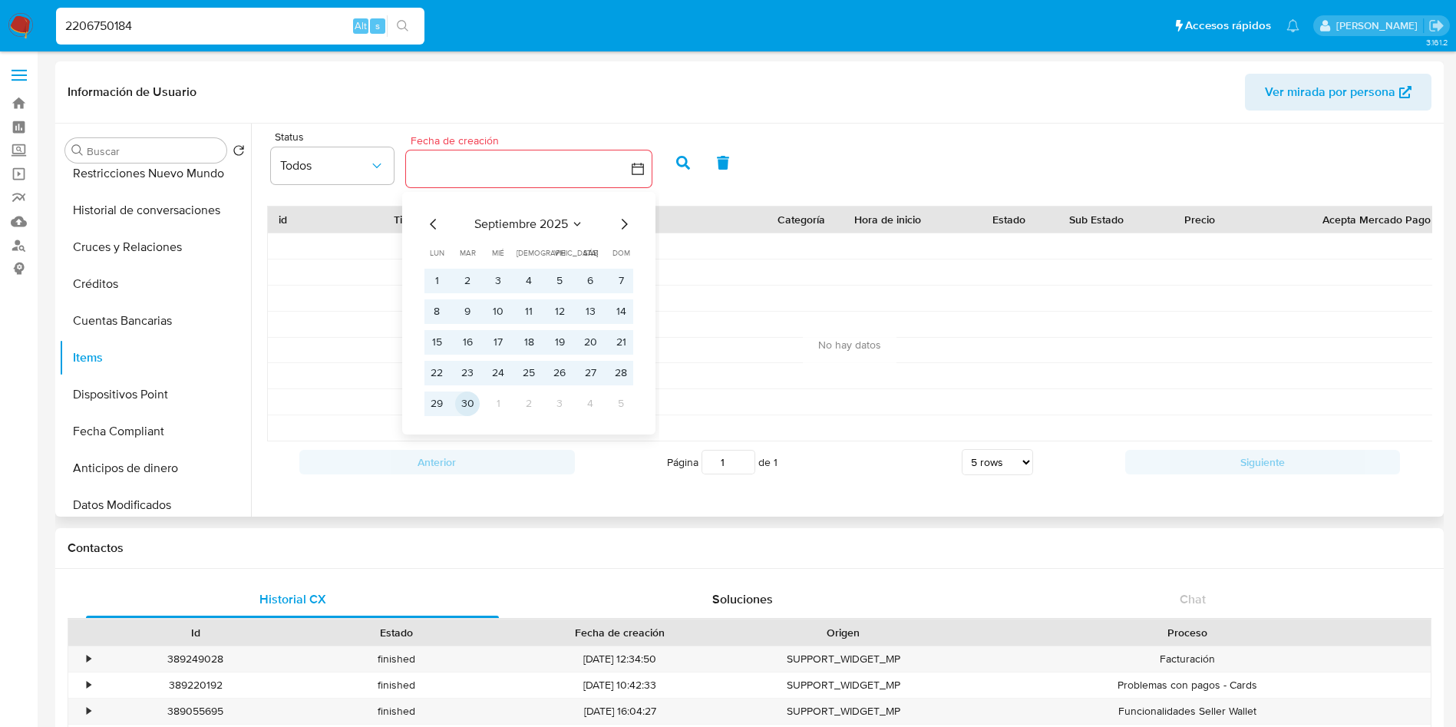
click at [471, 398] on button "30" at bounding box center [467, 403] width 25 height 25
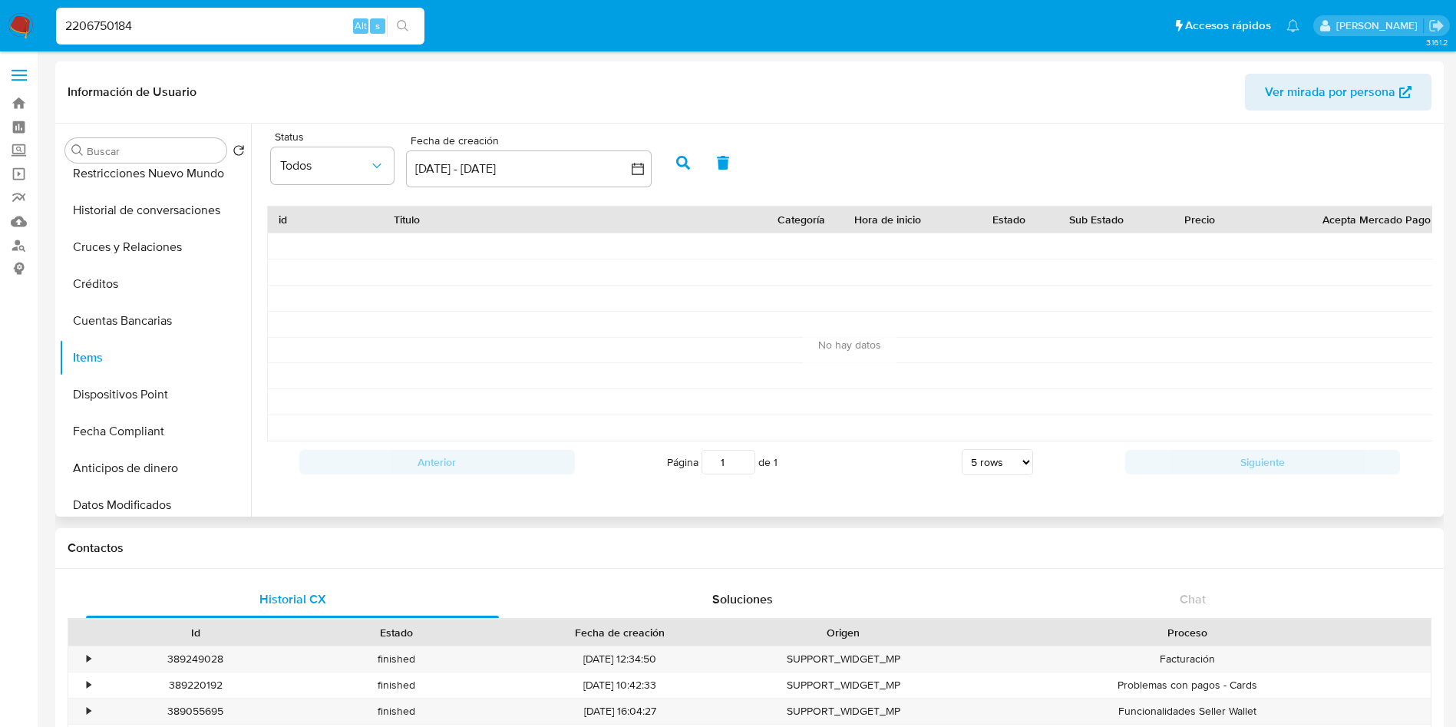
click at [683, 158] on icon "button" at bounding box center [683, 163] width 14 height 14
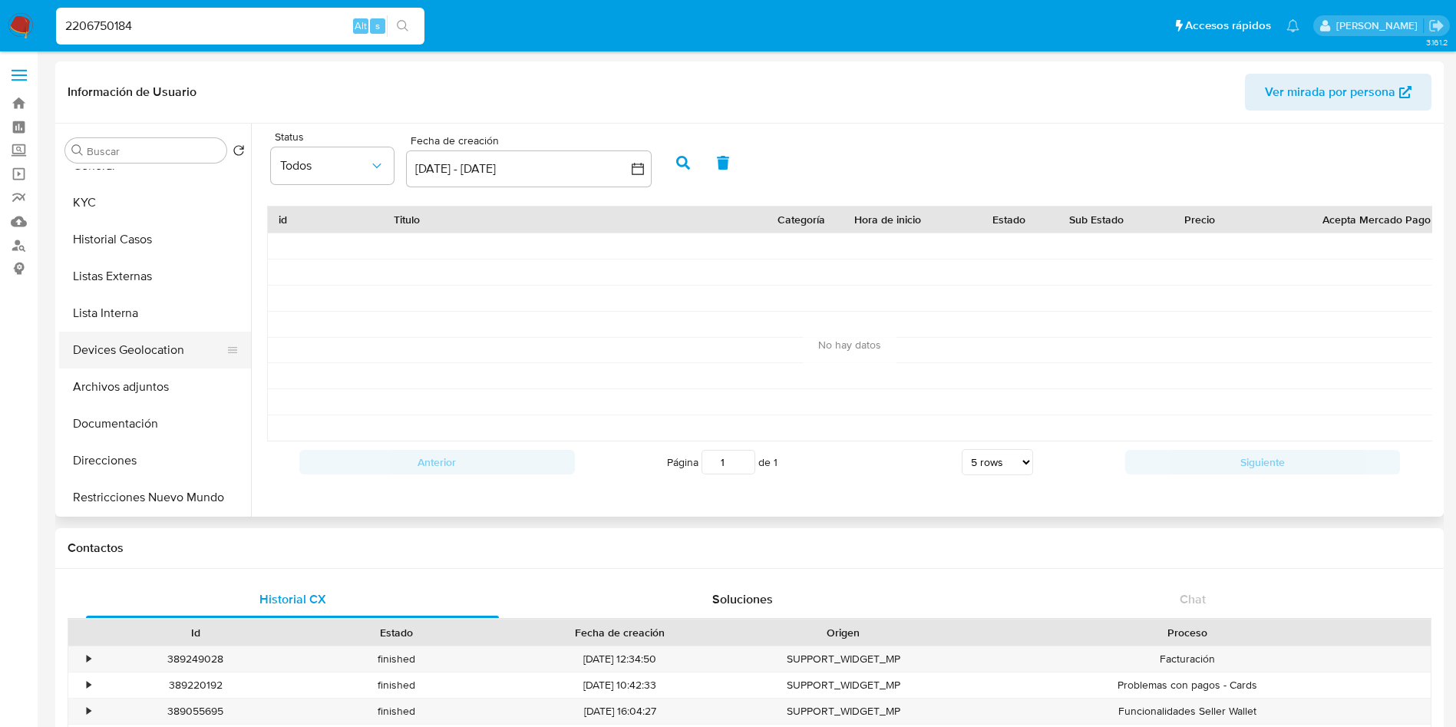
scroll to position [0, 0]
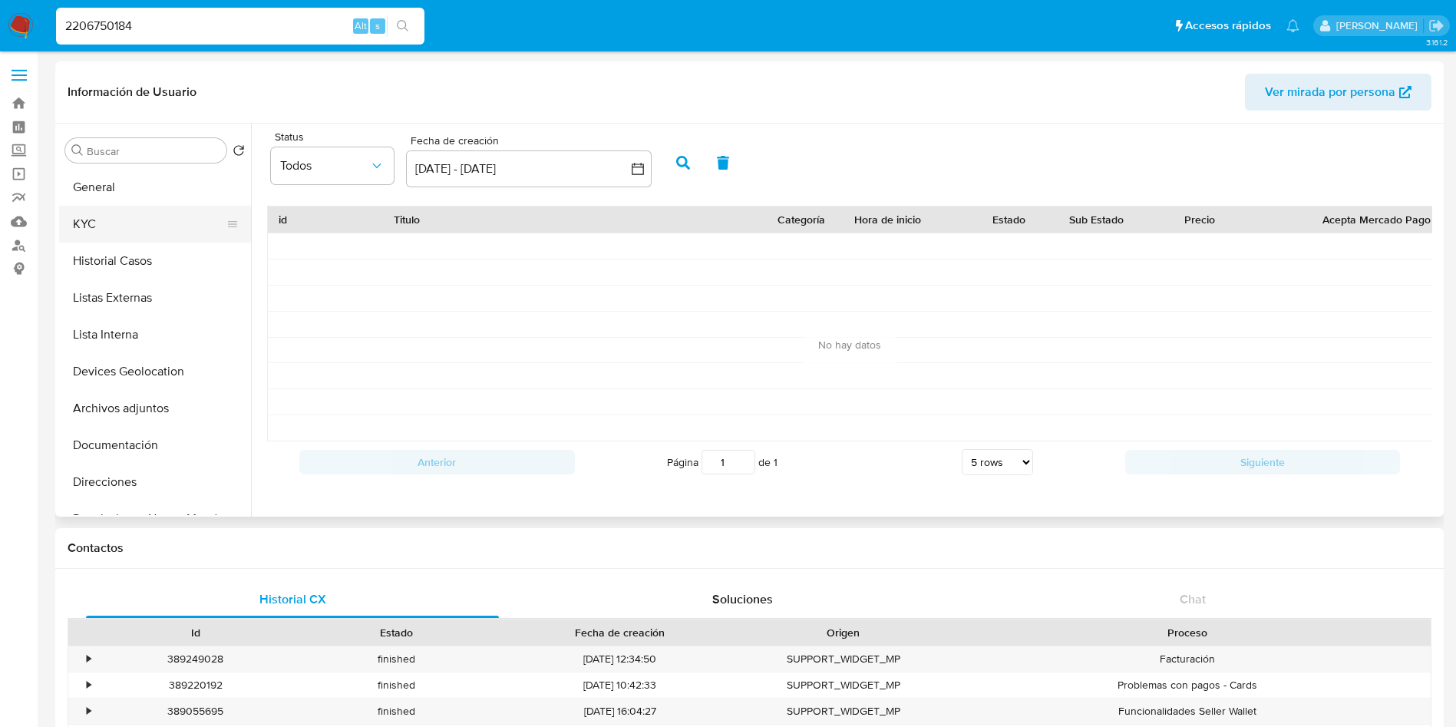
click at [138, 219] on button "KYC" at bounding box center [149, 224] width 180 height 37
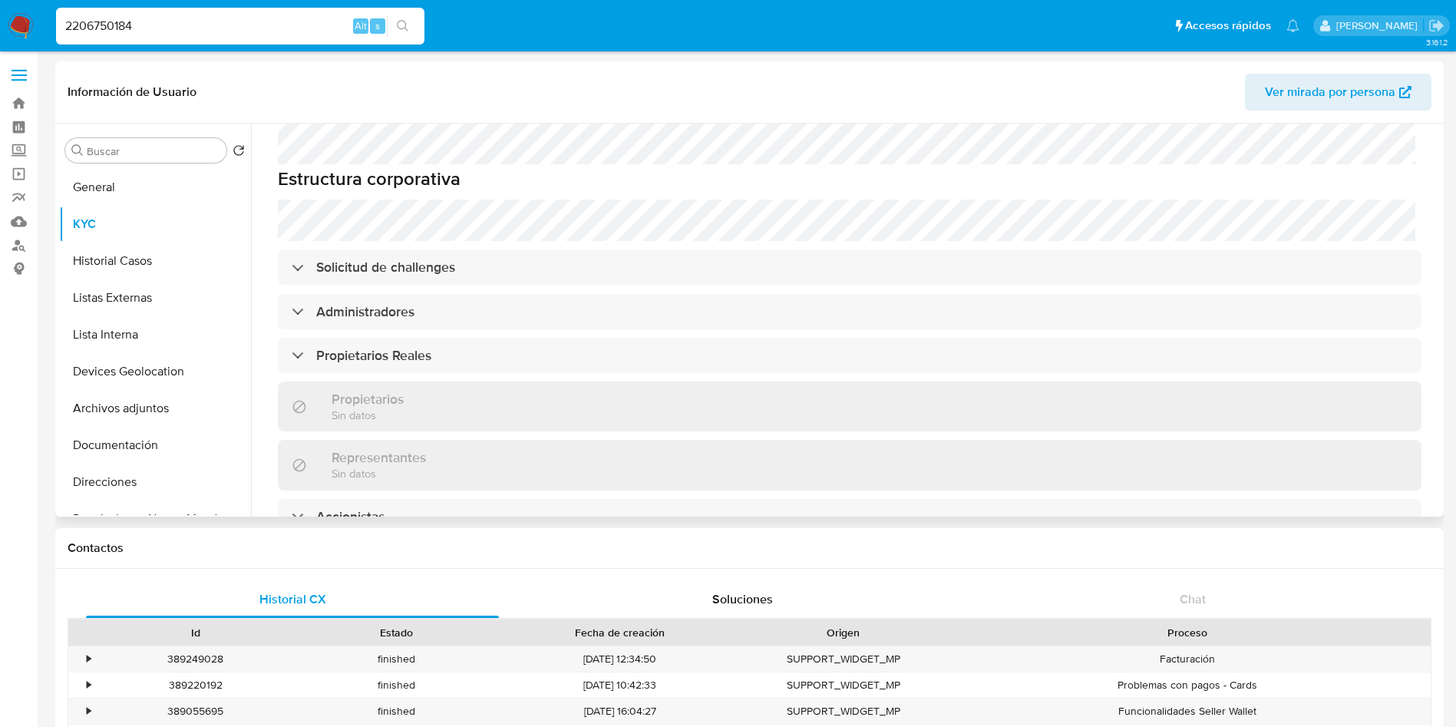
scroll to position [691, 0]
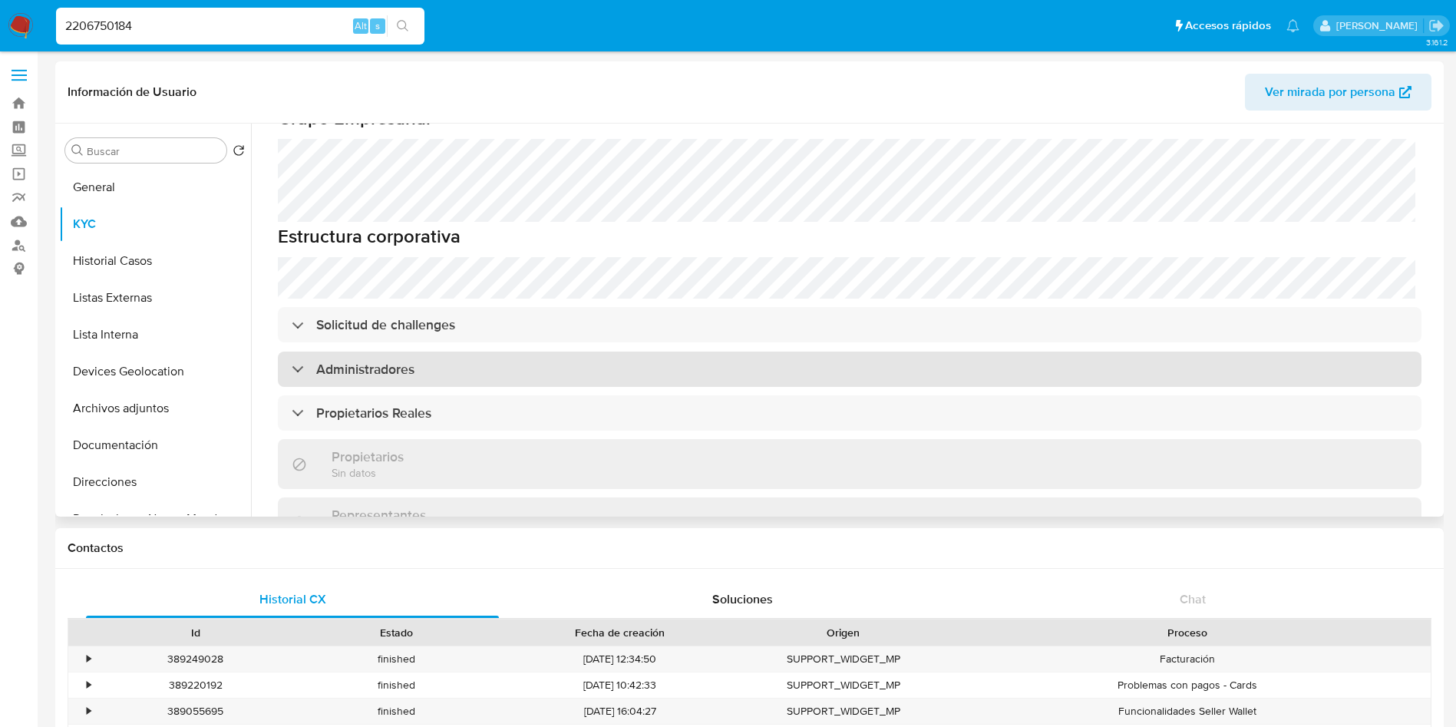
click at [741, 352] on div "Administradores" at bounding box center [850, 369] width 1144 height 35
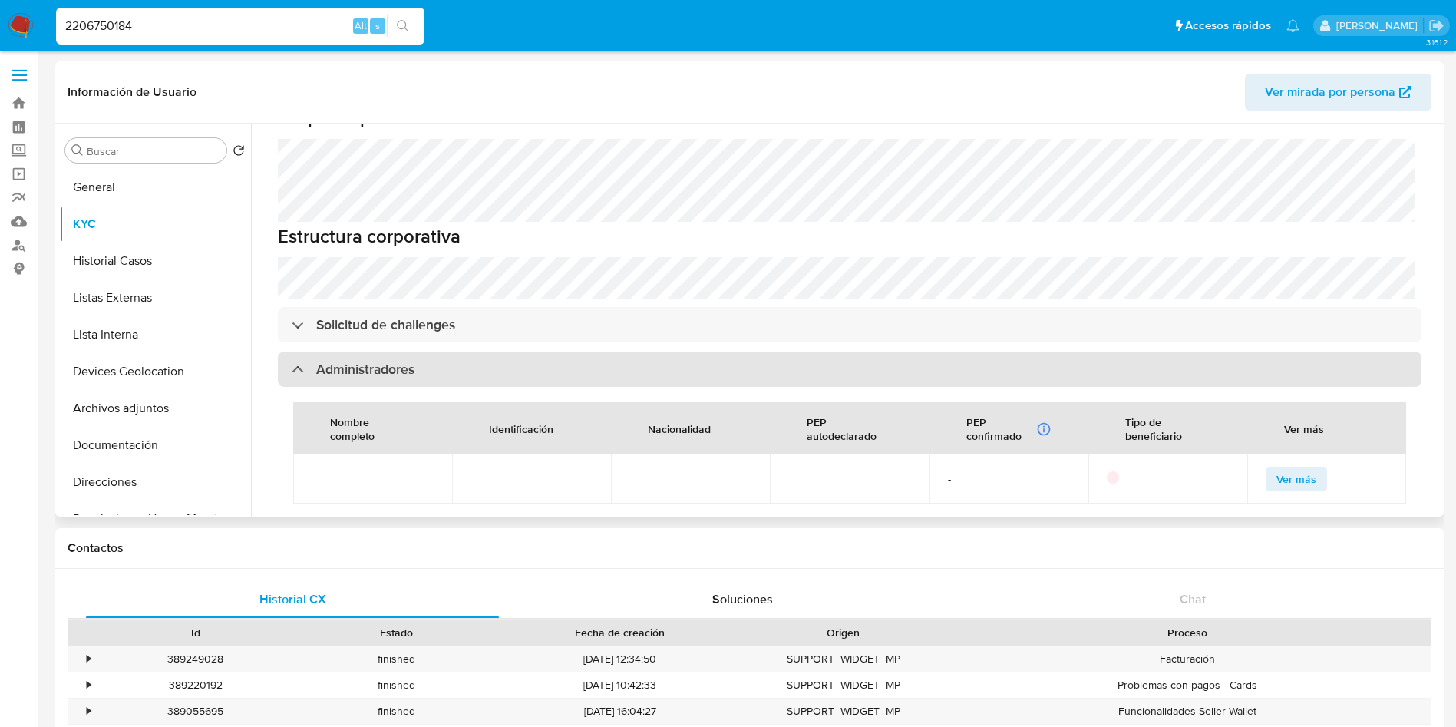
click at [740, 352] on div "Administradores" at bounding box center [850, 369] width 1144 height 35
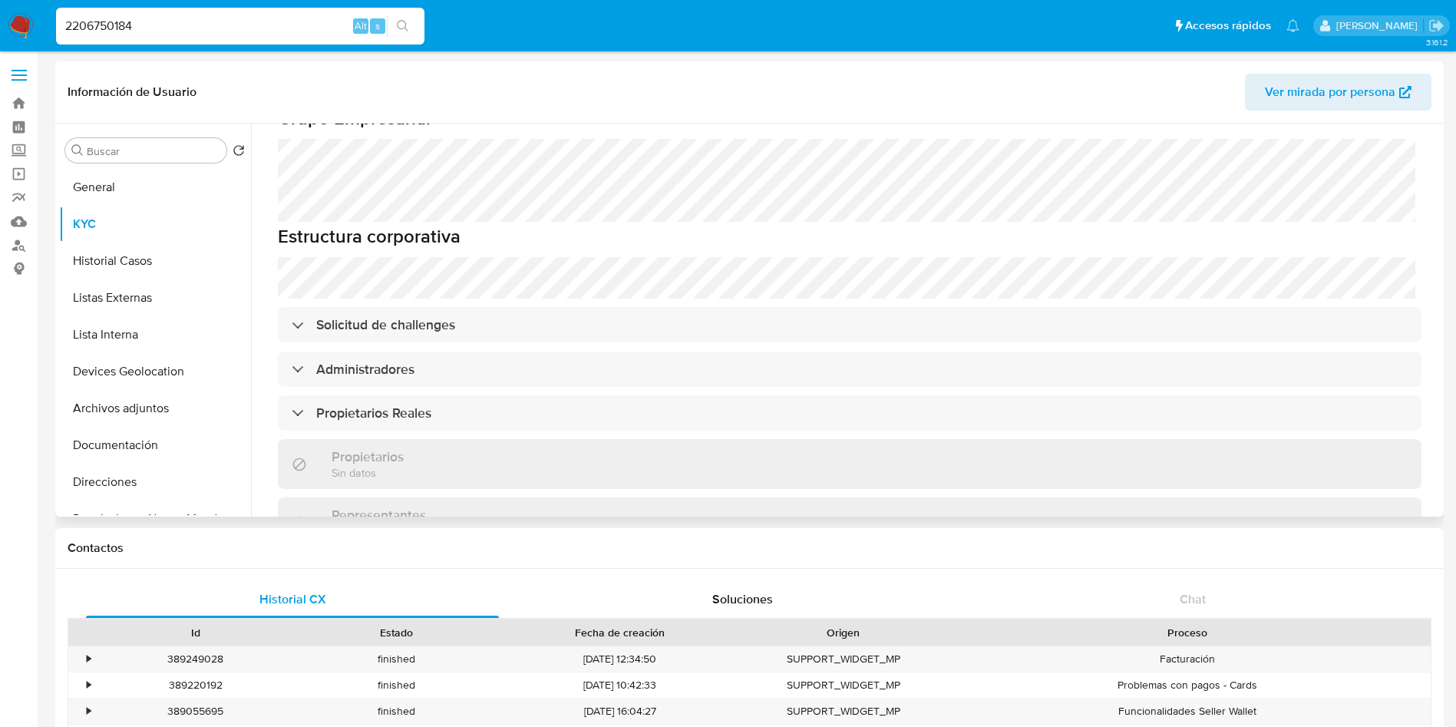
scroll to position [345, 0]
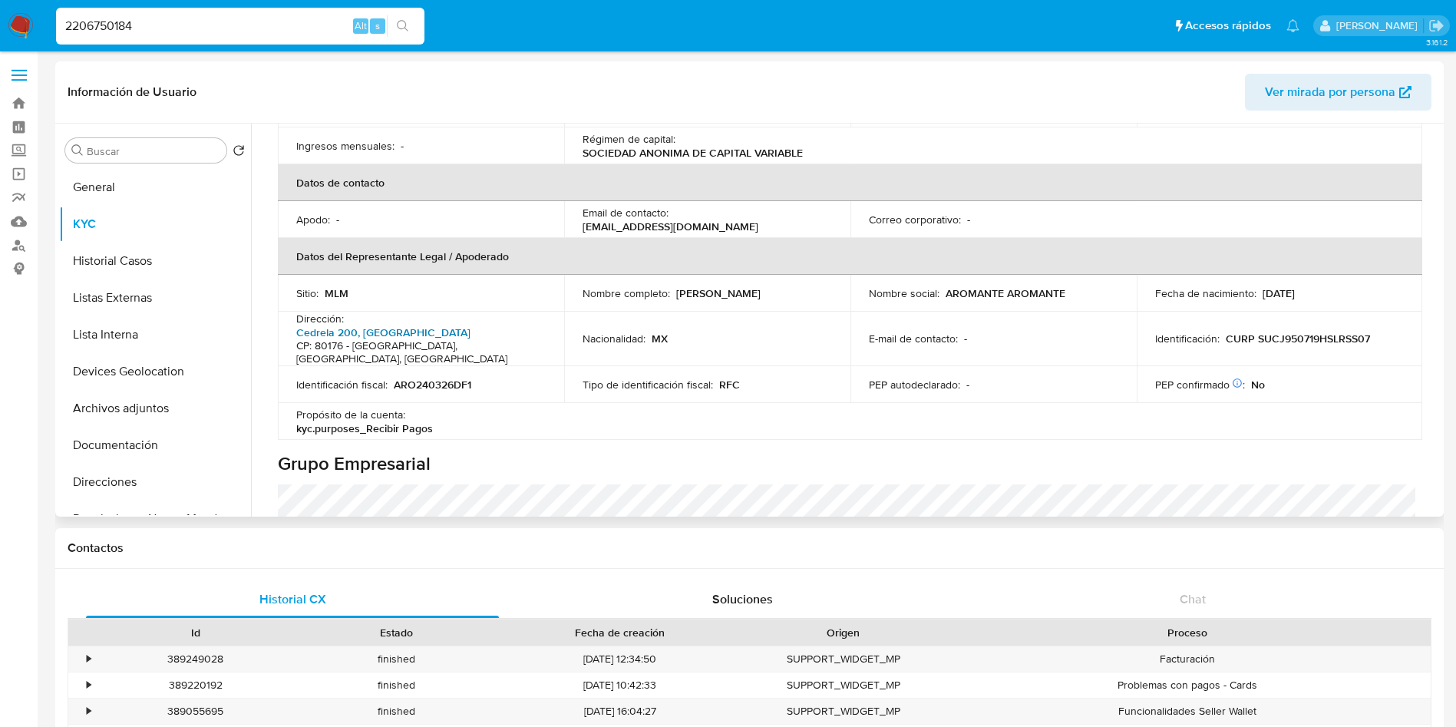
click at [471, 325] on link "Cedrela 200, [GEOGRAPHIC_DATA]" at bounding box center [383, 332] width 174 height 15
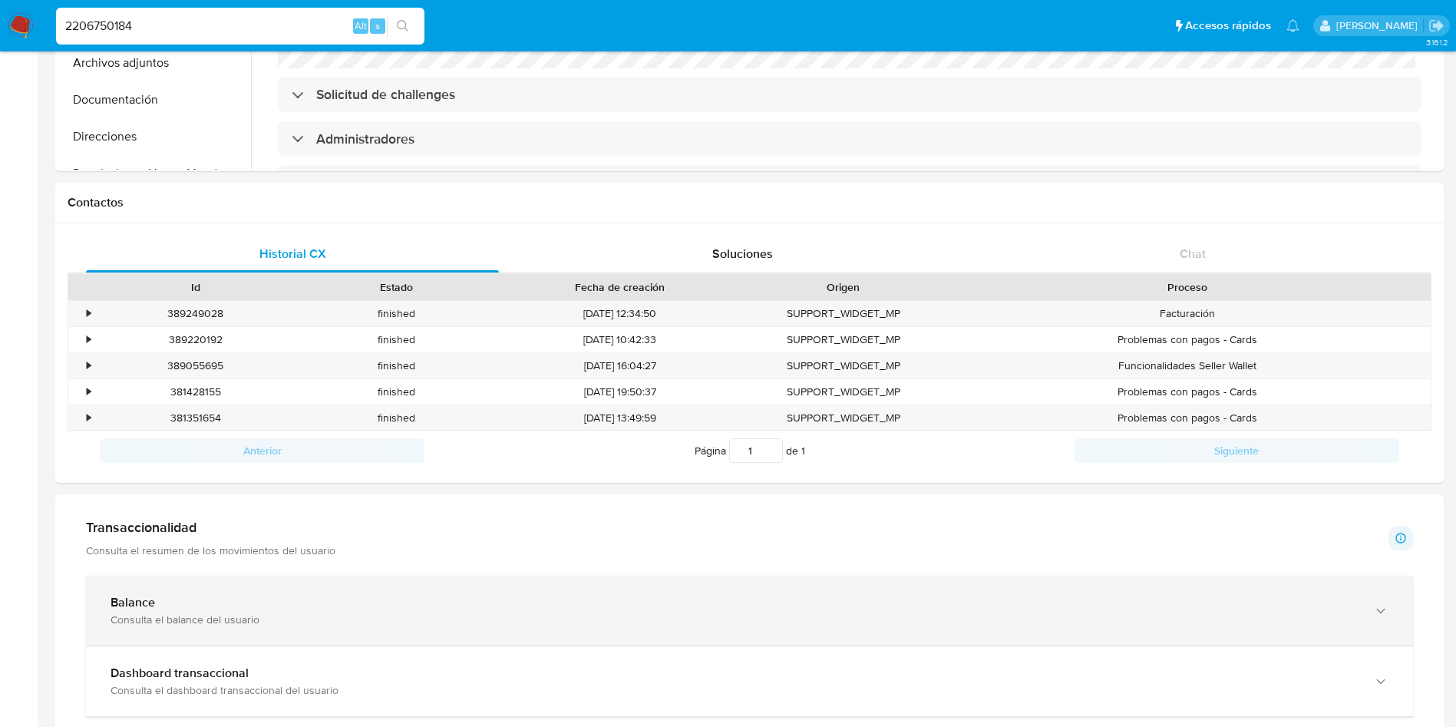
scroll to position [691, 0]
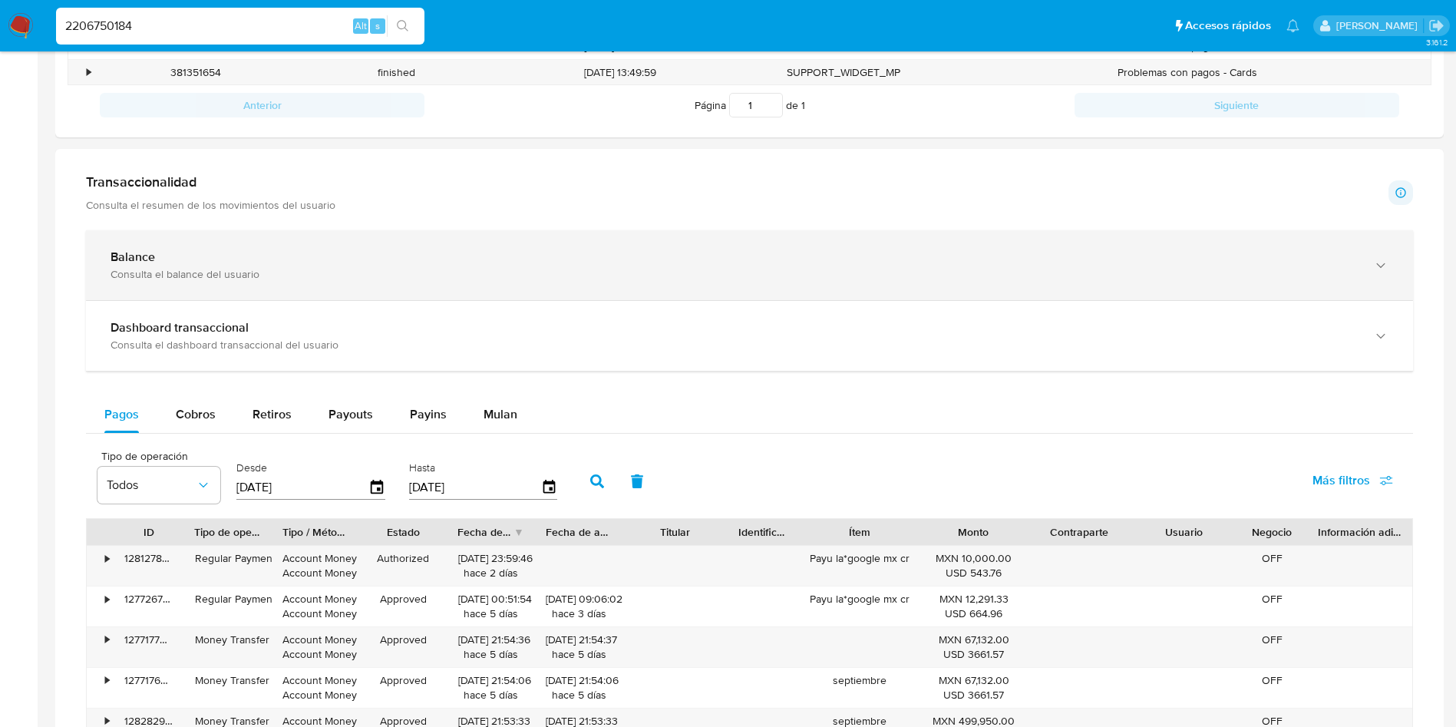
click at [355, 264] on div "Balance" at bounding box center [734, 256] width 1247 height 15
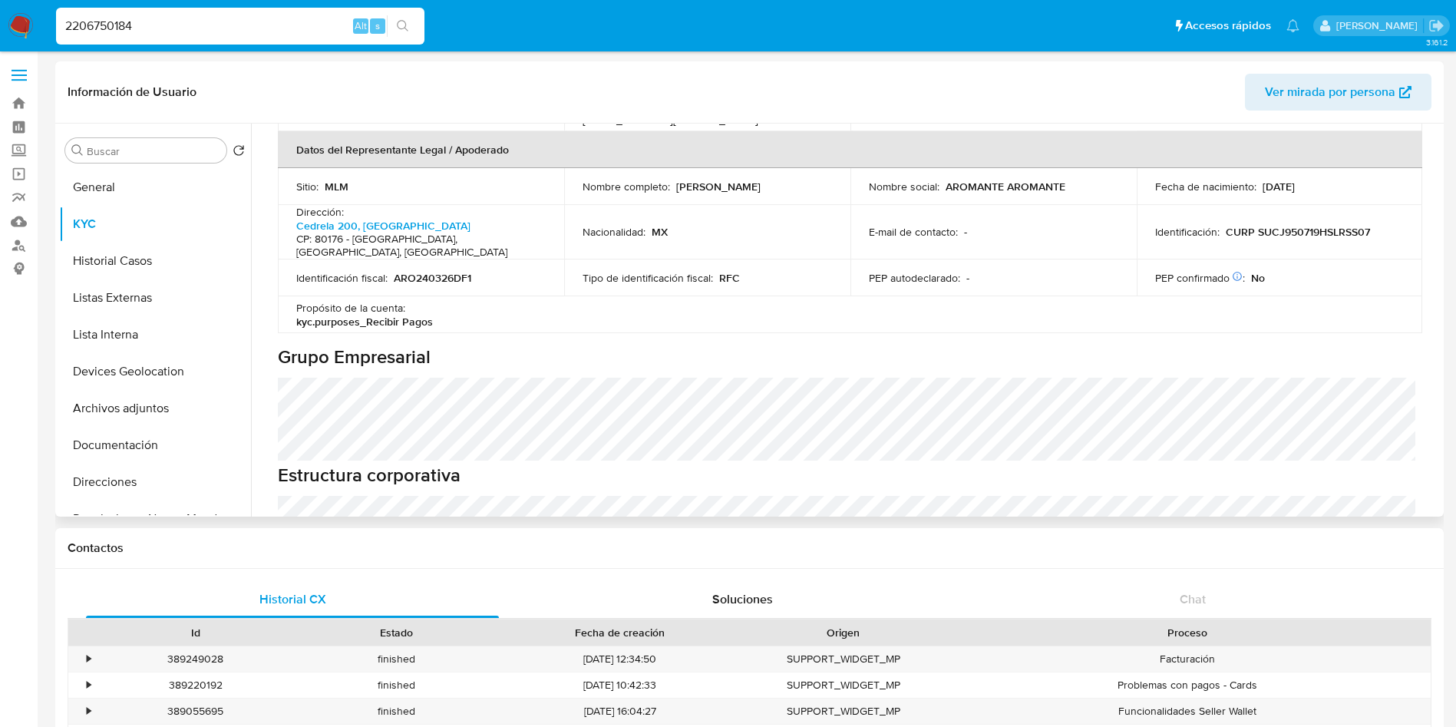
scroll to position [230, 0]
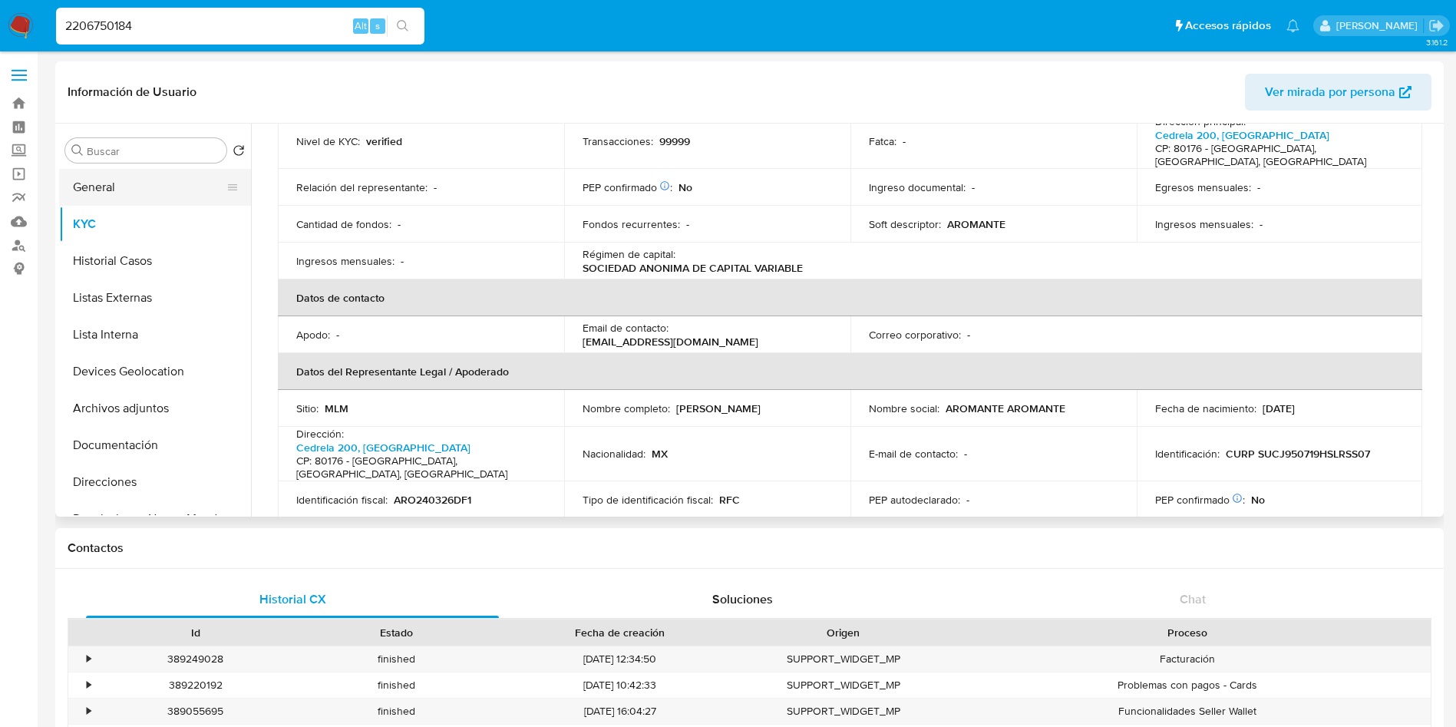
click at [107, 187] on button "General" at bounding box center [149, 187] width 180 height 37
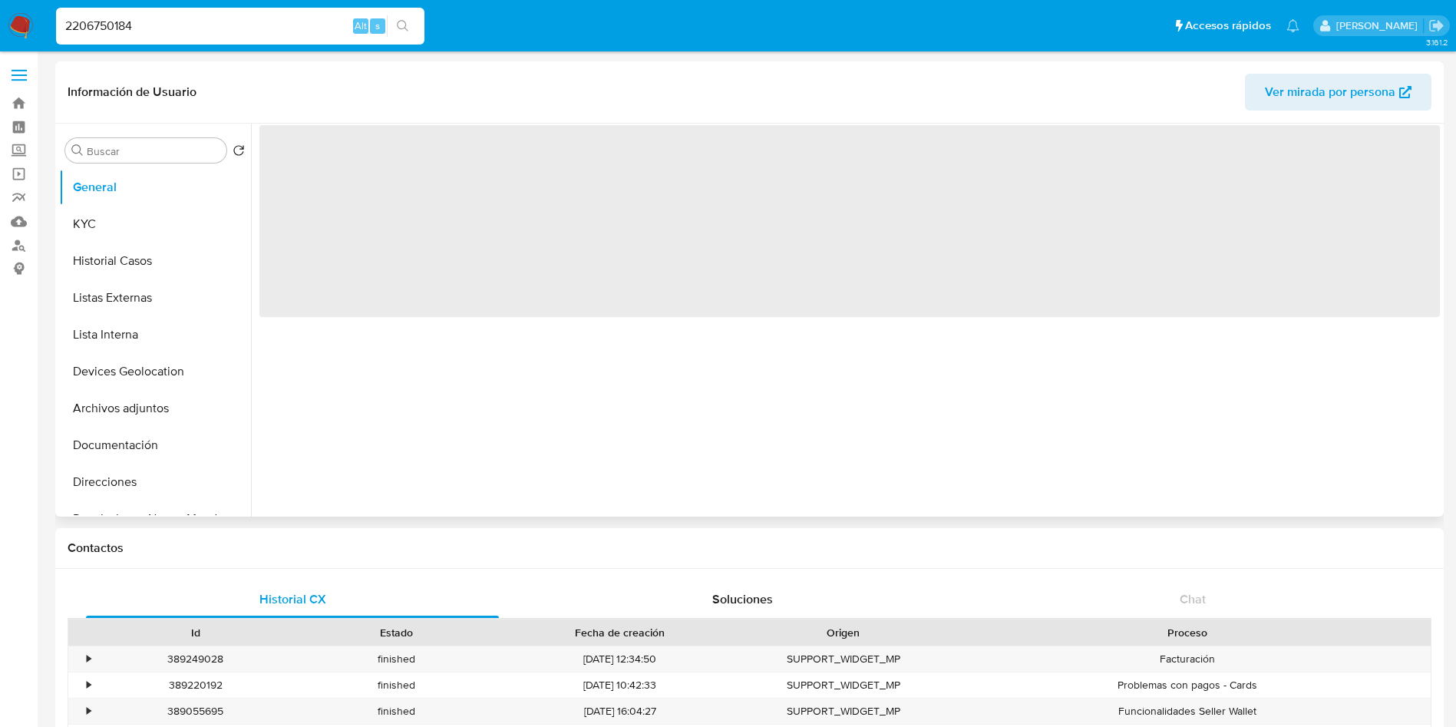
scroll to position [0, 0]
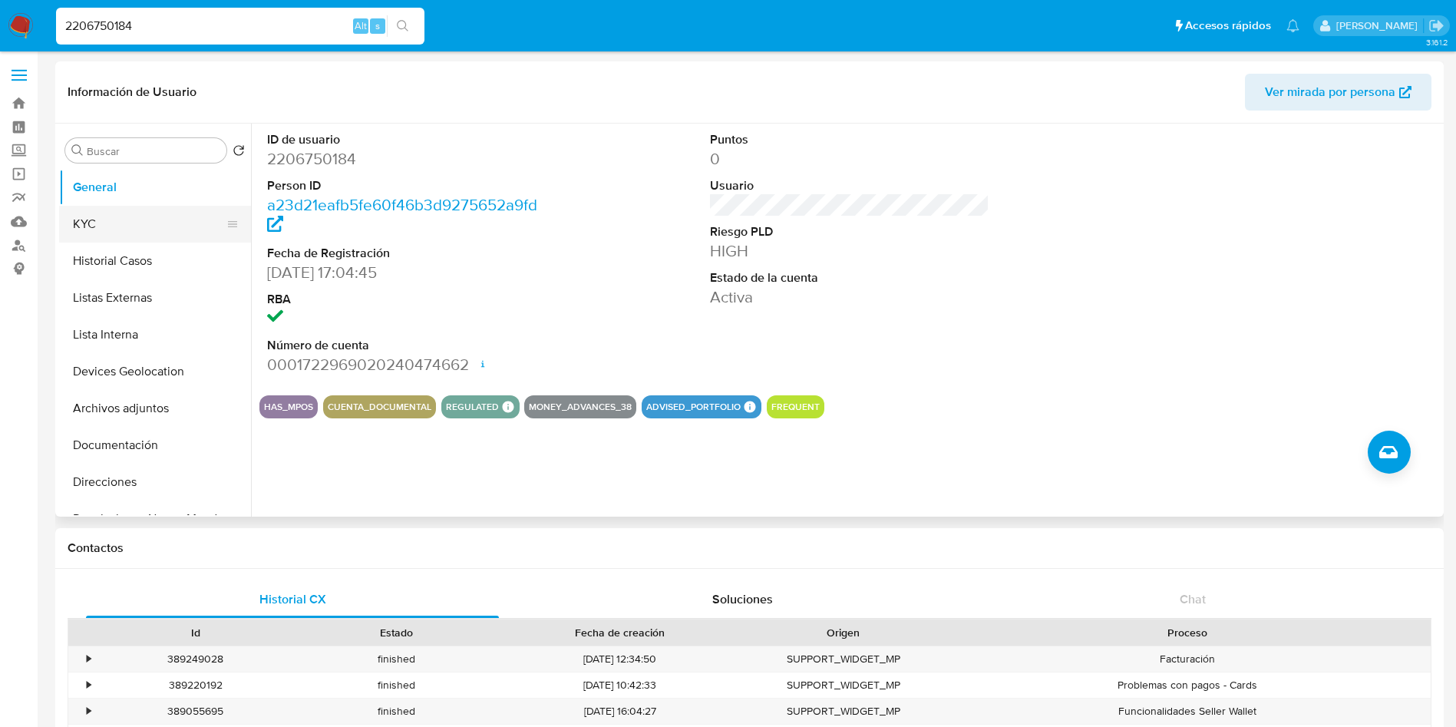
click at [94, 240] on button "KYC" at bounding box center [149, 224] width 180 height 37
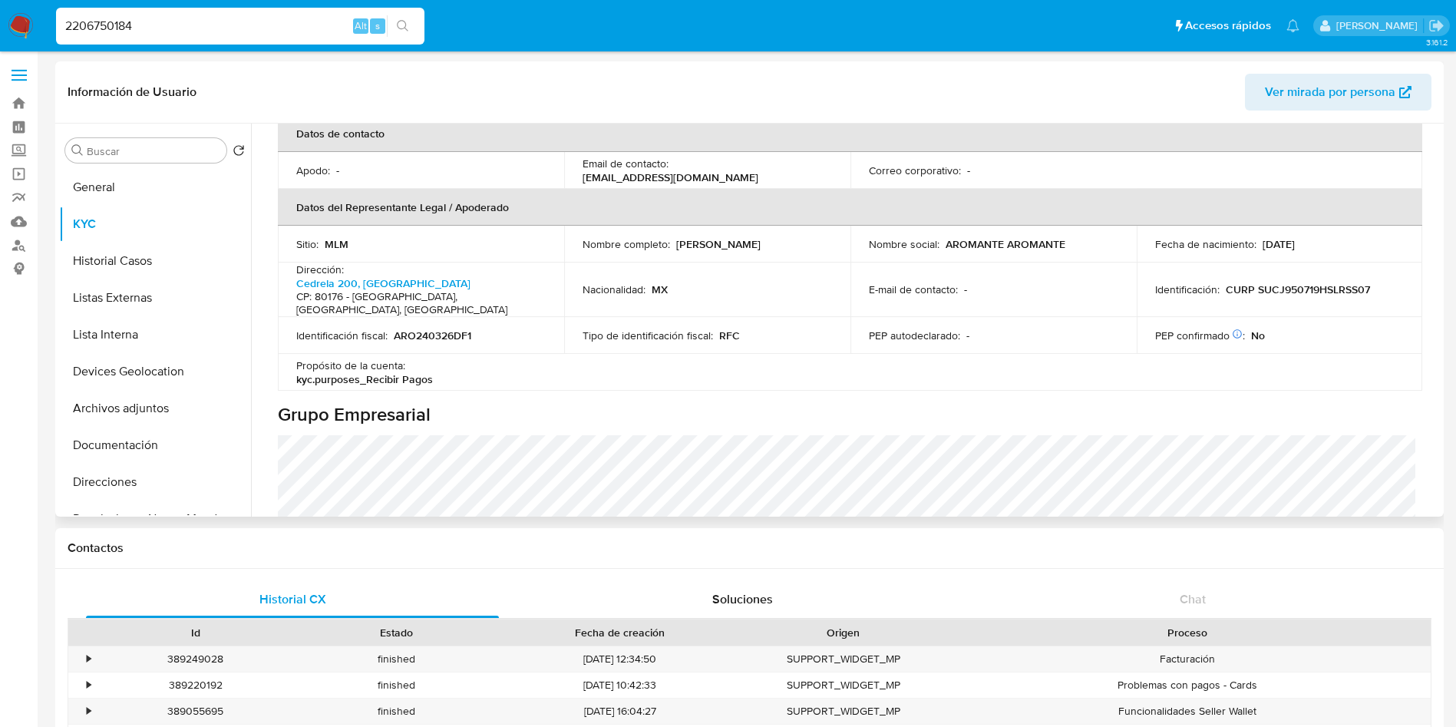
scroll to position [345, 0]
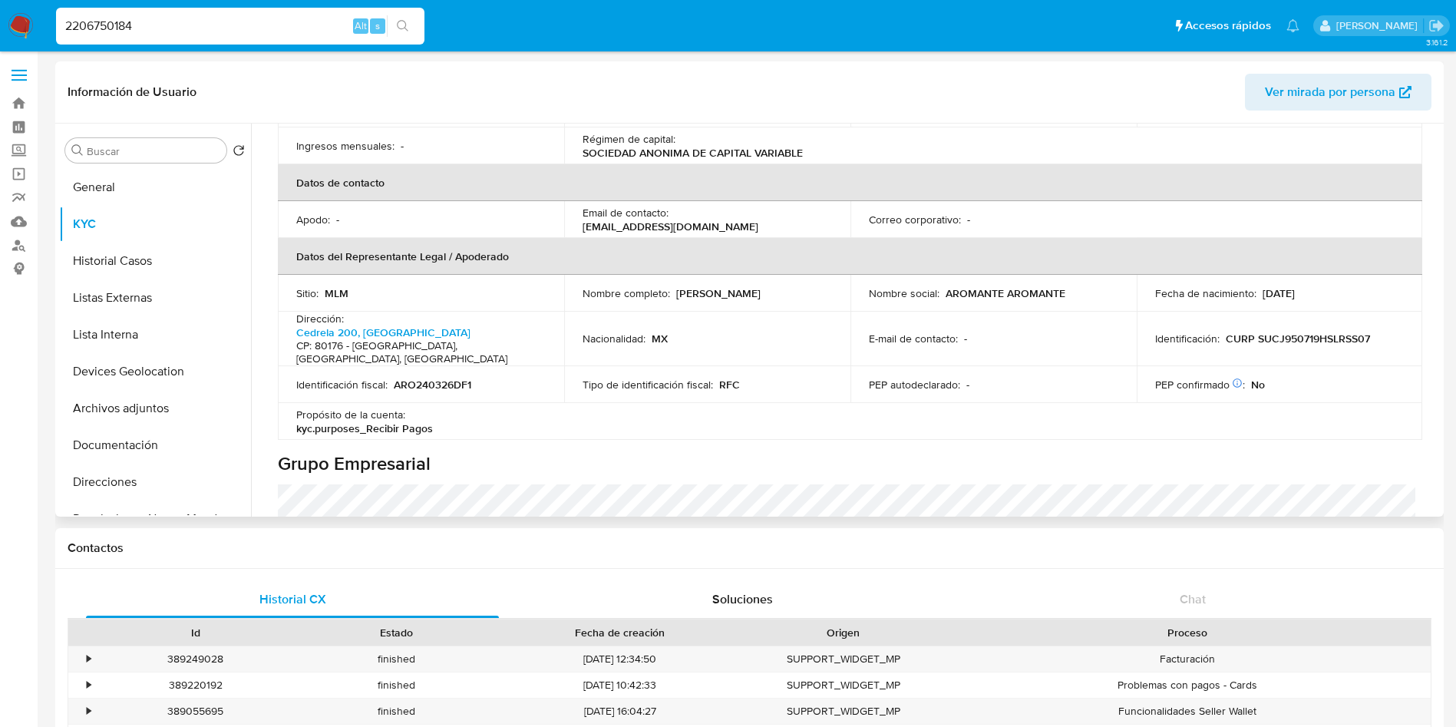
drag, startPoint x: 1438, startPoint y: 239, endPoint x: 1442, endPoint y: 258, distance: 19.4
click at [1442, 258] on div "Buscar Volver al orden por defecto General KYC Historial Casos Listas Externas …" at bounding box center [749, 320] width 1389 height 393
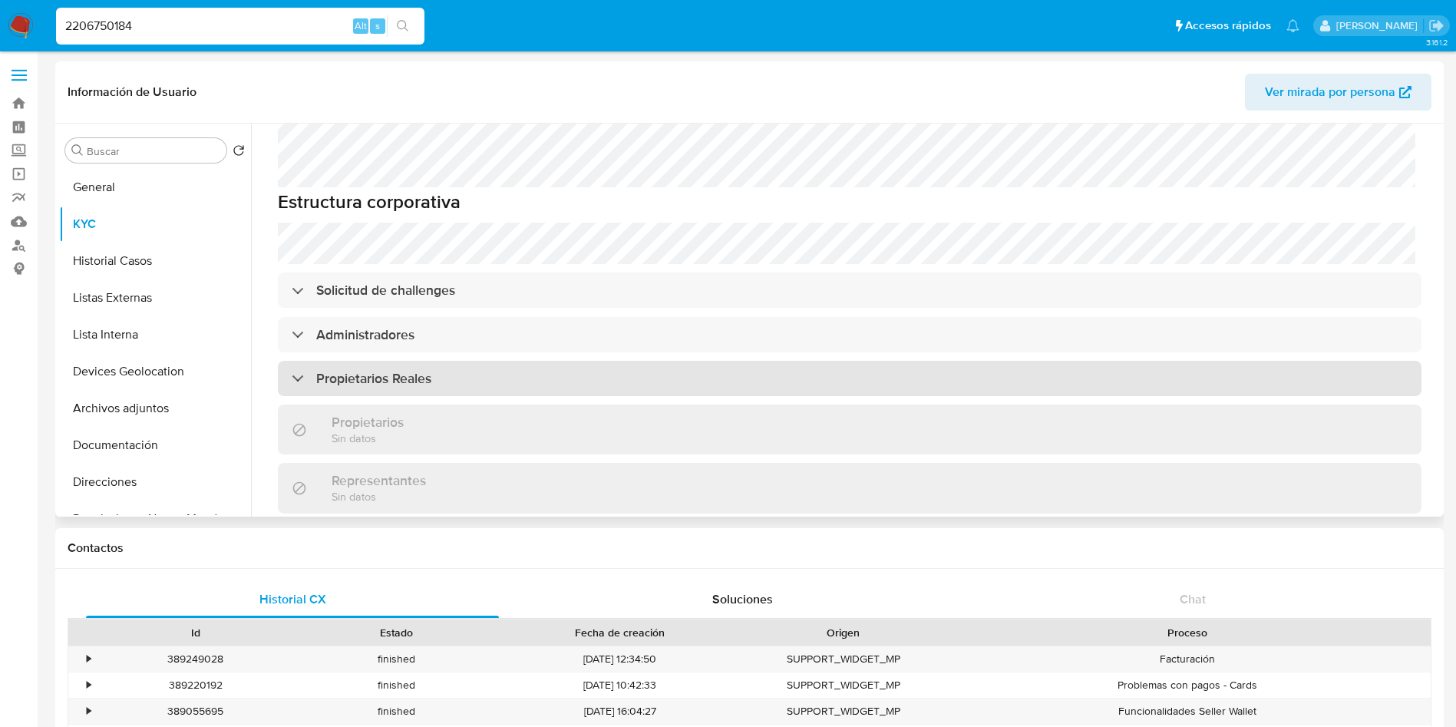
scroll to position [732, 0]
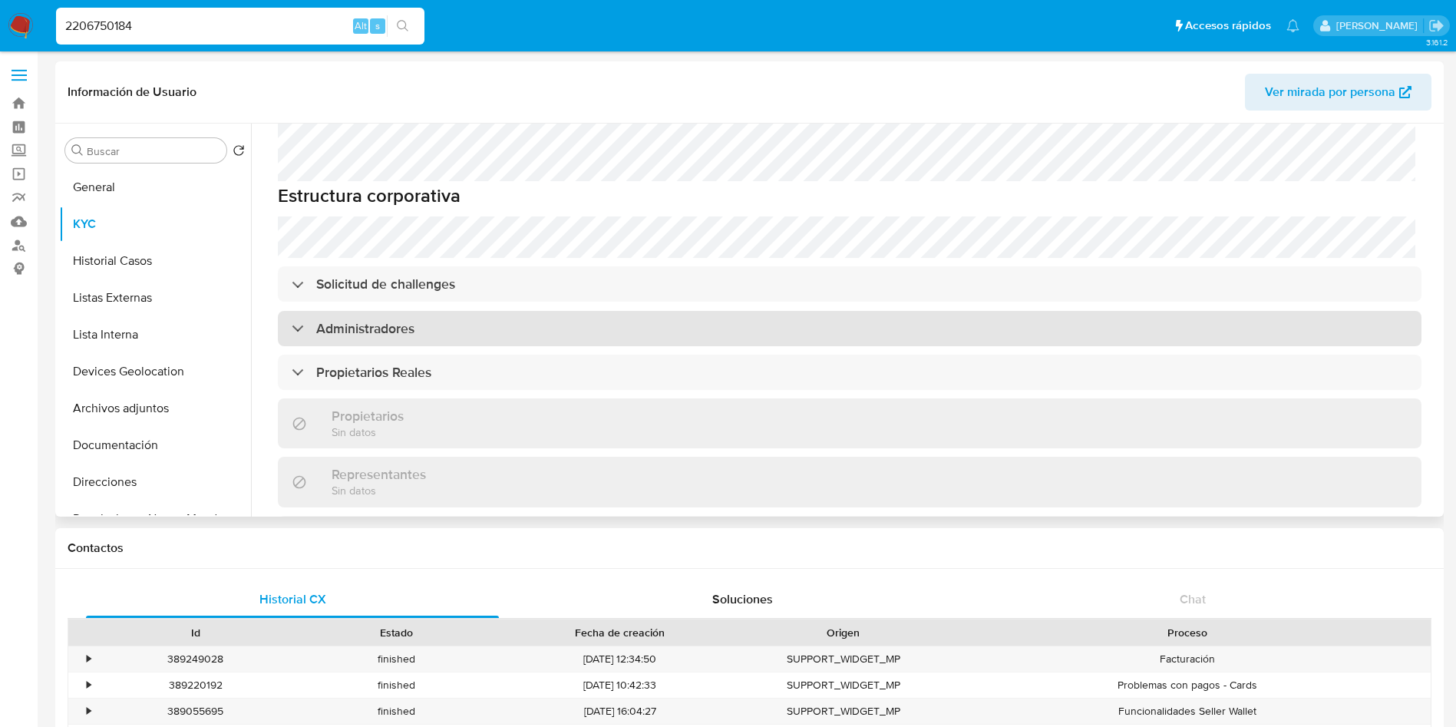
click at [1225, 311] on div "Administradores" at bounding box center [850, 328] width 1144 height 35
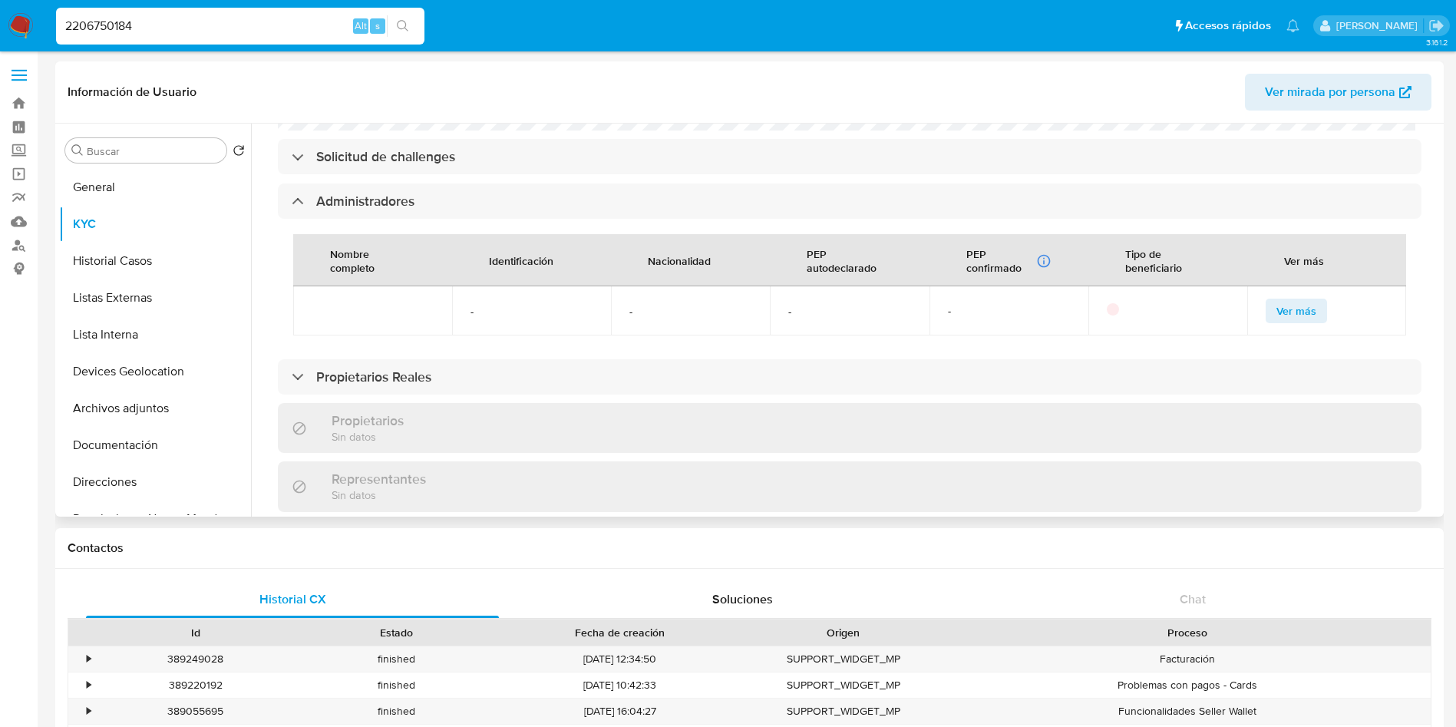
scroll to position [862, 0]
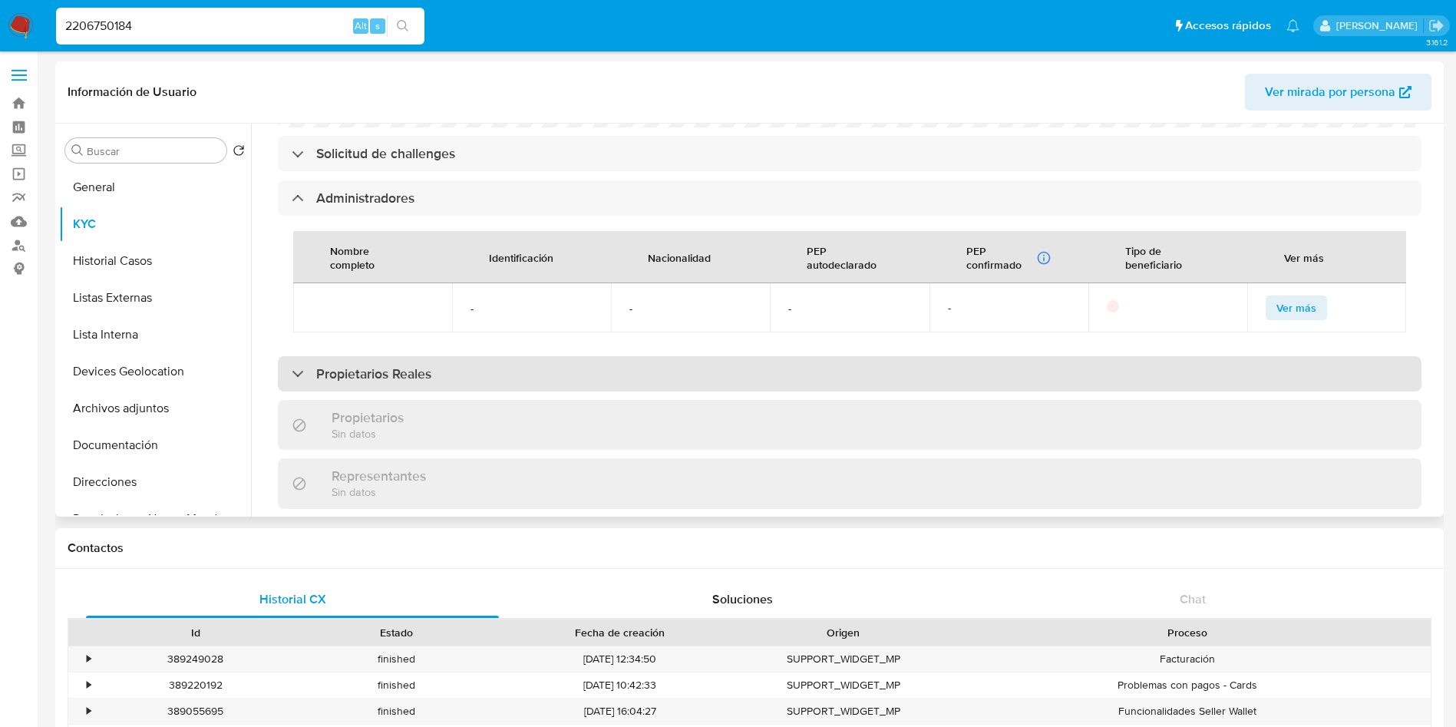
click at [1303, 356] on div "Propietarios Reales" at bounding box center [850, 373] width 1144 height 35
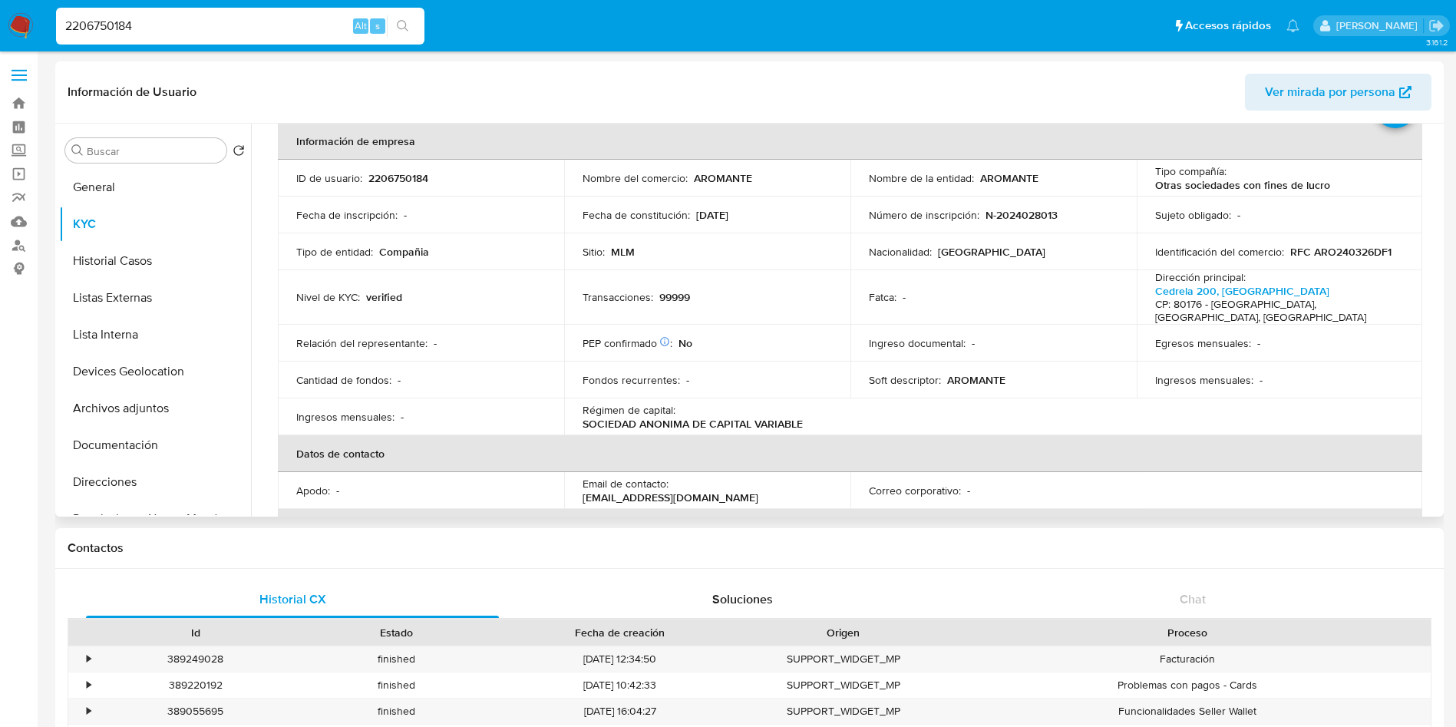
scroll to position [0, 0]
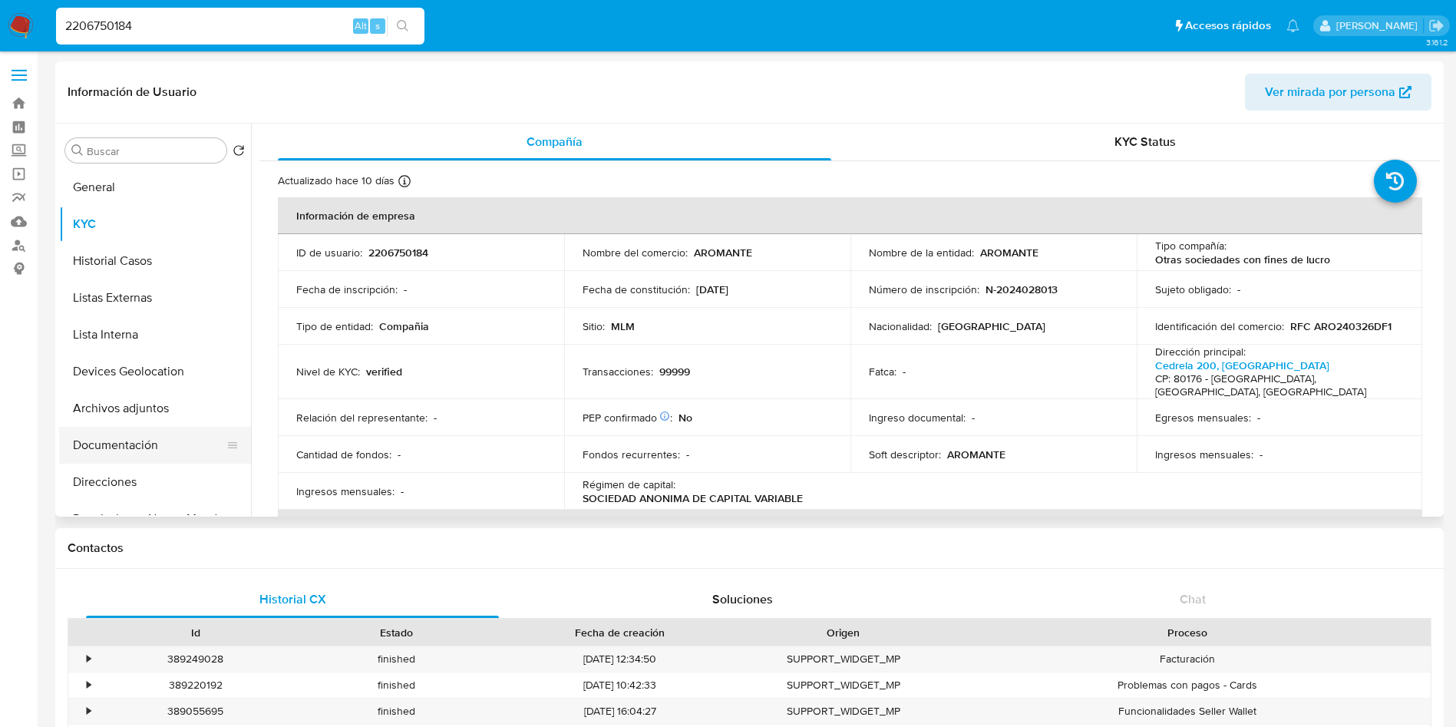
click at [140, 435] on button "Documentación" at bounding box center [149, 445] width 180 height 37
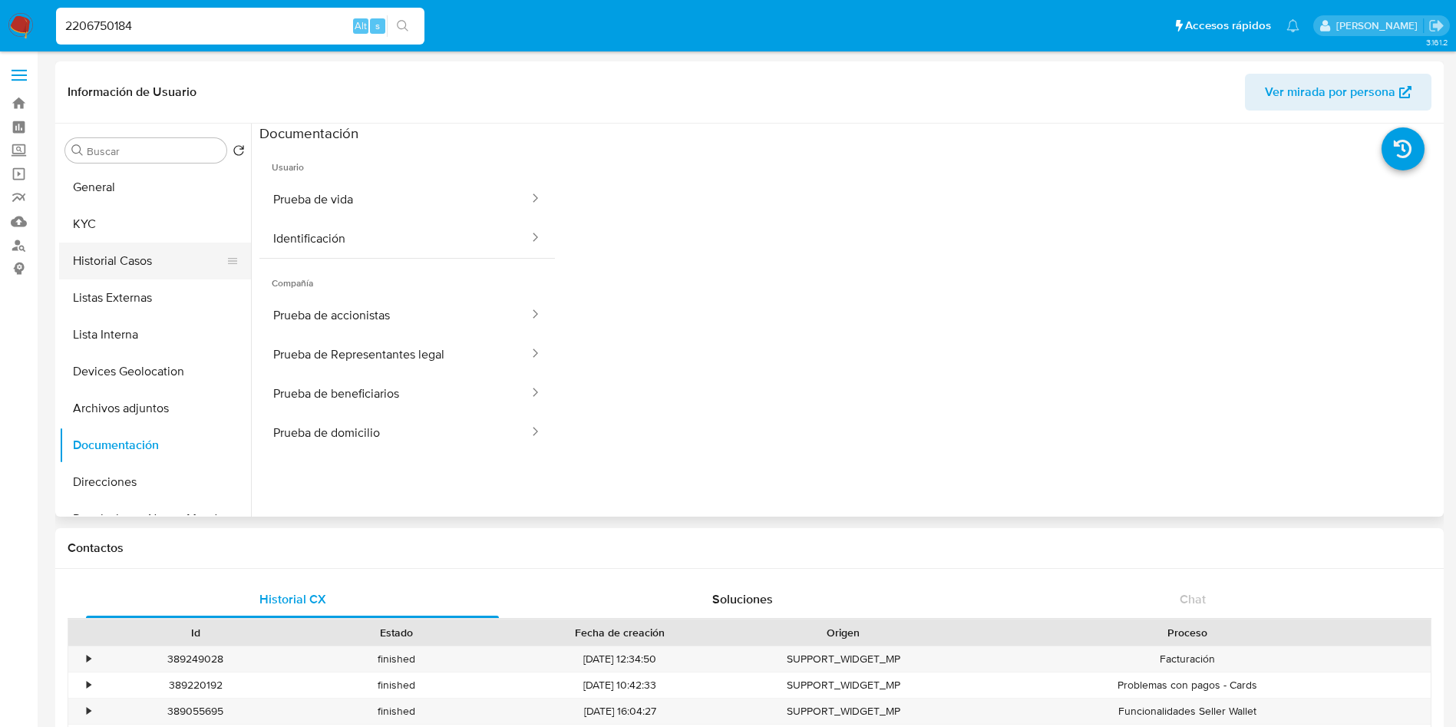
click at [120, 260] on button "Historial Casos" at bounding box center [149, 261] width 180 height 37
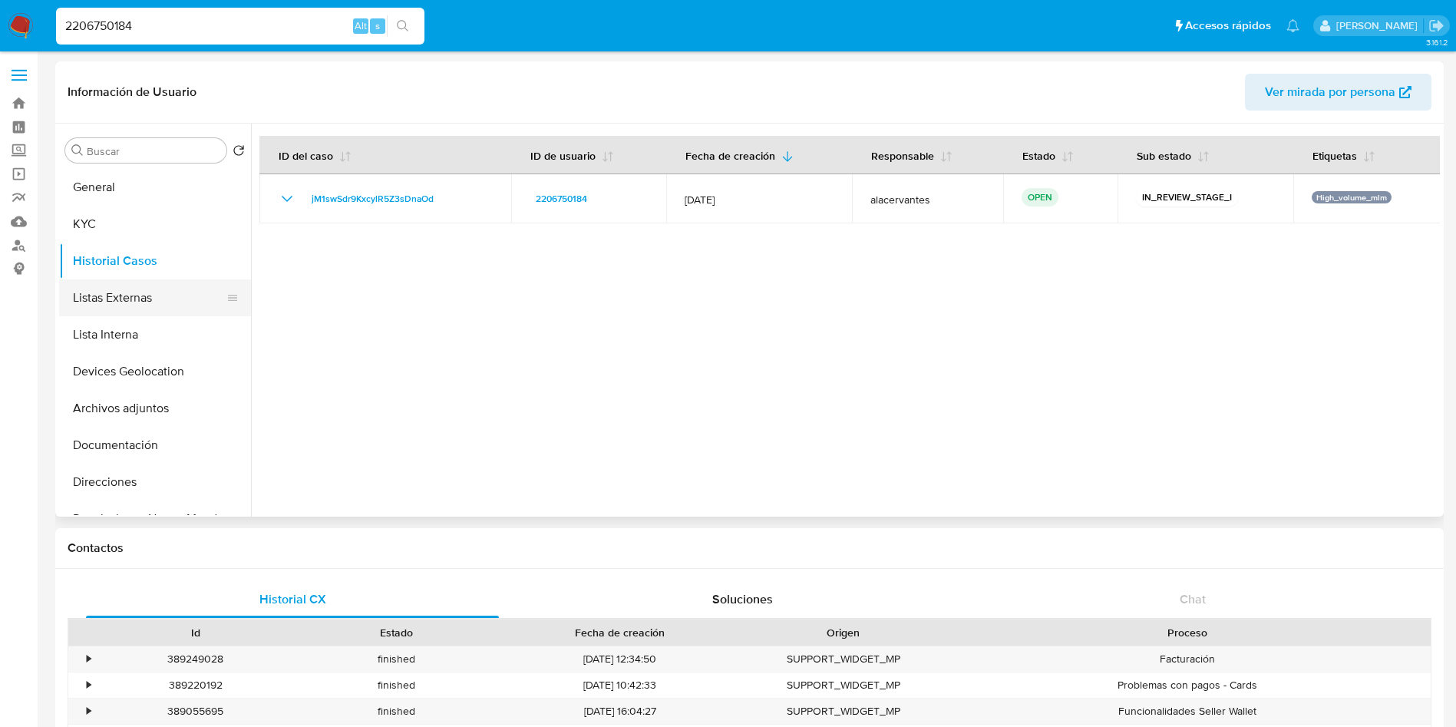
click at [123, 307] on button "Listas Externas" at bounding box center [149, 297] width 180 height 37
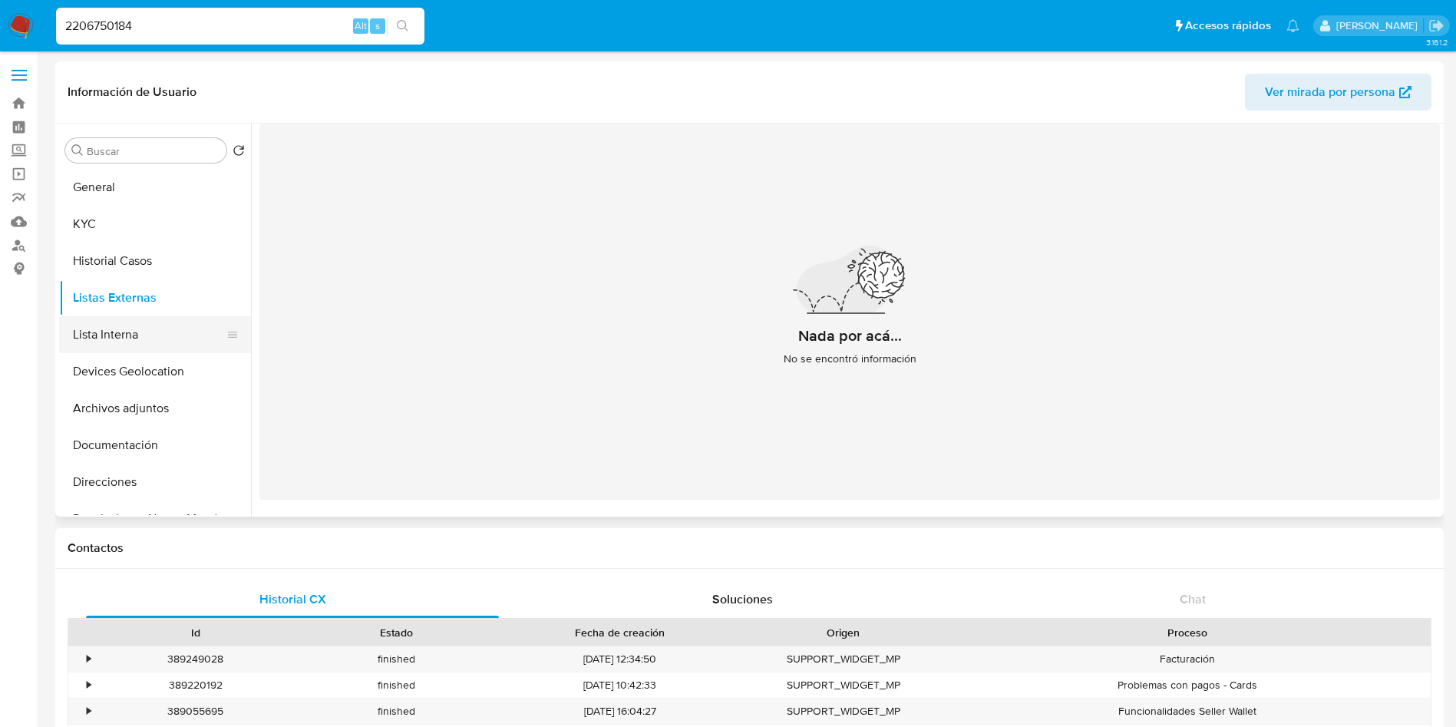
click at [115, 319] on button "Lista Interna" at bounding box center [149, 334] width 180 height 37
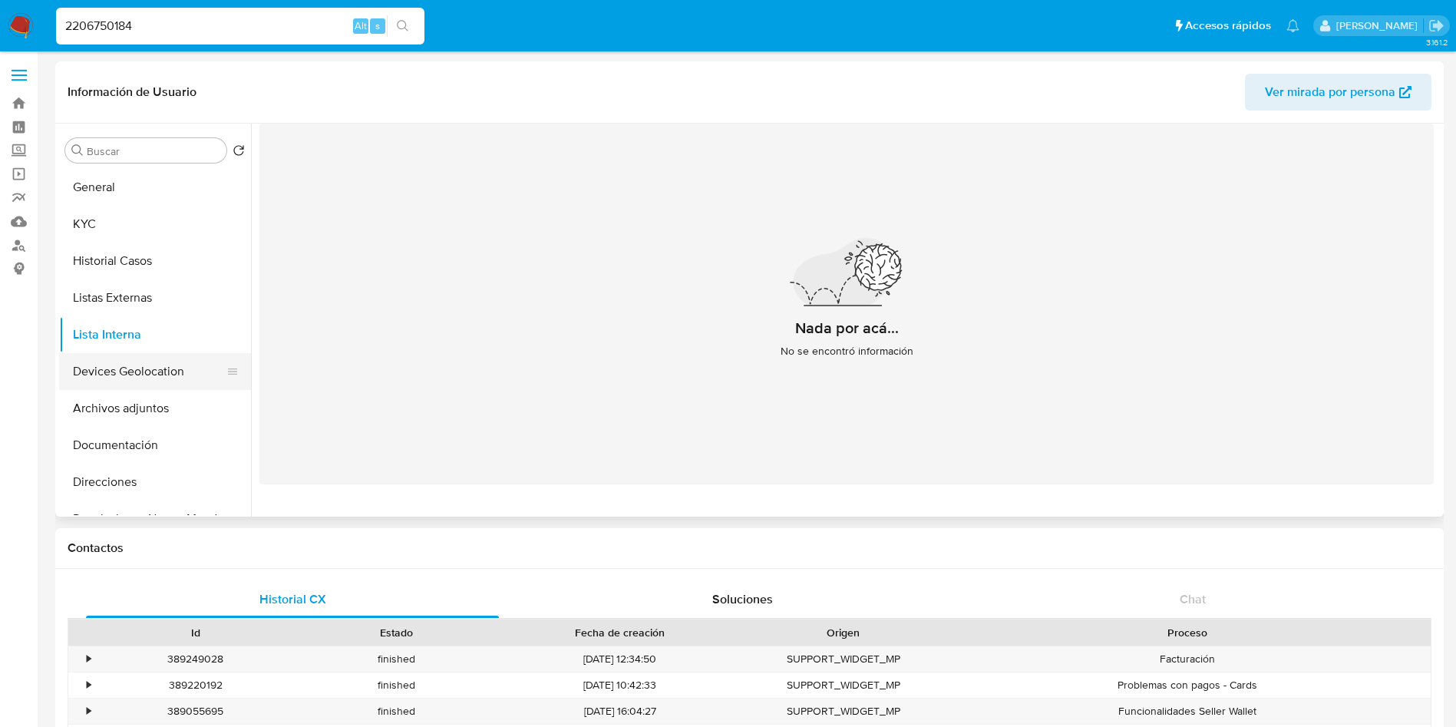
click at [144, 371] on button "Devices Geolocation" at bounding box center [149, 371] width 180 height 37
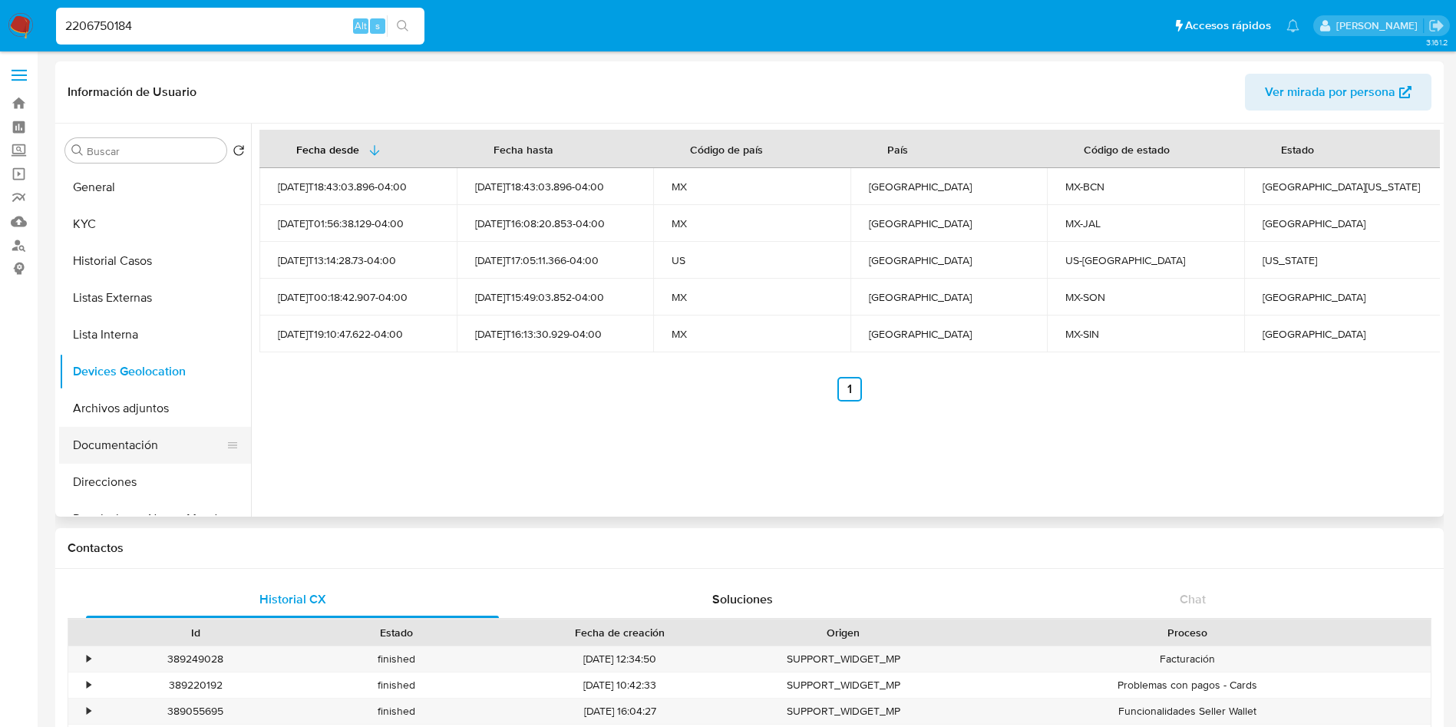
click at [137, 442] on button "Documentación" at bounding box center [149, 445] width 180 height 37
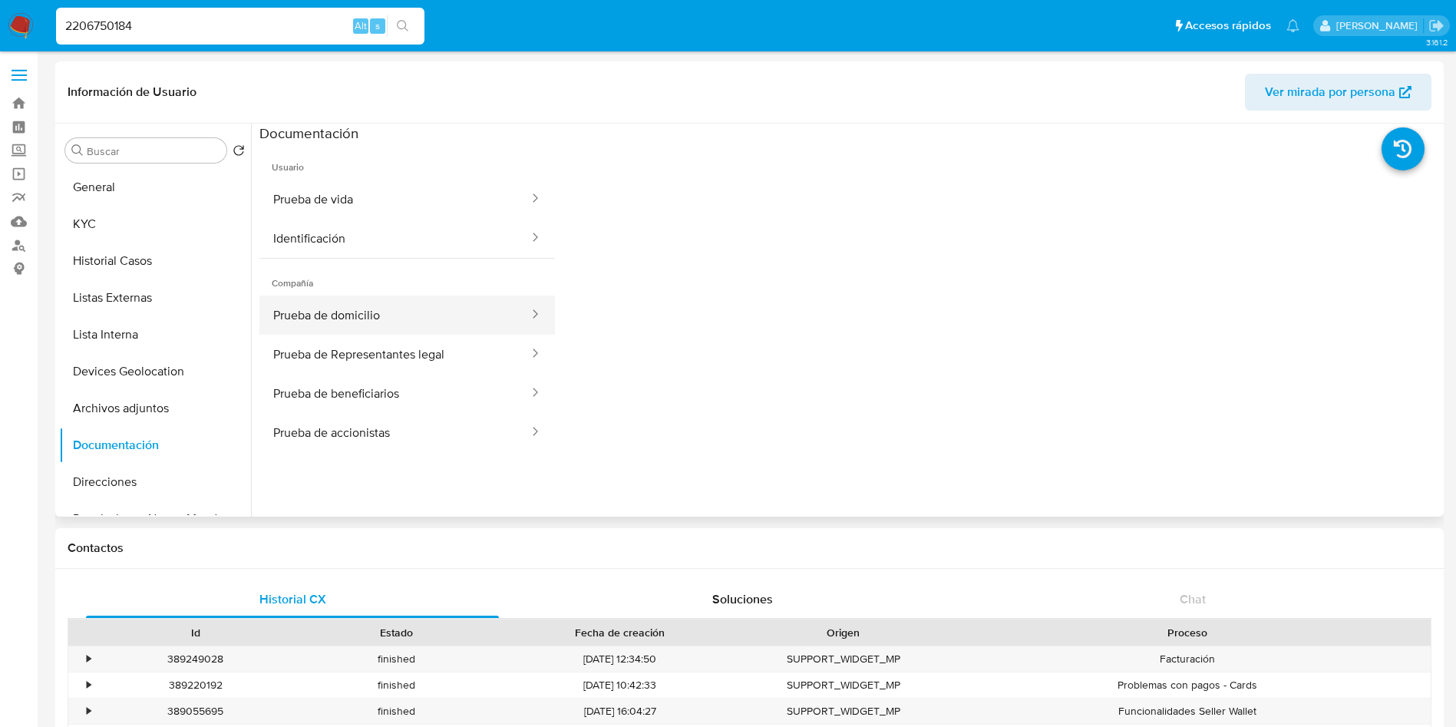
click at [401, 316] on button "Prueba de domicilio" at bounding box center [394, 315] width 271 height 39
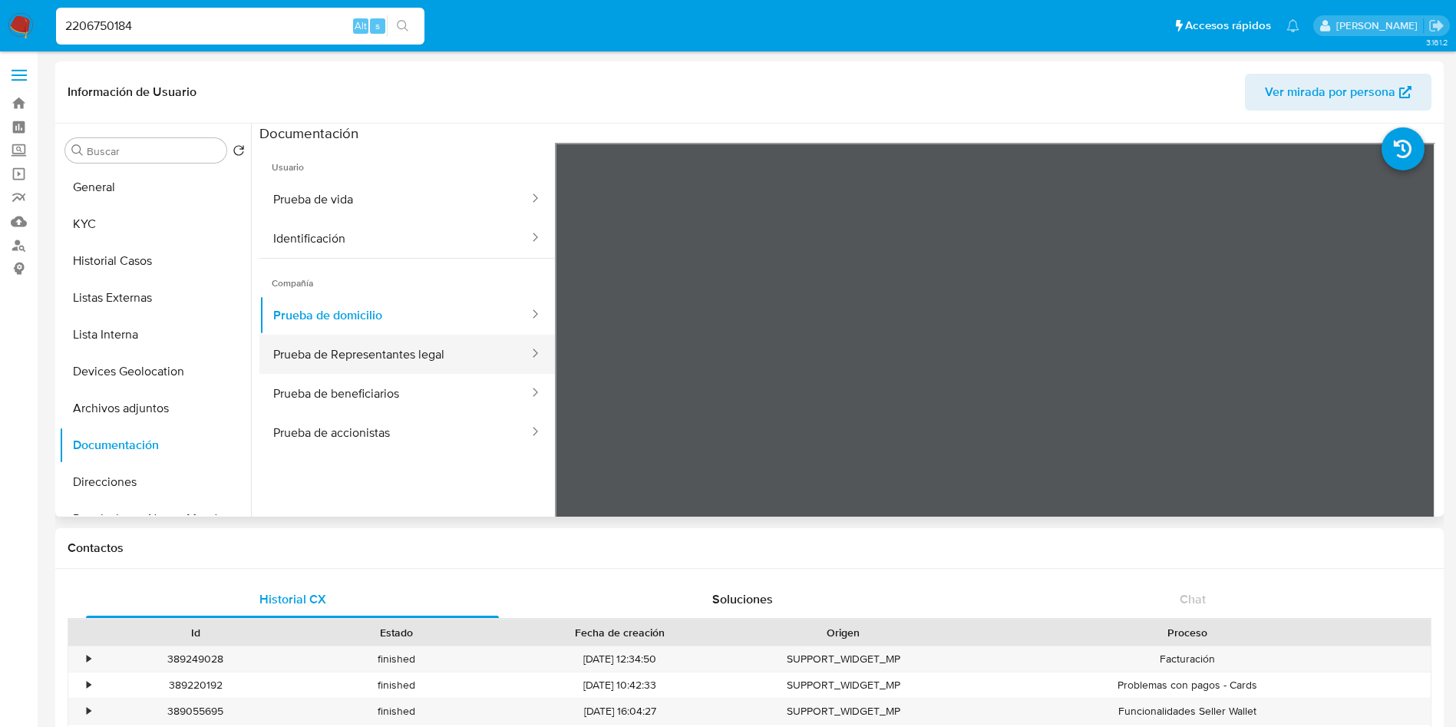
click at [466, 365] on button "Prueba de Representantes legal" at bounding box center [394, 354] width 271 height 39
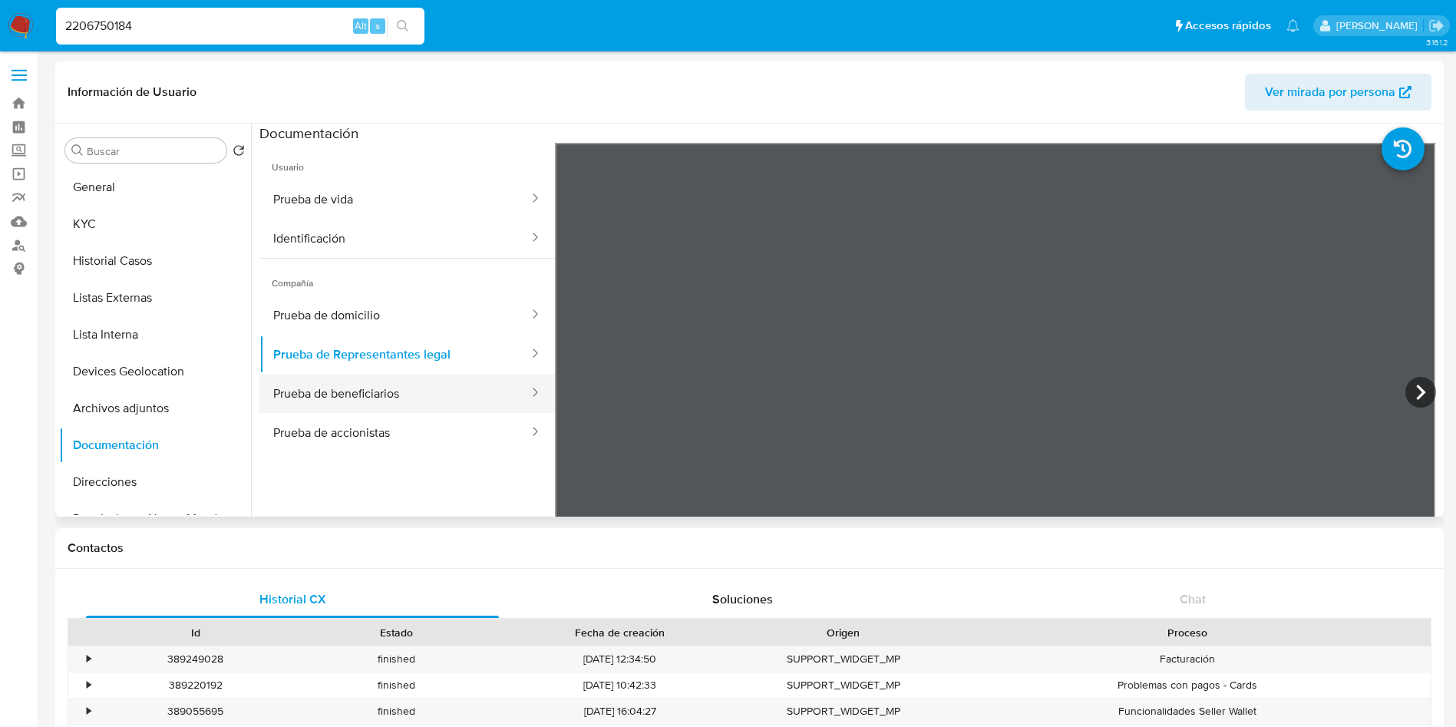
click at [370, 397] on button "Prueba de beneficiarios" at bounding box center [394, 393] width 271 height 39
